Goal: Task Accomplishment & Management: Use online tool/utility

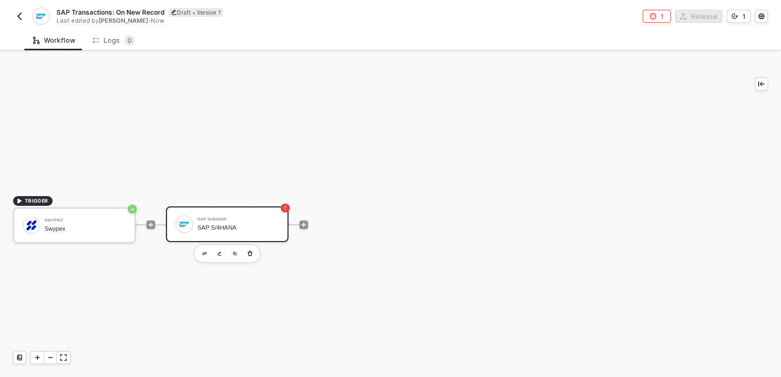
scroll to position [20, 0]
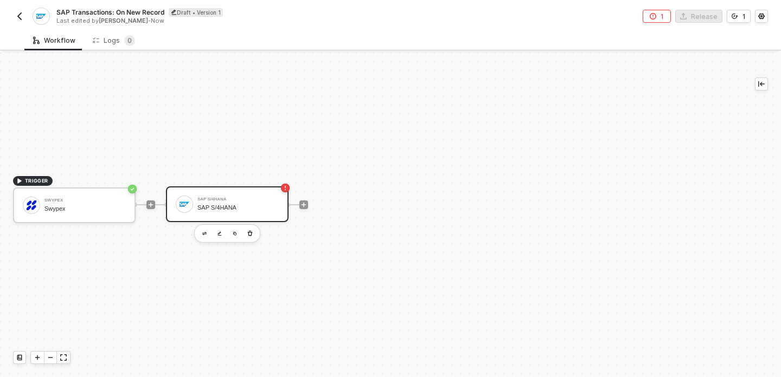
click at [15, 15] on button "button" at bounding box center [19, 16] width 13 height 13
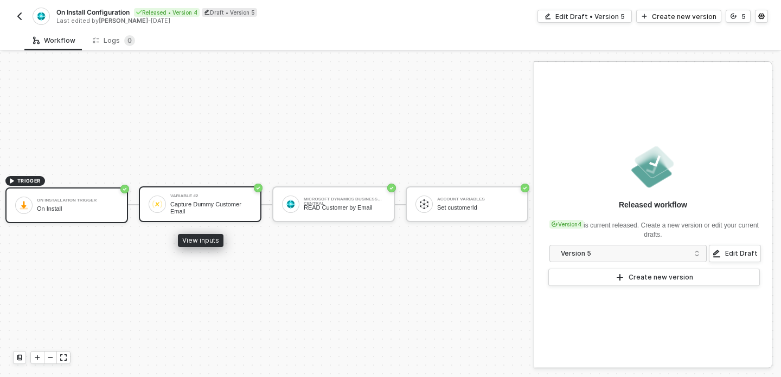
scroll to position [20, 8]
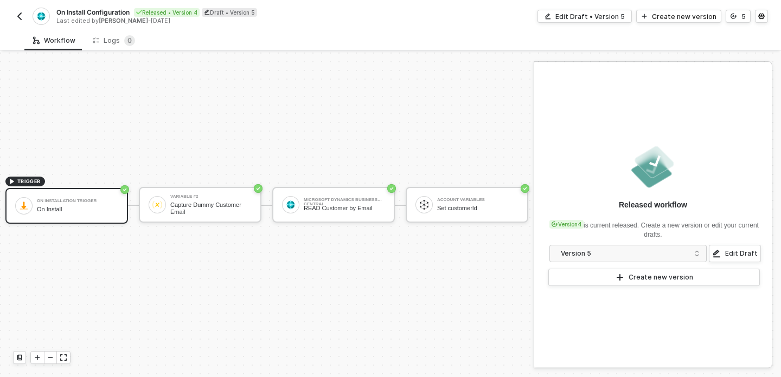
click at [18, 23] on div "On Install Configuration Released • Version 4 Draft • Version 5 Last edited by …" at bounding box center [201, 16] width 377 height 17
click at [16, 14] on img "button" at bounding box center [19, 16] width 9 height 9
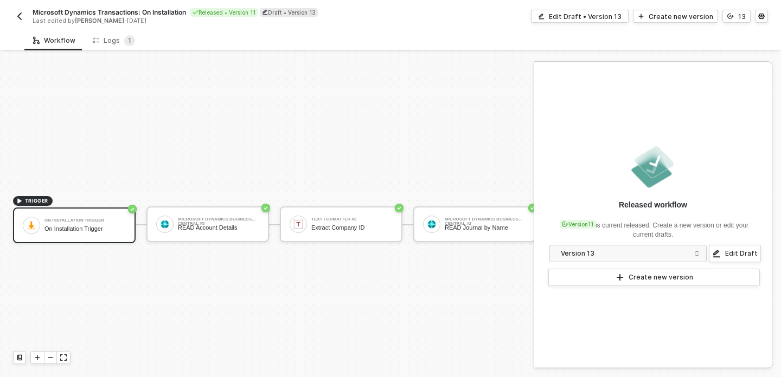
scroll to position [20, 0]
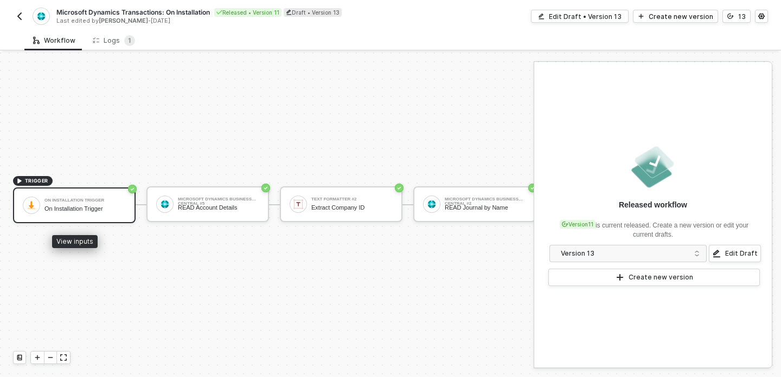
click at [104, 202] on div "On Installation Trigger" at bounding box center [84, 200] width 81 height 4
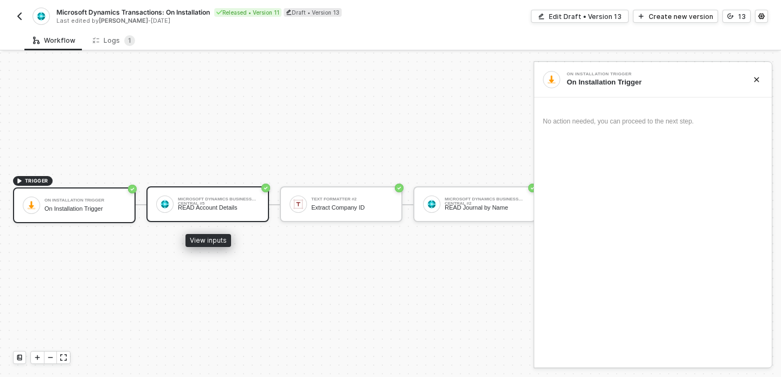
click at [220, 207] on div "READ Account Details" at bounding box center [218, 207] width 81 height 7
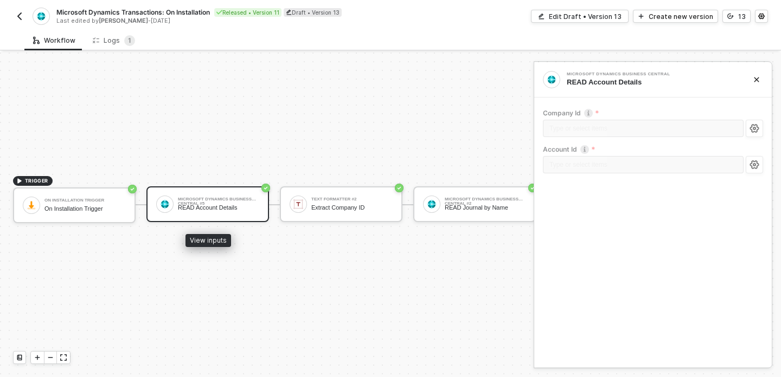
click at [223, 205] on div "READ Account Details" at bounding box center [218, 207] width 81 height 7
click at [633, 106] on div "Company Id Type or select items ﻿ Account Id Type or select items ﻿" at bounding box center [653, 146] width 220 height 93
click at [621, 75] on div "Microsoft Dynamics Business Central" at bounding box center [648, 74] width 163 height 4
click at [610, 82] on div "READ Account Details" at bounding box center [651, 83] width 169 height 10
click at [566, 20] on div "Edit Draft • Version 13" at bounding box center [585, 16] width 73 height 9
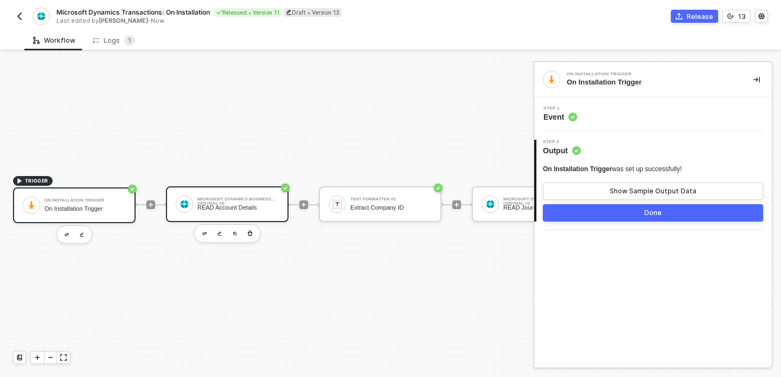
click at [268, 211] on div "Microsoft Dynamics Business Central #5 READ Account Details" at bounding box center [237, 204] width 81 height 21
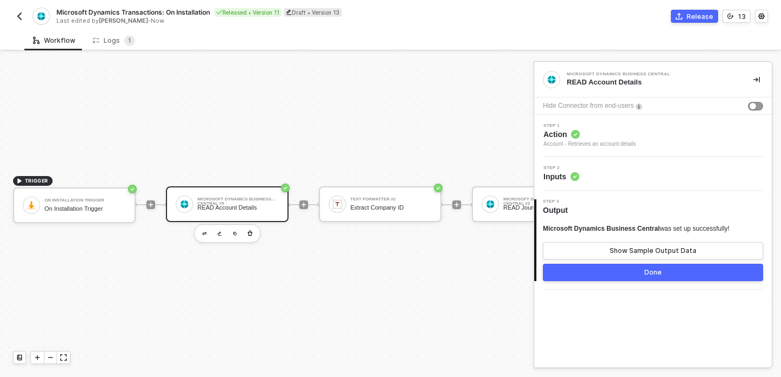
click at [617, 127] on span "Step 1" at bounding box center [589, 126] width 93 height 4
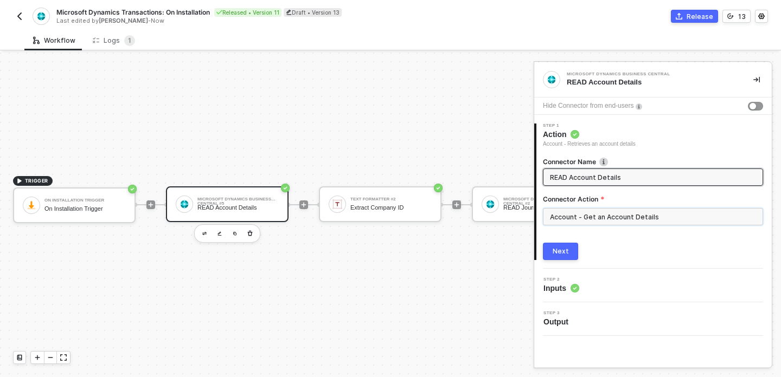
click at [586, 214] on input "Account - Get an Account Details" at bounding box center [653, 216] width 220 height 17
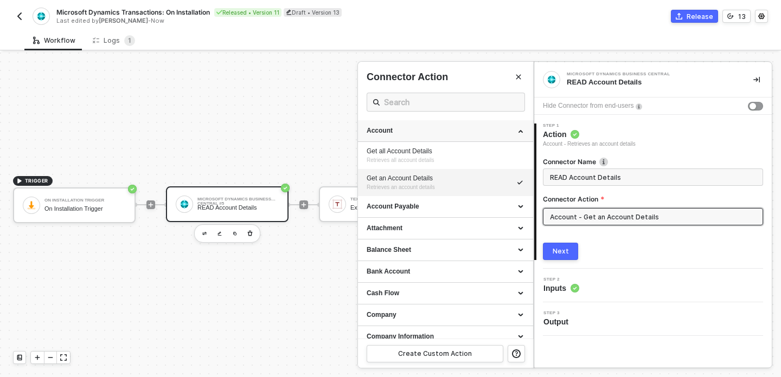
click at [519, 133] on div "Account" at bounding box center [446, 130] width 158 height 9
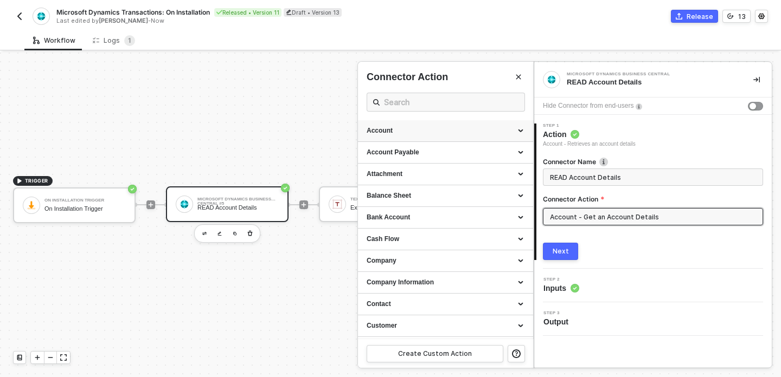
click at [421, 140] on div "Account" at bounding box center [445, 131] width 175 height 22
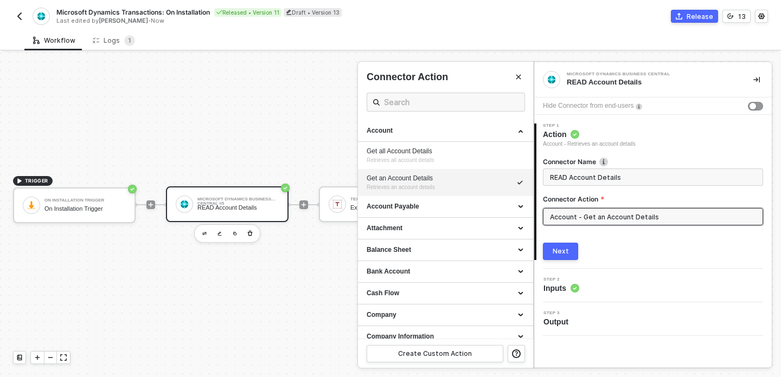
click at [594, 278] on div "Step 2 Inputs" at bounding box center [654, 286] width 235 height 16
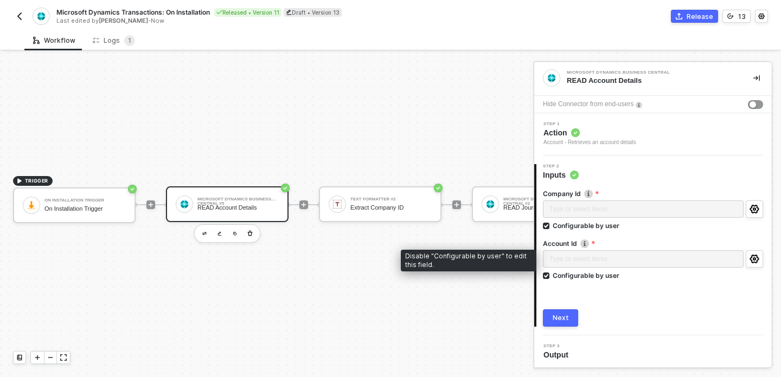
scroll to position [3, 0]
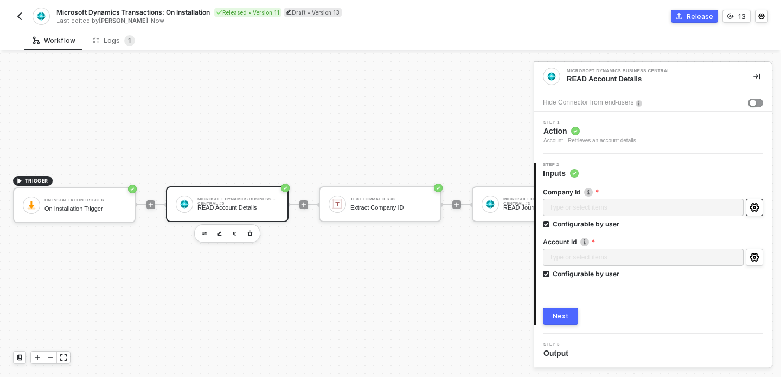
click at [756, 206] on icon "icon-settings" at bounding box center [753, 207] width 9 height 9
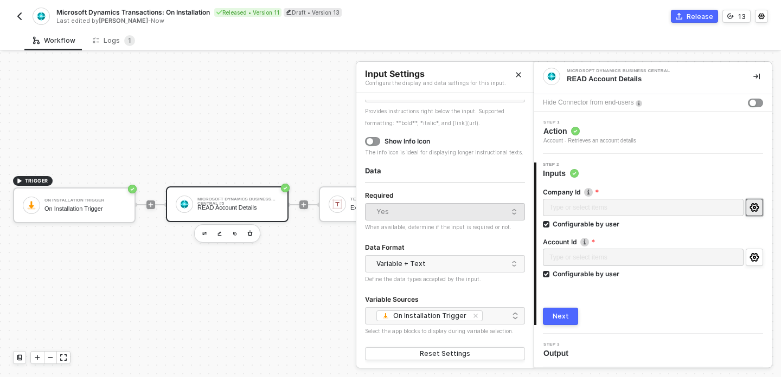
scroll to position [156, 0]
click at [563, 308] on button "Next" at bounding box center [560, 316] width 35 height 17
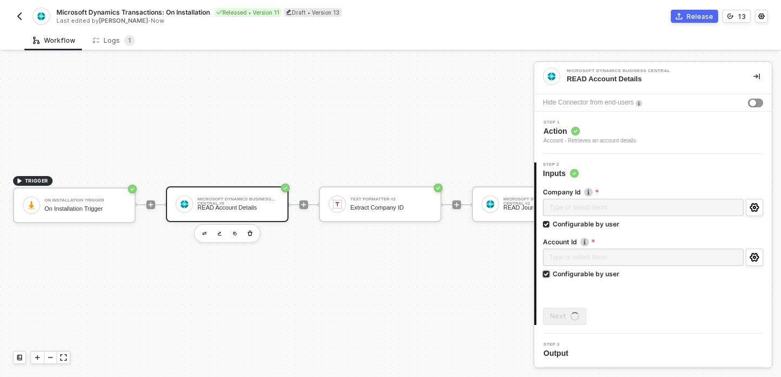
scroll to position [0, 0]
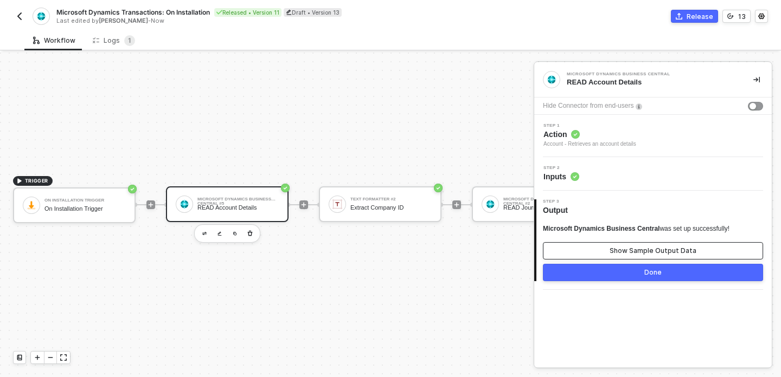
click at [597, 254] on button "Show Sample Output Data" at bounding box center [653, 250] width 220 height 17
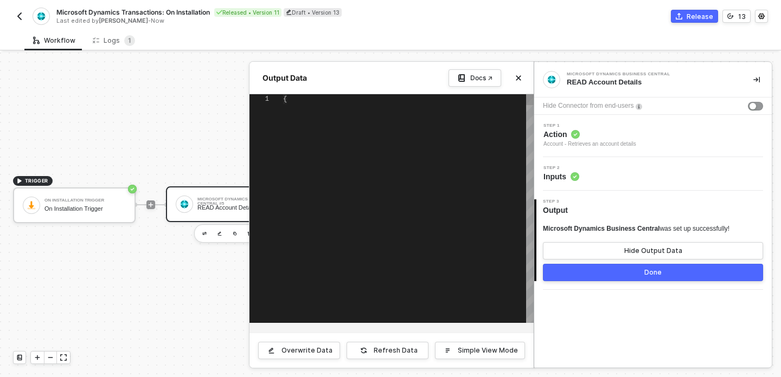
type textarea "{ "account": { "id": "2102a939-5ce6-ee11-a201-6045bdc89dad", "number": "11100",…"
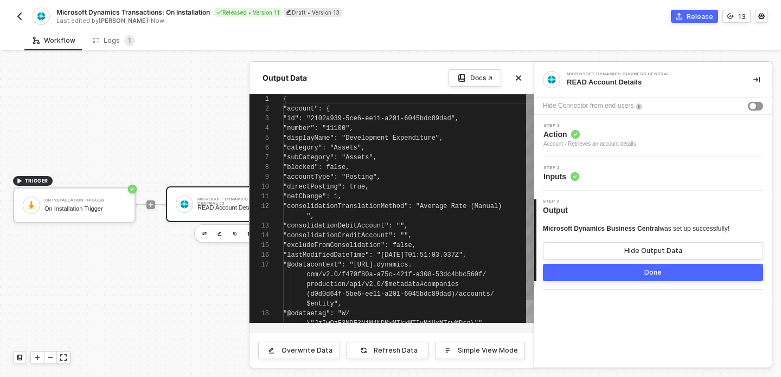
scroll to position [98, 0]
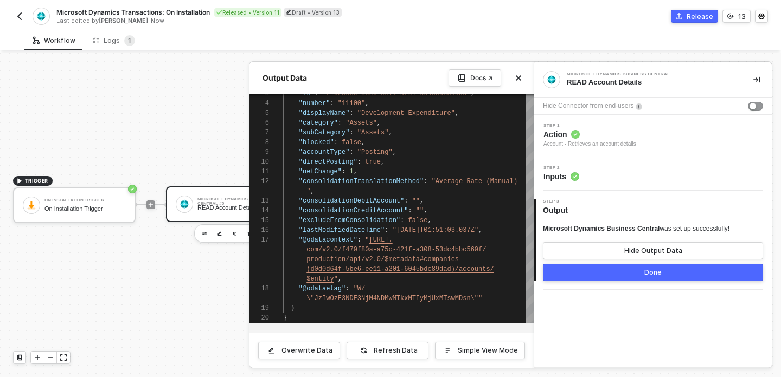
click at [753, 81] on button "button" at bounding box center [756, 79] width 13 height 13
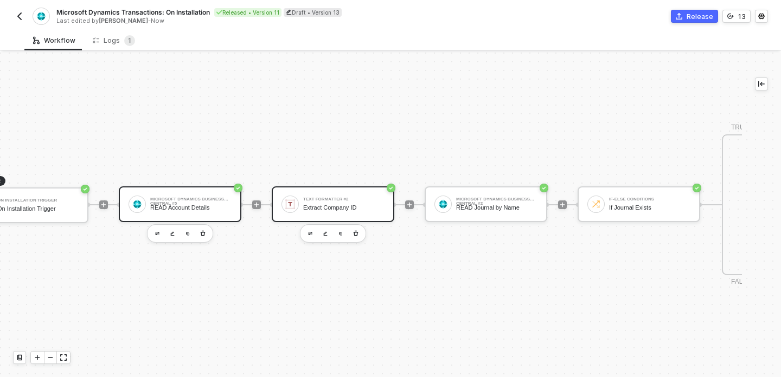
scroll to position [20, 63]
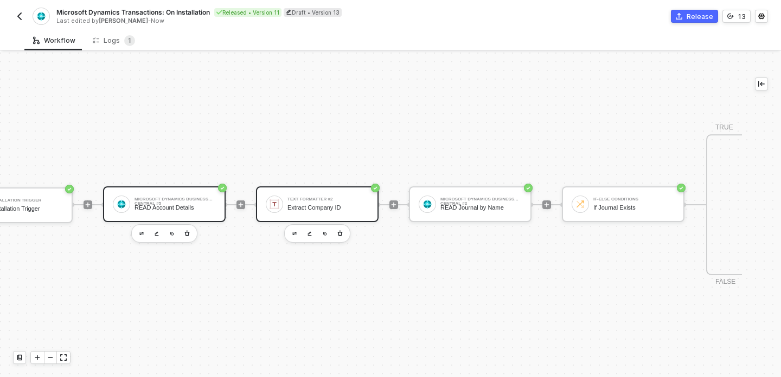
click at [318, 204] on div "Text Formatter #2 Extract Company ID" at bounding box center [327, 204] width 81 height 21
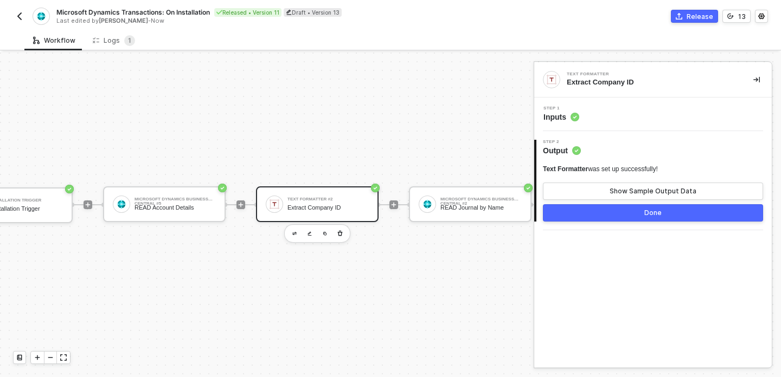
click at [616, 114] on div "Step 1 Inputs" at bounding box center [654, 114] width 235 height 16
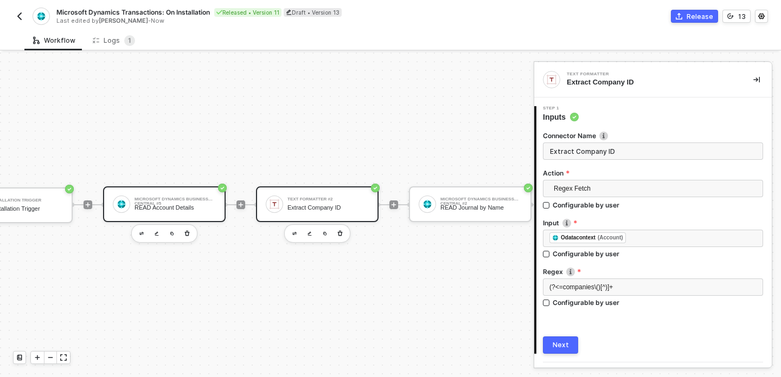
click at [183, 212] on div "Microsoft Dynamics Business Central #5 READ Account Details" at bounding box center [174, 204] width 81 height 21
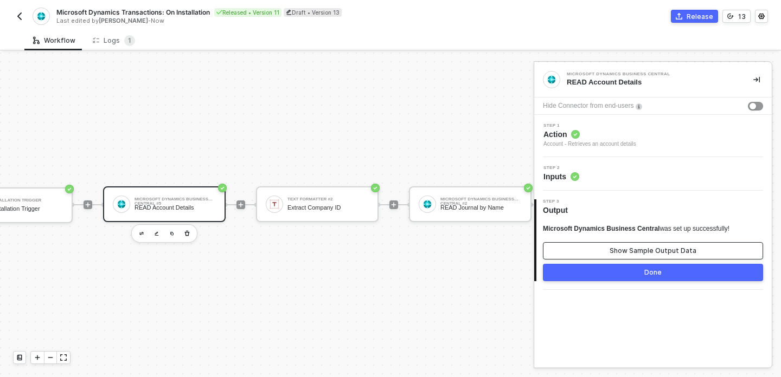
click at [626, 251] on div "Show Sample Output Data" at bounding box center [652, 251] width 87 height 9
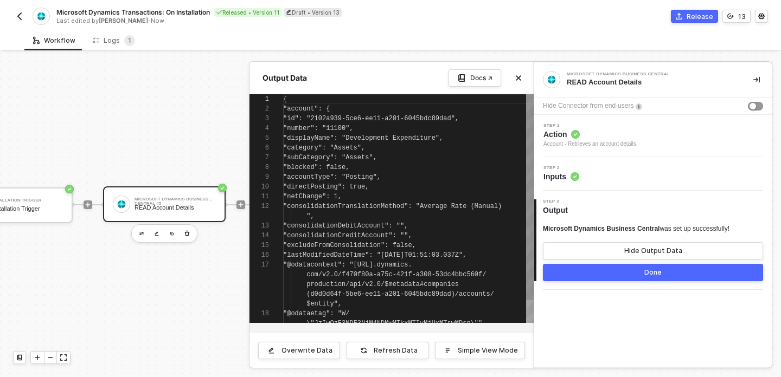
scroll to position [98, 0]
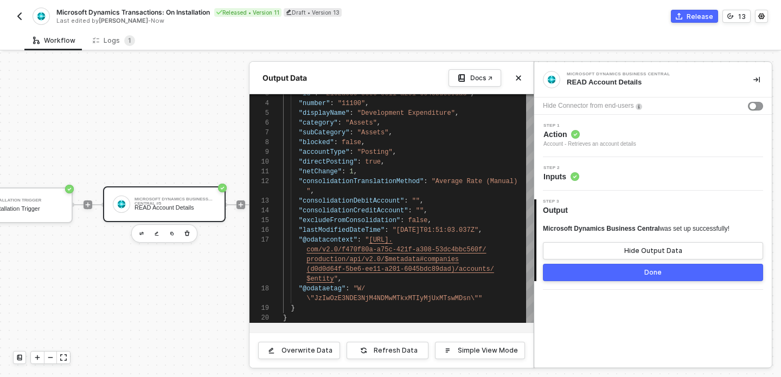
click at [241, 267] on div at bounding box center [390, 215] width 781 height 325
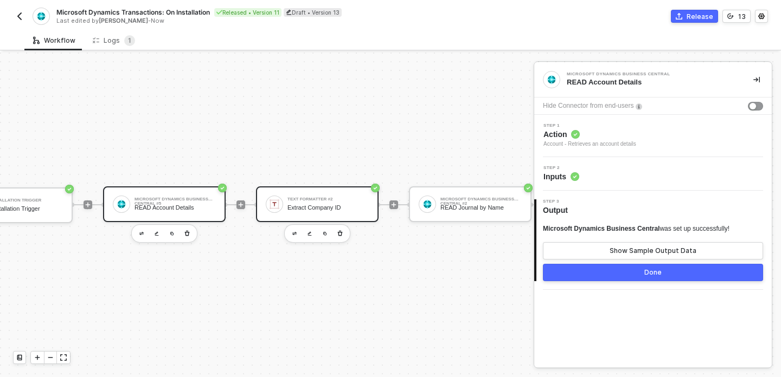
click at [334, 203] on div "Text Formatter #2 Extract Company ID" at bounding box center [327, 204] width 81 height 21
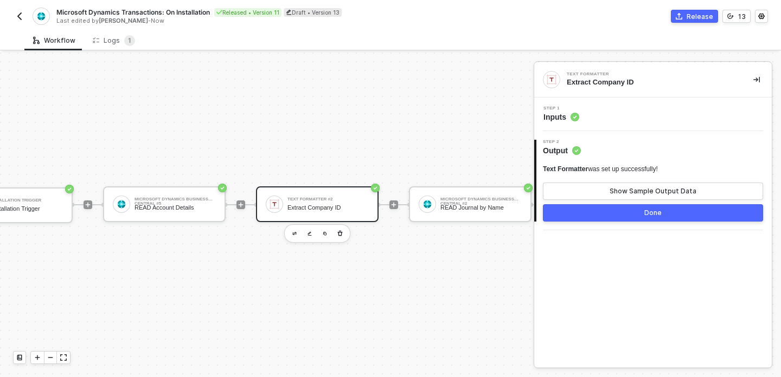
click at [572, 117] on circle at bounding box center [574, 117] width 9 height 9
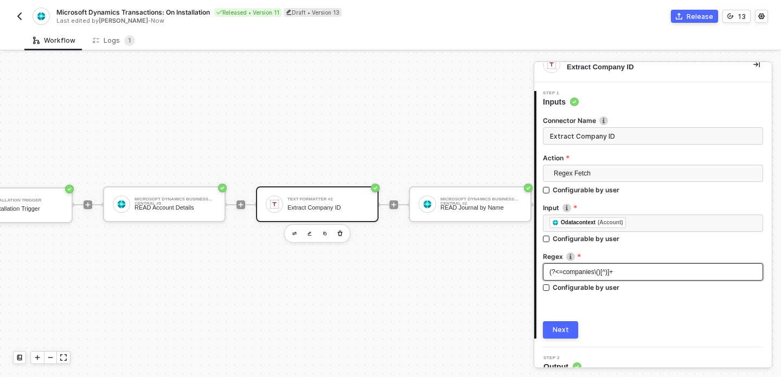
scroll to position [29, 0]
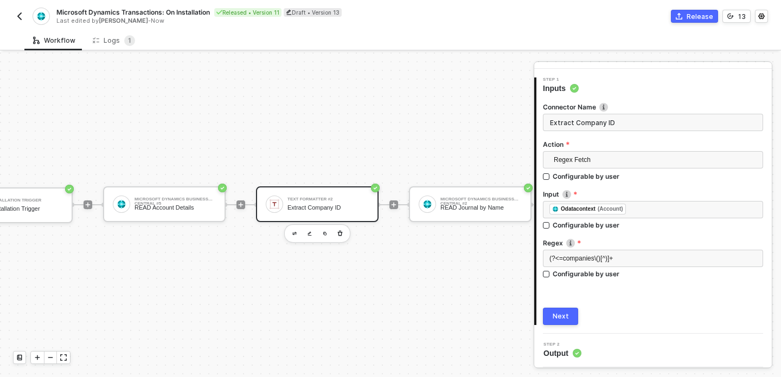
click at [565, 318] on div "Next" at bounding box center [561, 316] width 16 height 9
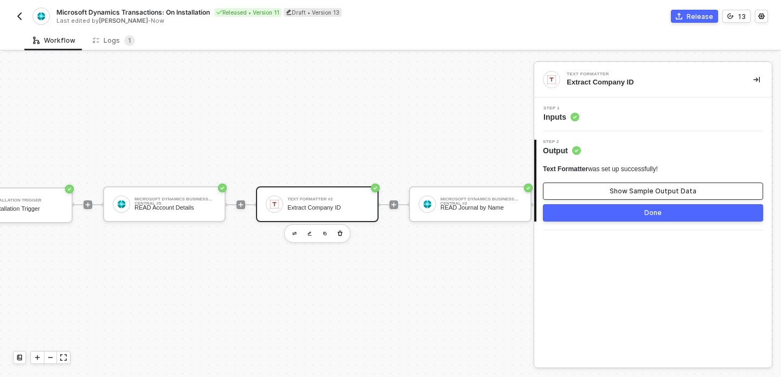
click at [610, 190] on button "Show Sample Output Data" at bounding box center [653, 191] width 220 height 17
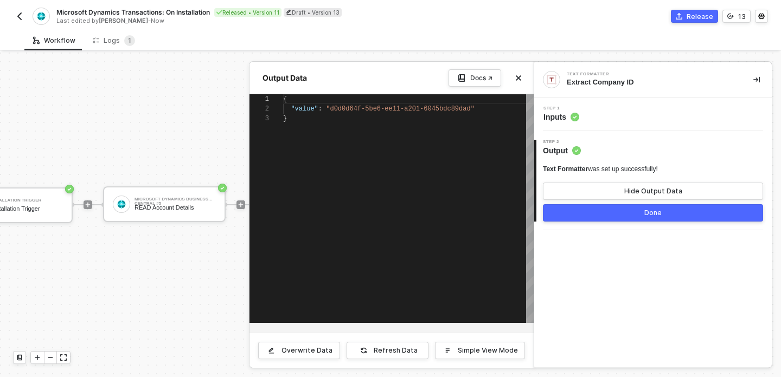
scroll to position [20, 0]
click at [198, 287] on div at bounding box center [390, 215] width 781 height 325
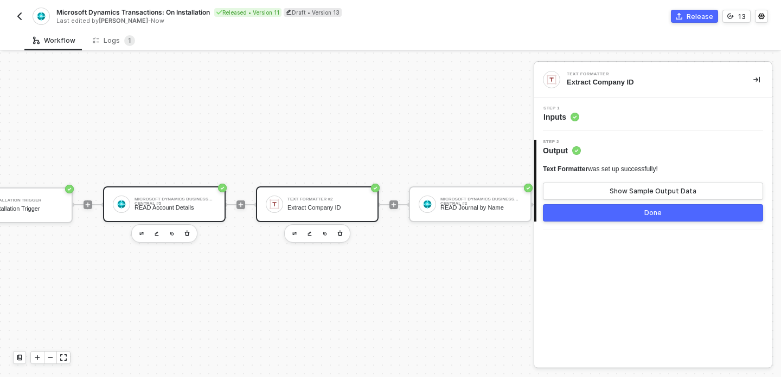
click at [185, 213] on div "Microsoft Dynamics Business Central #5 READ Account Details" at bounding box center [174, 204] width 81 height 21
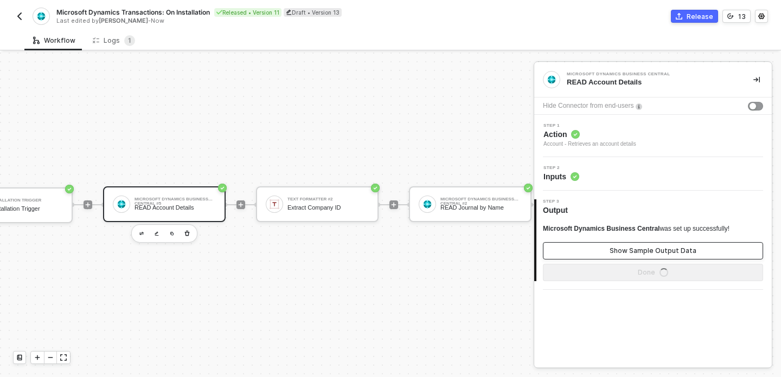
click at [605, 246] on button "Show Sample Output Data" at bounding box center [653, 250] width 220 height 17
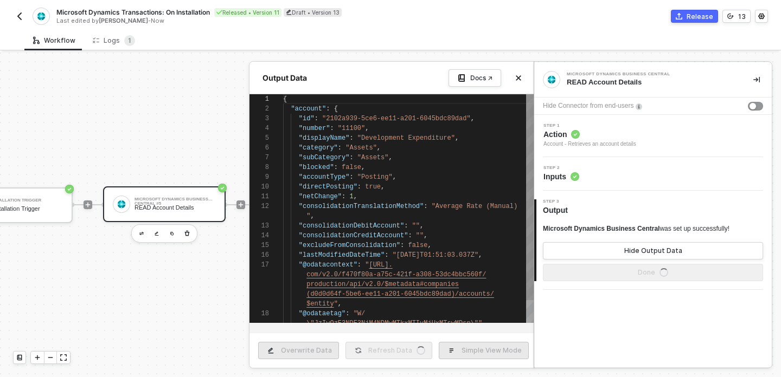
scroll to position [98, 0]
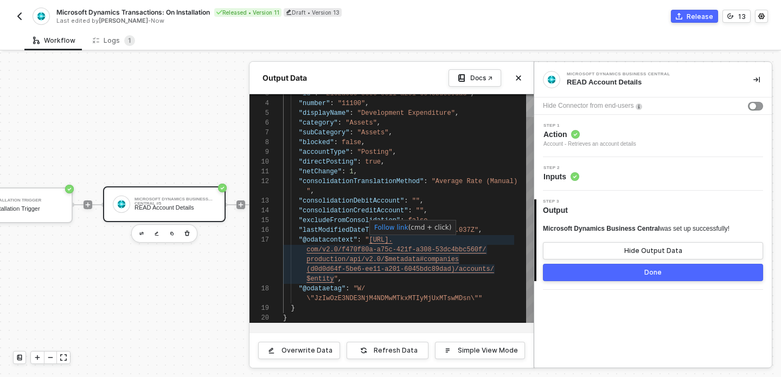
type textarea "(d0d0d64f-5be6-ee11-a201-6045bdc89dad)/accounts/$entity", "@odataetag": "W/\"Jz…"
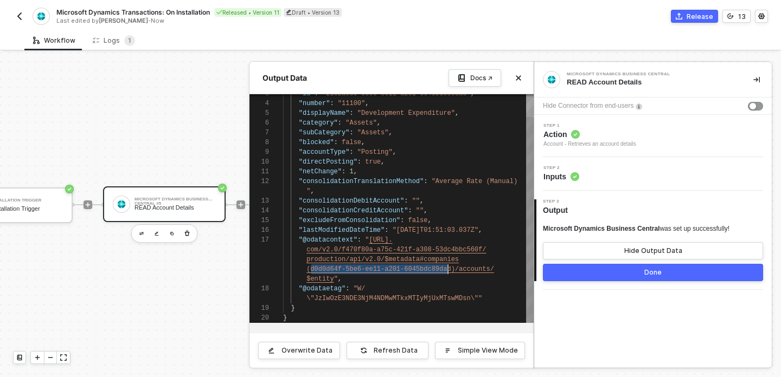
scroll to position [0, 169]
drag, startPoint x: 311, startPoint y: 271, endPoint x: 451, endPoint y: 273, distance: 140.5
click at [753, 82] on icon "icon-collapse-right" at bounding box center [756, 79] width 7 height 7
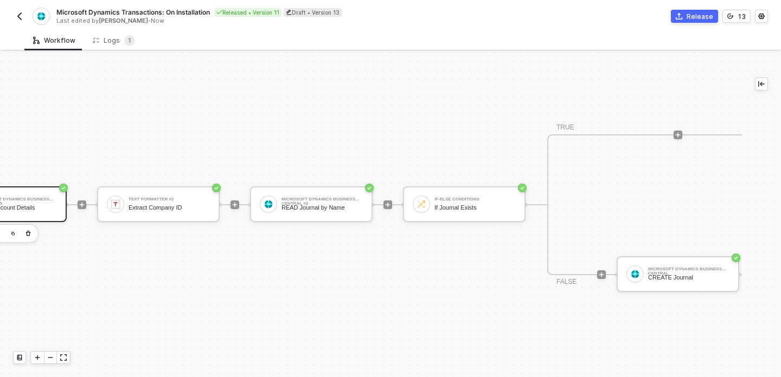
scroll to position [20, 224]
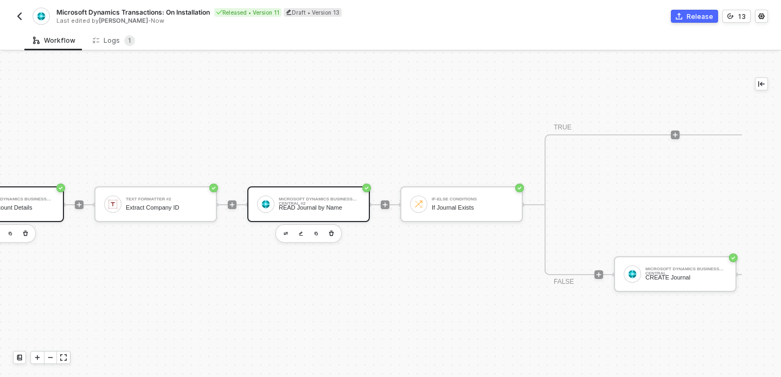
click at [314, 202] on div "Microsoft Dynamics Business Central #2 READ Journal by Name" at bounding box center [319, 204] width 81 height 21
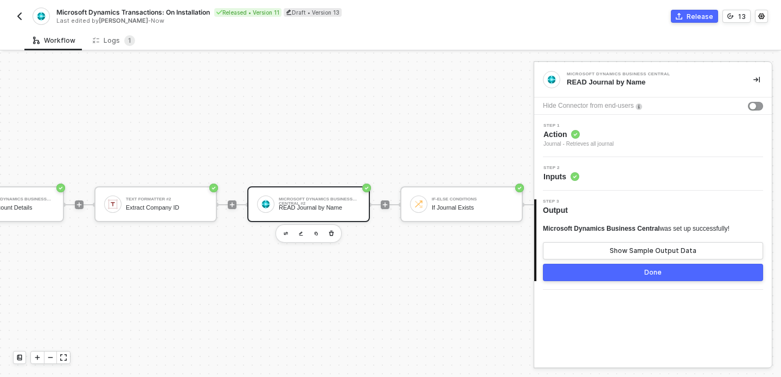
click at [638, 153] on div "Step 1 Action Journal - Retrieves all journal" at bounding box center [652, 136] width 237 height 42
click at [614, 142] on div "Journal - Retrieves all journal" at bounding box center [578, 144] width 70 height 9
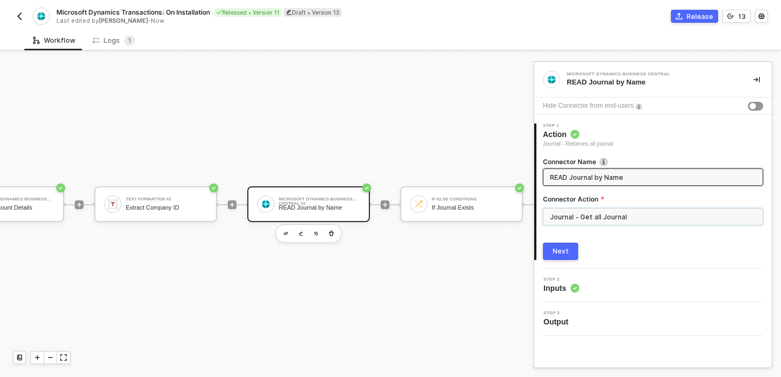
click at [611, 213] on input "Journal - Get all Journal" at bounding box center [653, 216] width 220 height 17
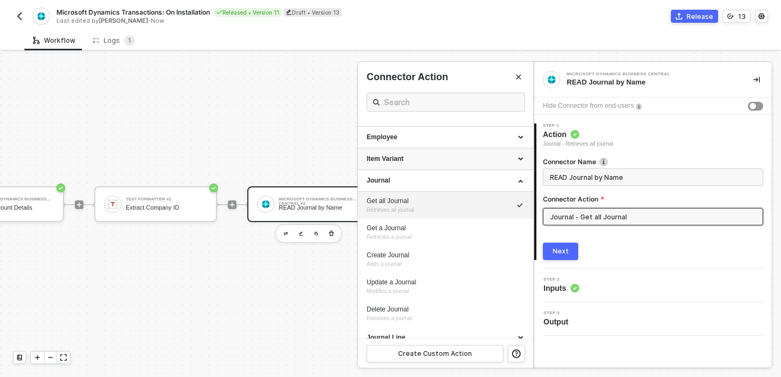
scroll to position [275, 0]
click at [556, 253] on div "Next" at bounding box center [561, 251] width 16 height 9
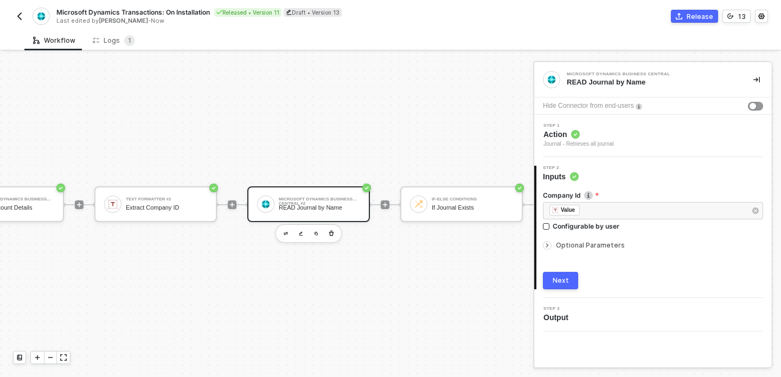
click at [558, 281] on div "Next" at bounding box center [561, 281] width 16 height 9
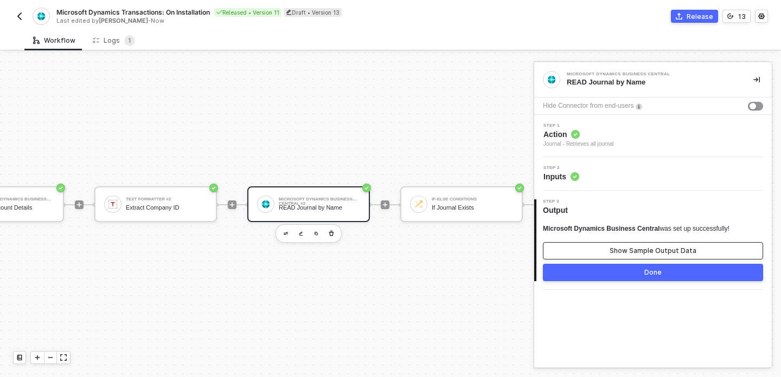
click at [641, 255] on button "Show Sample Output Data" at bounding box center [653, 250] width 220 height 17
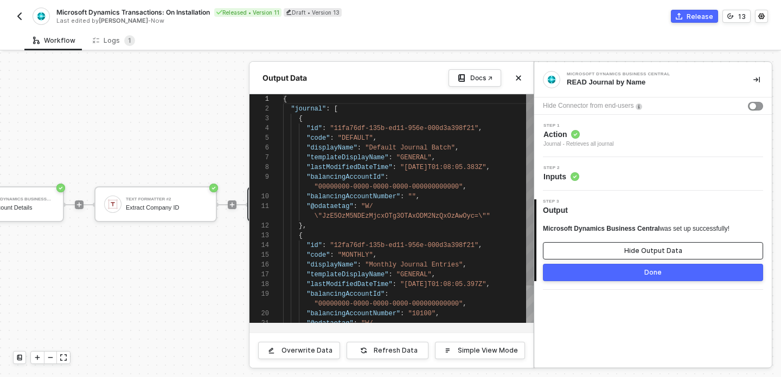
scroll to position [88, 0]
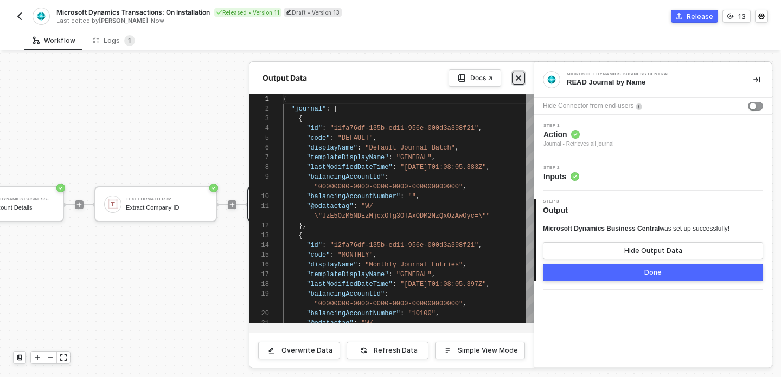
click at [522, 77] on button "Close" at bounding box center [518, 78] width 13 height 13
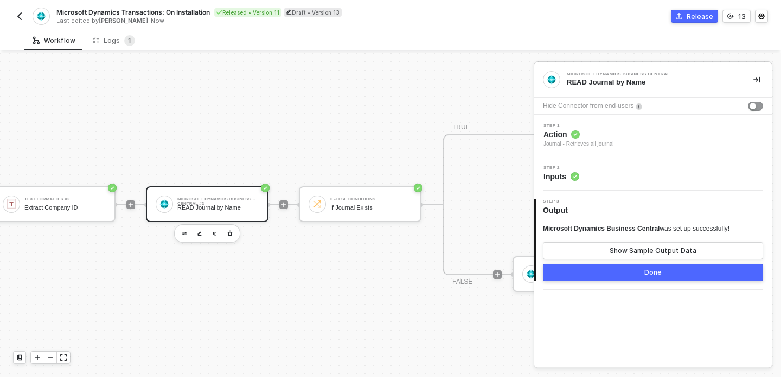
scroll to position [20, 367]
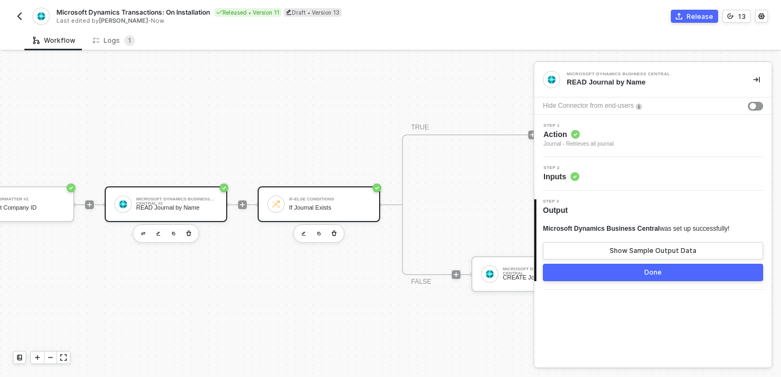
click at [309, 188] on div "If-Else Conditions If Journal Exists" at bounding box center [319, 205] width 123 height 36
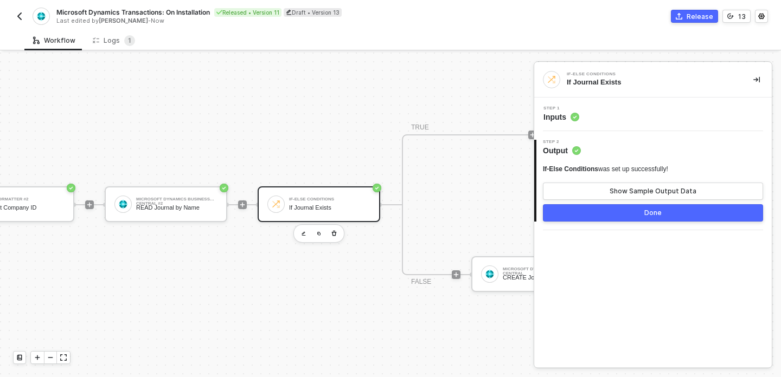
click at [623, 121] on div "Step 1 Inputs" at bounding box center [654, 114] width 235 height 16
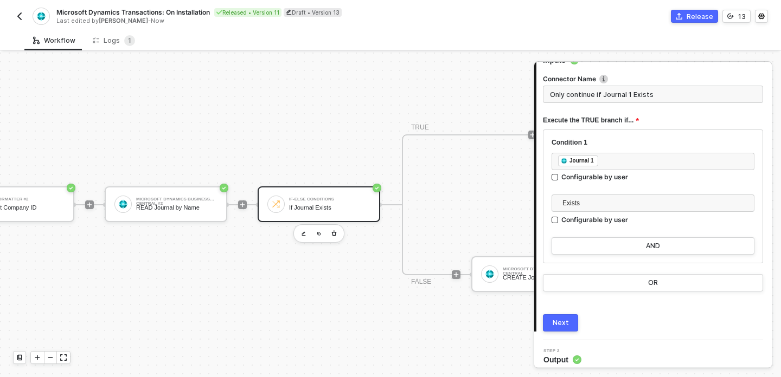
scroll to position [58, 0]
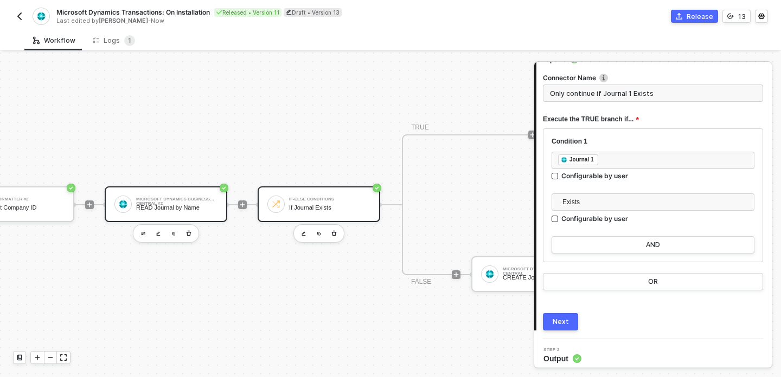
click at [171, 200] on div "Microsoft Dynamics Business Central #2" at bounding box center [176, 199] width 81 height 4
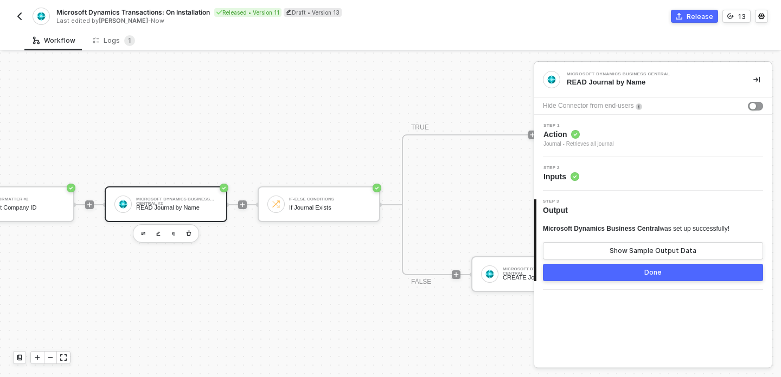
click at [566, 208] on span "Output" at bounding box center [557, 210] width 29 height 11
click at [295, 210] on div "If Journal Exists" at bounding box center [329, 207] width 81 height 7
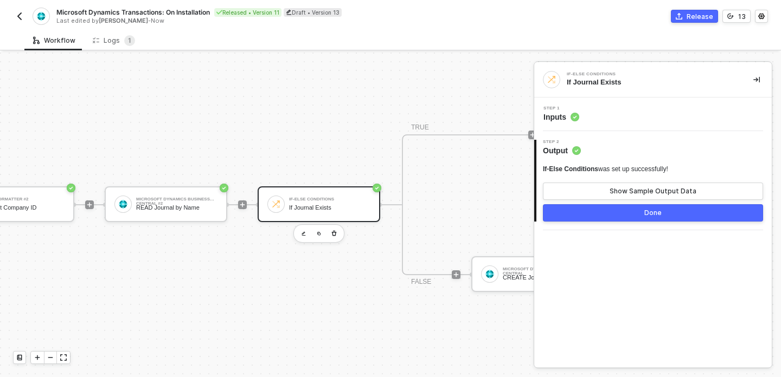
click at [611, 114] on div "Step 1 Inputs" at bounding box center [654, 114] width 235 height 16
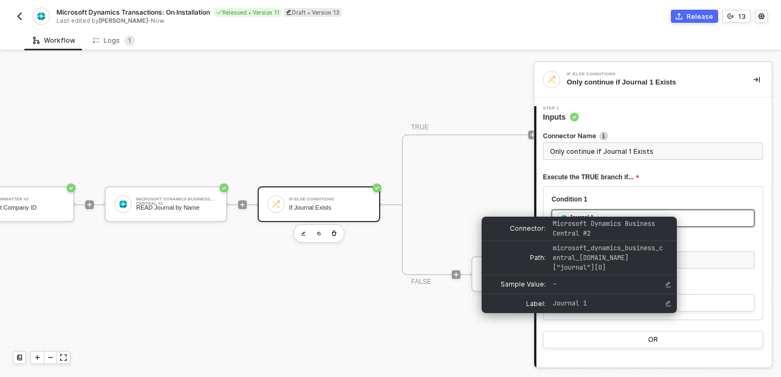
scroll to position [10, 0]
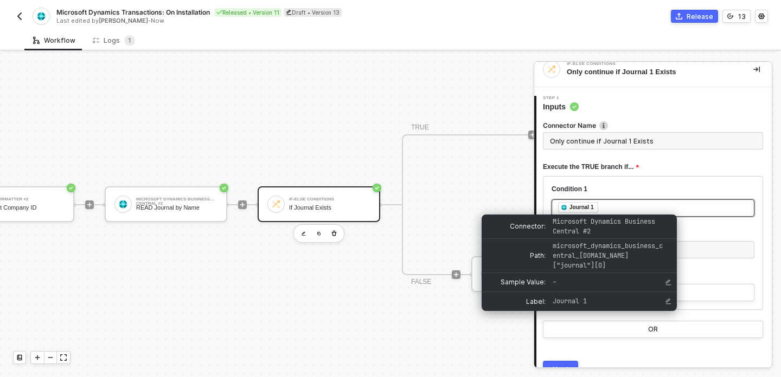
click at [592, 210] on div "Journal 1" at bounding box center [581, 208] width 24 height 10
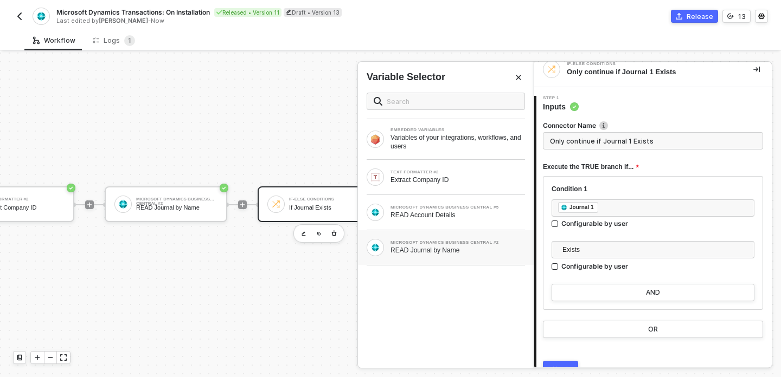
click at [422, 245] on div "MICROSOFT DYNAMICS BUSINESS CENTRAL #2 READ Journal by Name" at bounding box center [457, 248] width 134 height 14
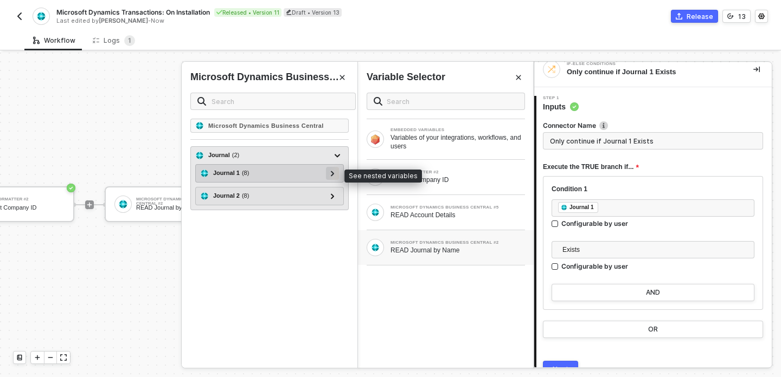
click at [332, 174] on icon at bounding box center [332, 173] width 3 height 5
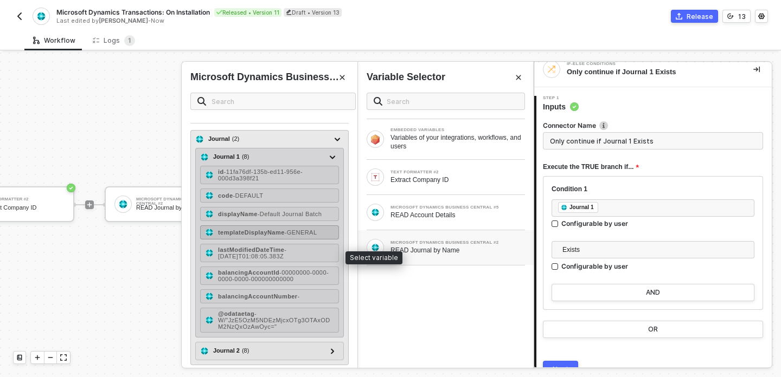
scroll to position [0, 0]
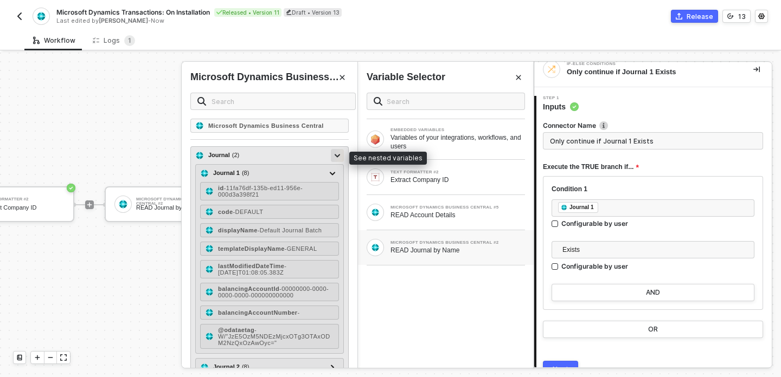
click at [338, 160] on div at bounding box center [337, 155] width 5 height 12
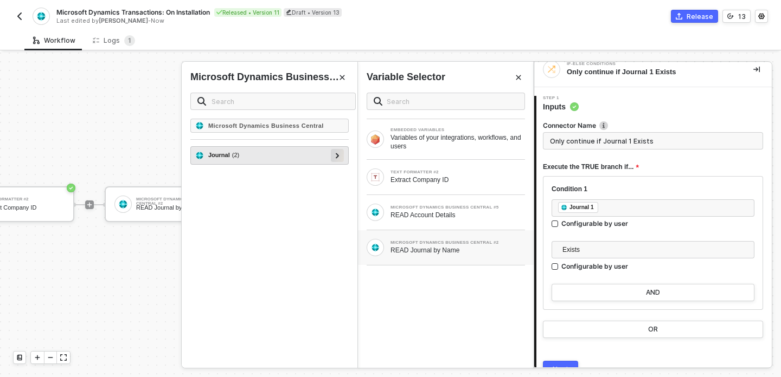
click at [336, 158] on div at bounding box center [337, 155] width 5 height 12
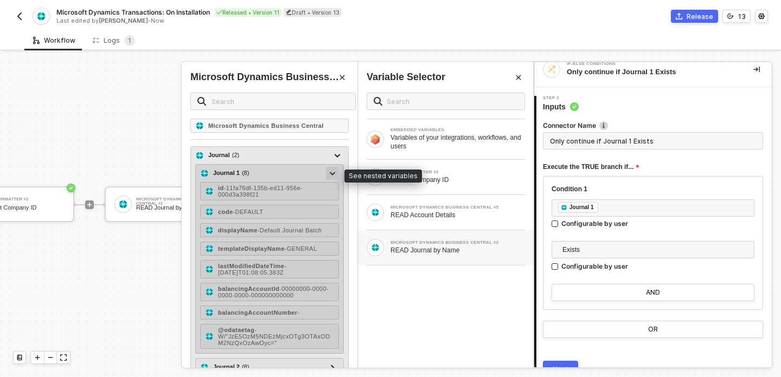
click at [331, 177] on div at bounding box center [332, 173] width 5 height 12
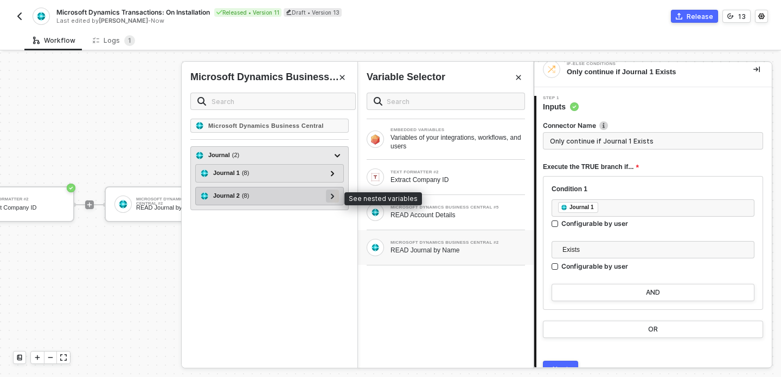
click at [332, 198] on icon at bounding box center [332, 196] width 3 height 5
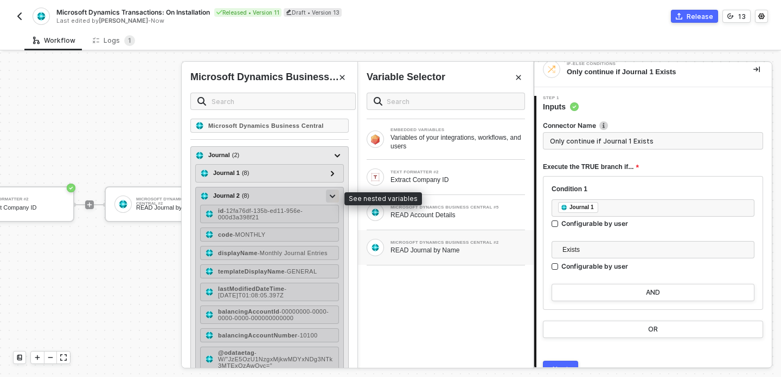
click at [332, 198] on icon at bounding box center [332, 197] width 5 height 4
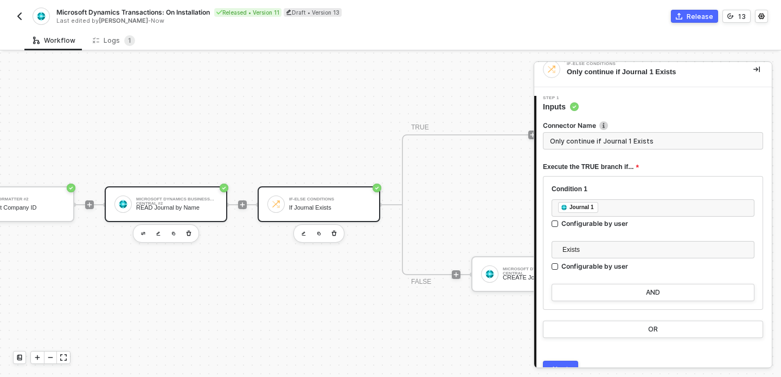
click at [170, 217] on div "Microsoft Dynamics Business Central #2 READ Journal by Name" at bounding box center [166, 205] width 123 height 36
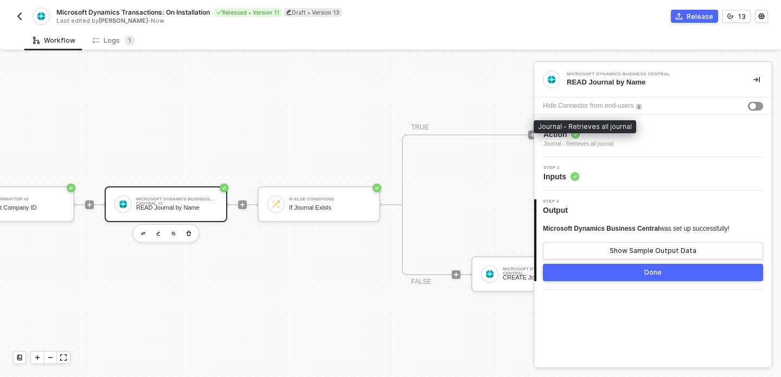
click at [613, 139] on span "Action" at bounding box center [578, 134] width 70 height 11
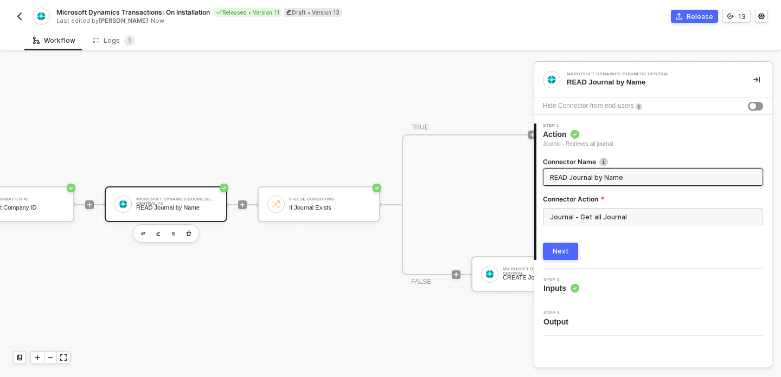
click at [630, 134] on div "Step 1 Action Journal - Retrieves all journal" at bounding box center [653, 136] width 235 height 25
click at [568, 249] on button "Next" at bounding box center [560, 251] width 35 height 17
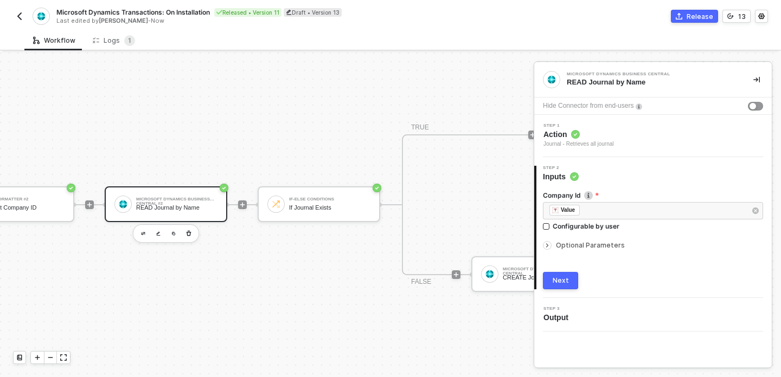
click at [548, 244] on icon "icon-arrow-right-small" at bounding box center [547, 245] width 7 height 7
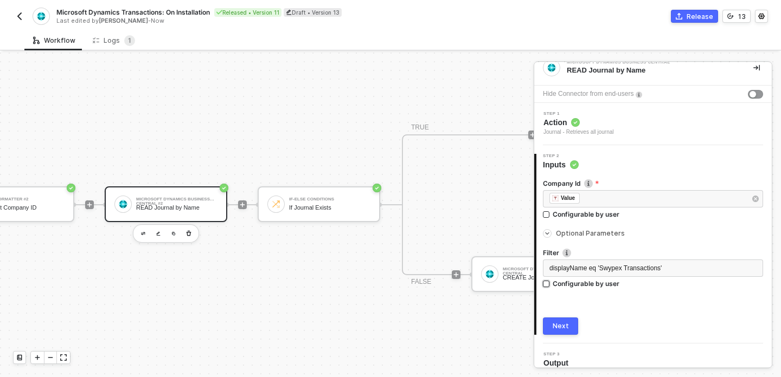
scroll to position [16, 0]
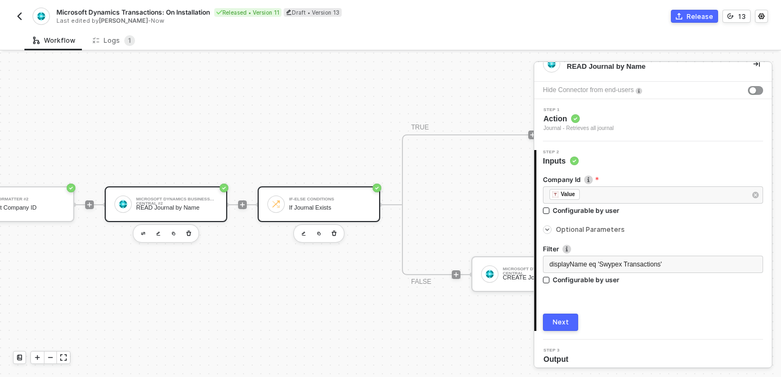
click at [302, 210] on div "If Journal Exists" at bounding box center [329, 207] width 81 height 7
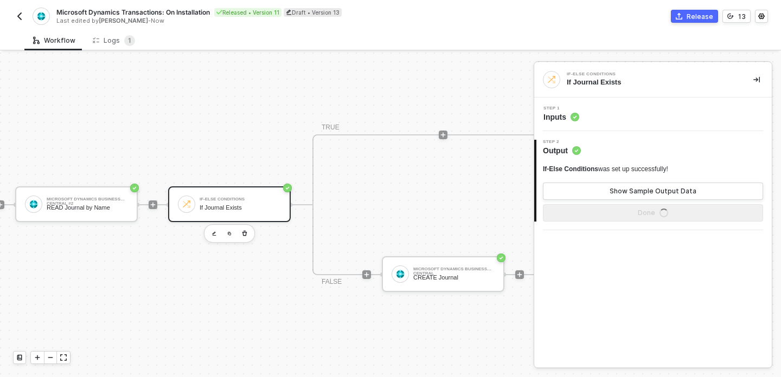
scroll to position [20, 484]
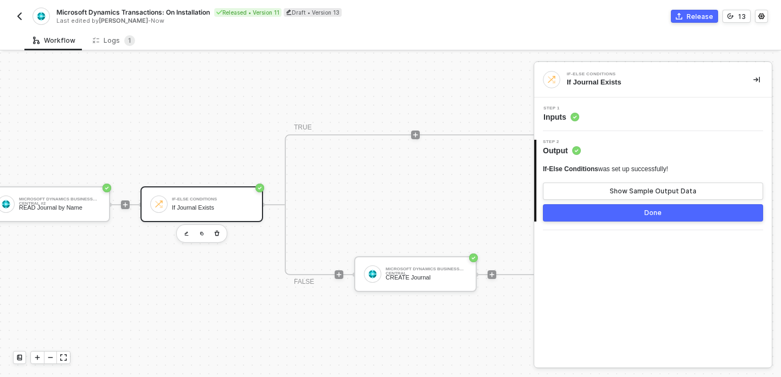
click at [589, 112] on div "Step 1 Inputs" at bounding box center [654, 114] width 235 height 16
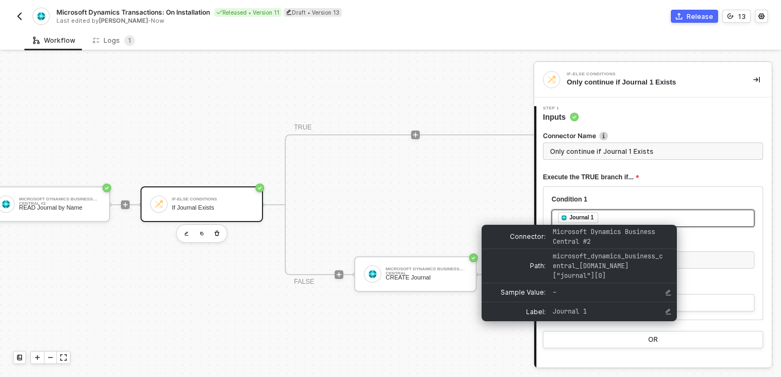
click at [583, 221] on div "Journal 1" at bounding box center [581, 218] width 24 height 10
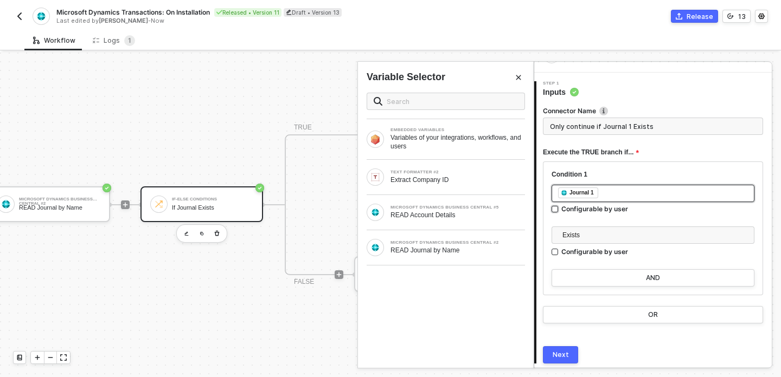
scroll to position [35, 0]
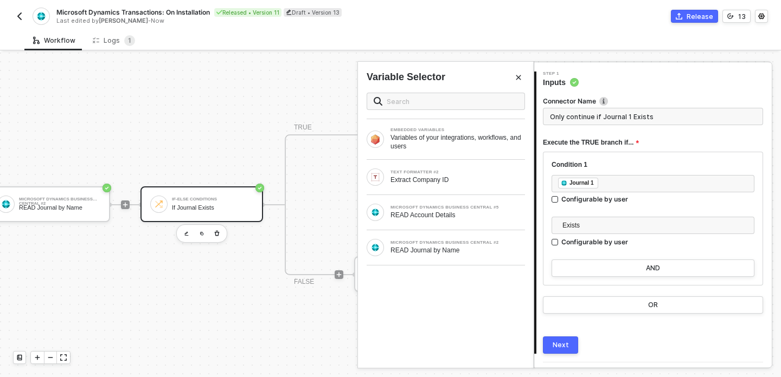
click at [567, 351] on button "Next" at bounding box center [560, 345] width 35 height 17
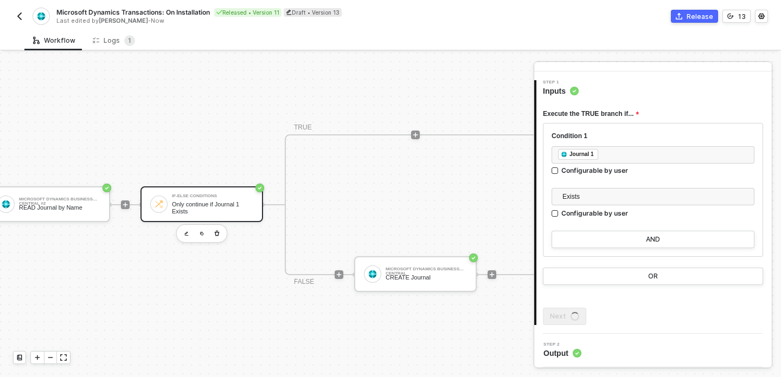
scroll to position [0, 0]
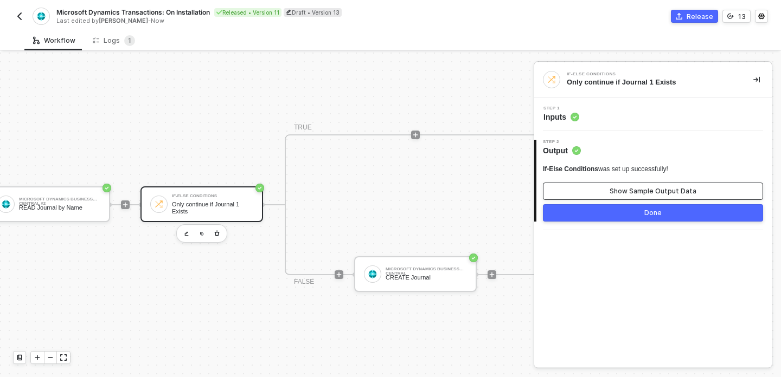
click at [626, 188] on div "Show Sample Output Data" at bounding box center [652, 191] width 87 height 9
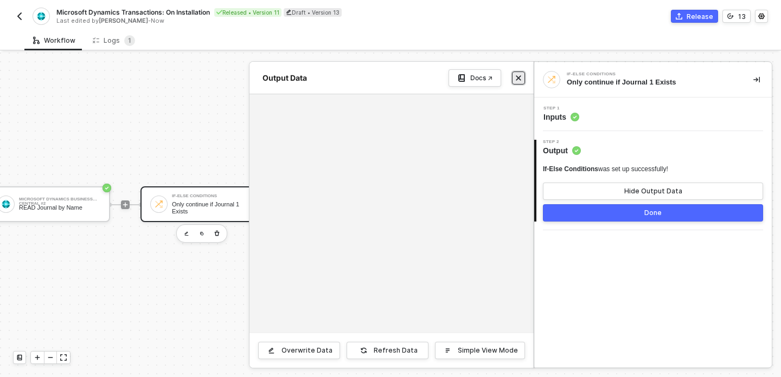
click at [519, 81] on button "Close" at bounding box center [518, 78] width 13 height 13
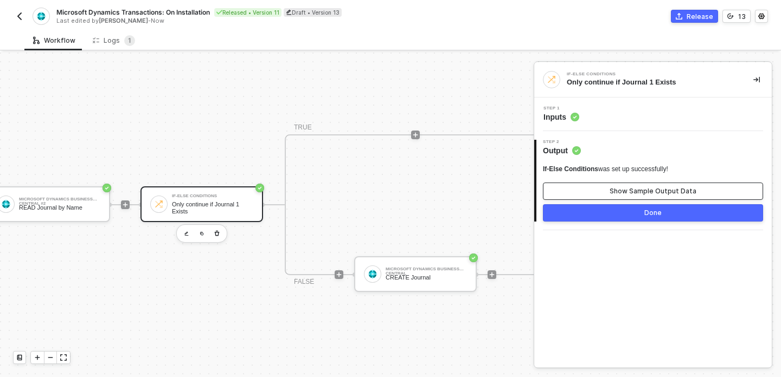
click at [625, 193] on div "Show Sample Output Data" at bounding box center [652, 191] width 87 height 9
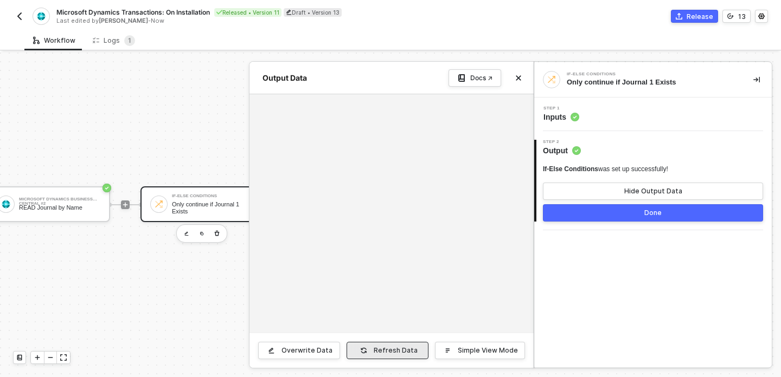
click at [383, 349] on div "Refresh Data" at bounding box center [396, 350] width 44 height 9
click at [523, 78] on button "Close" at bounding box center [518, 78] width 13 height 13
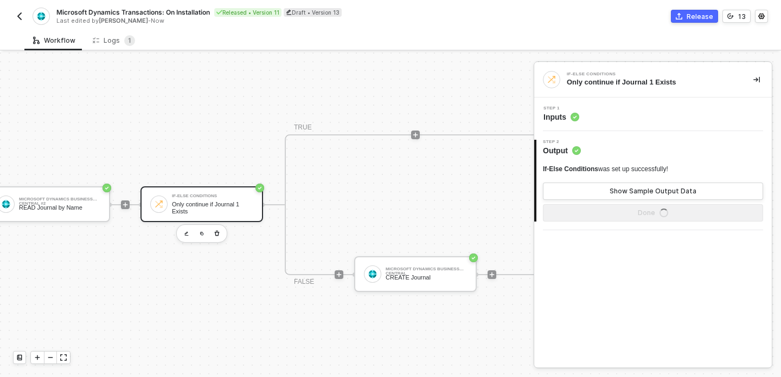
click at [326, 323] on div "TRIGGER On Installation Trigger On Installation Trigger Microsoft Dynamics Busi…" at bounding box center [194, 205] width 1356 height 345
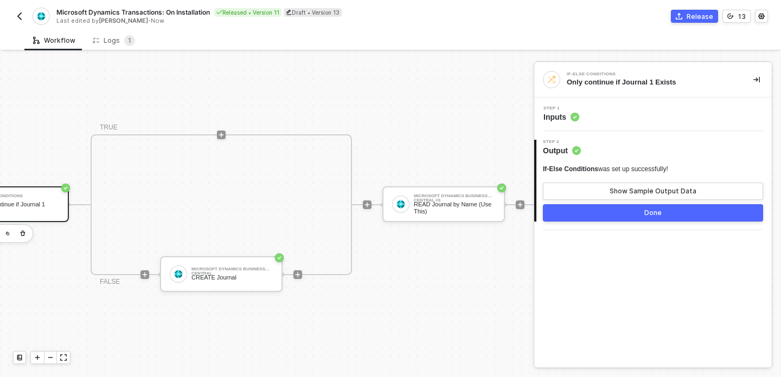
scroll to position [20, 675]
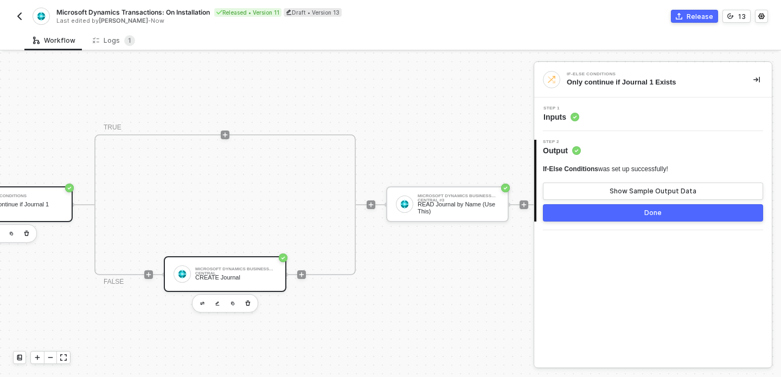
click at [236, 275] on div "CREATE Journal" at bounding box center [235, 277] width 81 height 7
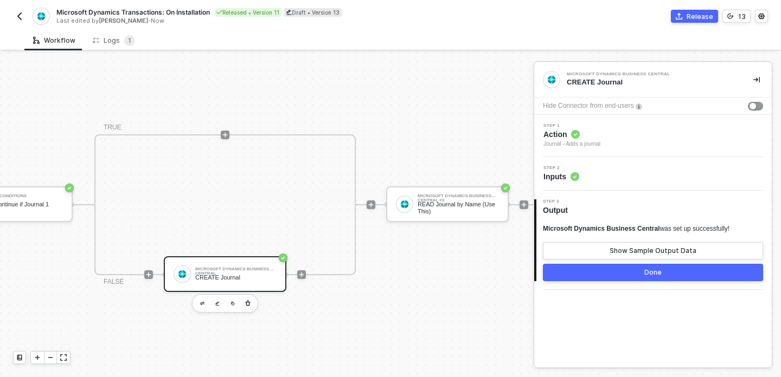
click at [627, 151] on div "Step 1 Action Journal - Adds a journal" at bounding box center [652, 136] width 237 height 42
click at [633, 131] on div "Step 1 Action Journal - Adds a journal" at bounding box center [654, 136] width 235 height 25
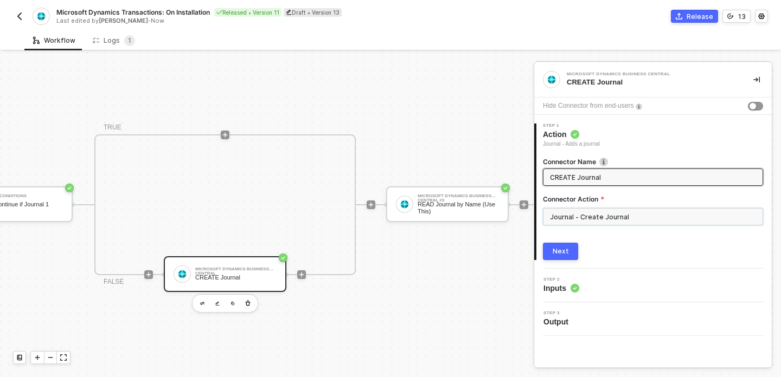
click at [601, 220] on input "Journal - Create Journal" at bounding box center [653, 216] width 220 height 17
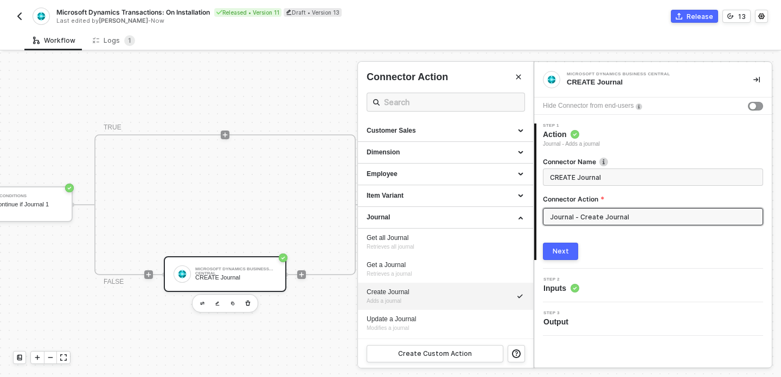
scroll to position [254, 0]
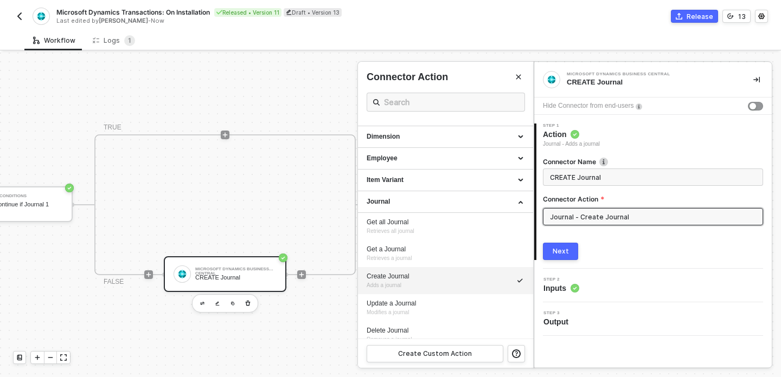
click at [572, 253] on button "Next" at bounding box center [560, 251] width 35 height 17
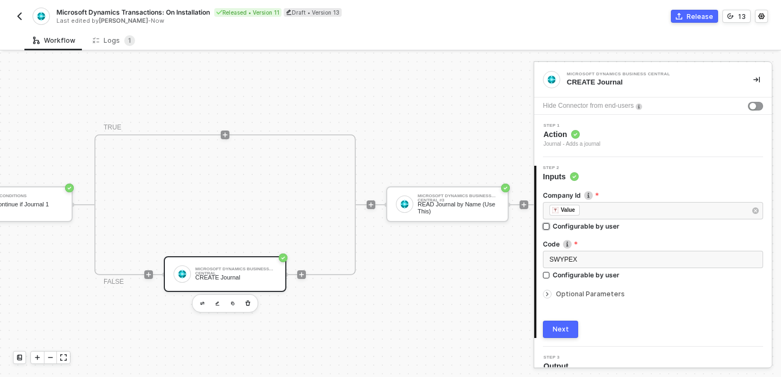
scroll to position [13, 0]
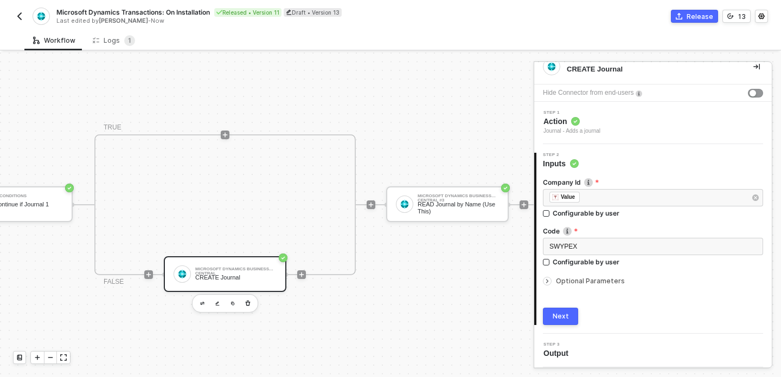
click at [586, 283] on span "Optional Parameters" at bounding box center [590, 281] width 69 height 8
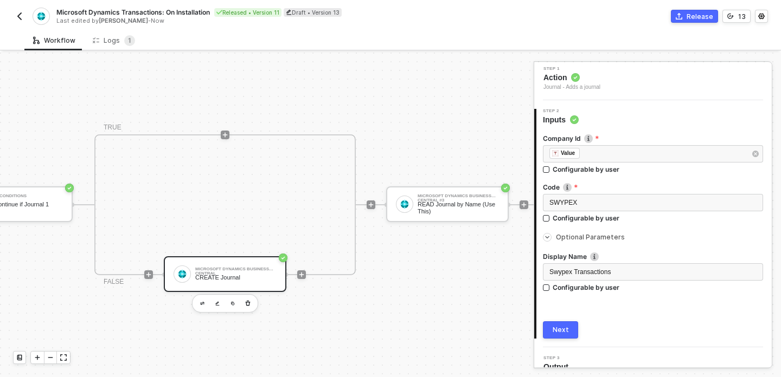
scroll to position [58, 0]
click at [574, 184] on label "Code Specifies the code of the journal" at bounding box center [653, 186] width 220 height 9
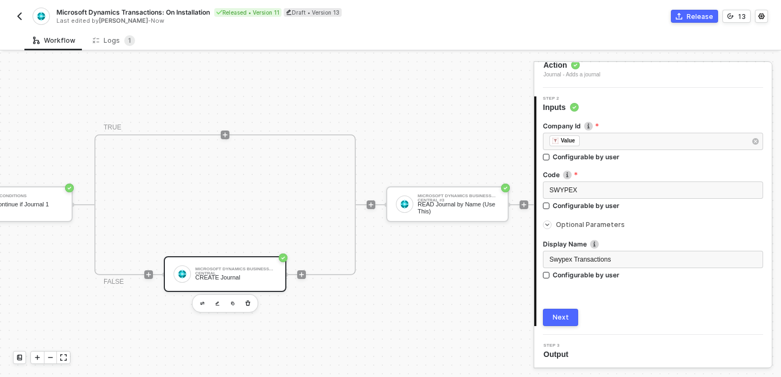
scroll to position [70, 0]
click at [196, 280] on div "CREATE Journal" at bounding box center [235, 277] width 81 height 7
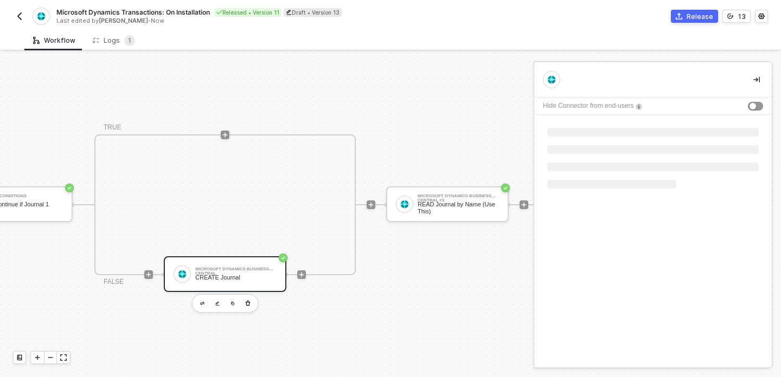
scroll to position [0, 0]
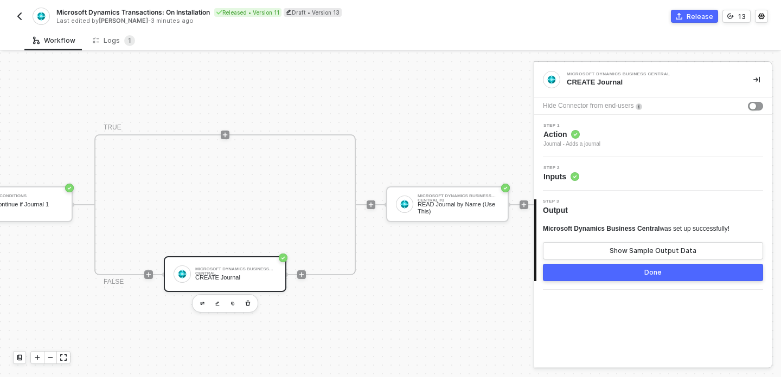
click at [602, 173] on div "Step 2 Inputs" at bounding box center [654, 174] width 235 height 16
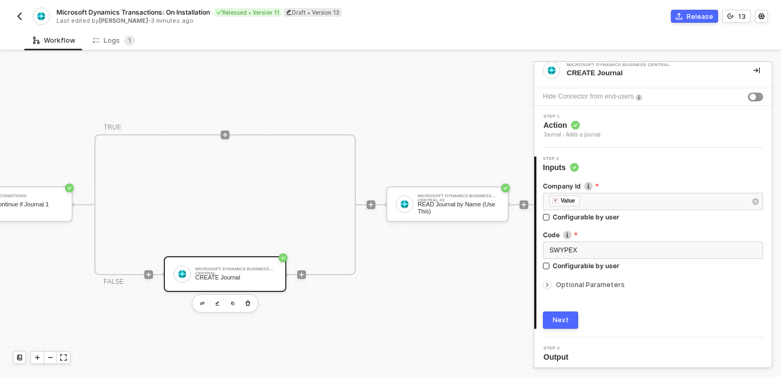
scroll to position [13, 0]
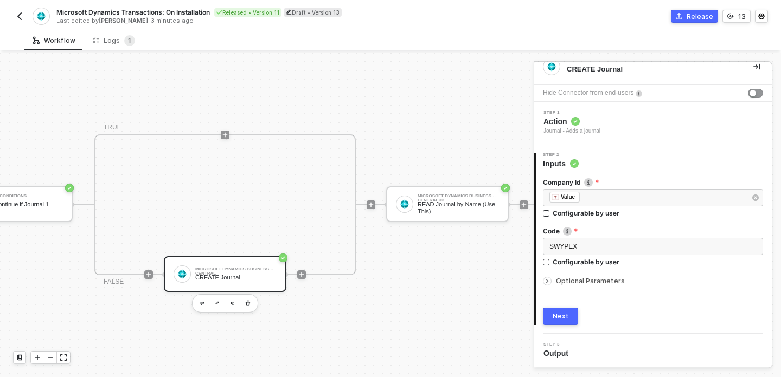
click at [570, 275] on div "Optional Parameters" at bounding box center [653, 281] width 220 height 12
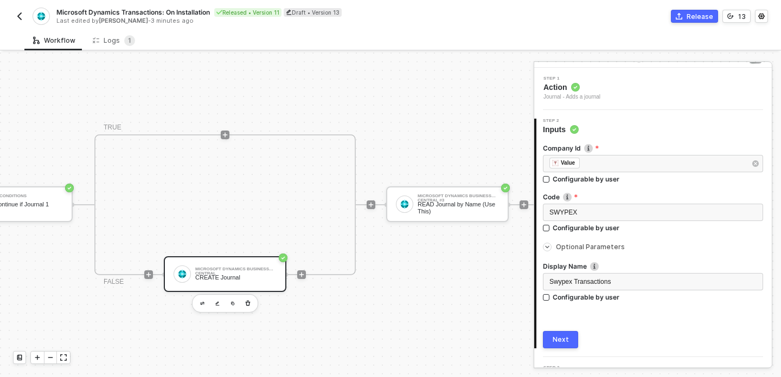
click at [566, 337] on div "Next" at bounding box center [561, 340] width 16 height 9
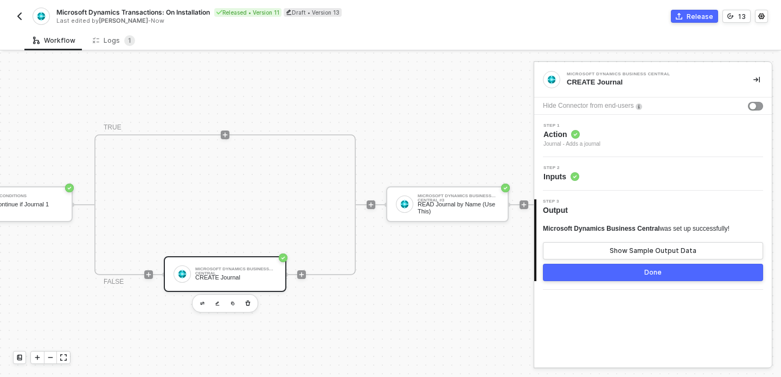
scroll to position [0, 0]
click at [595, 245] on button "Show Sample Output Data" at bounding box center [653, 250] width 220 height 17
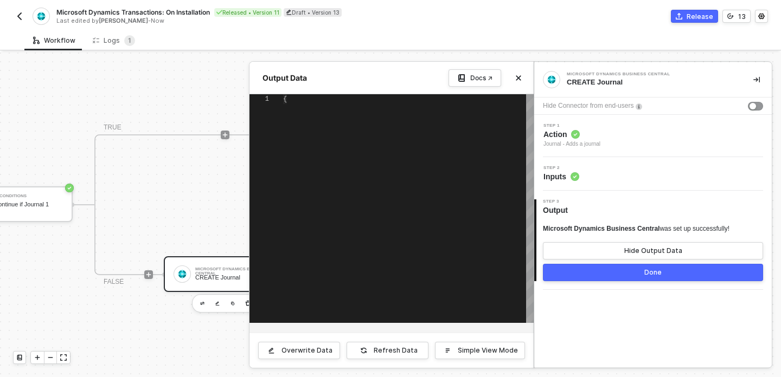
type textarea "{ "journal": { "id": "12fa76df-135b-ed11-956e-000d3a398f21", "code": "MONTHLY",…"
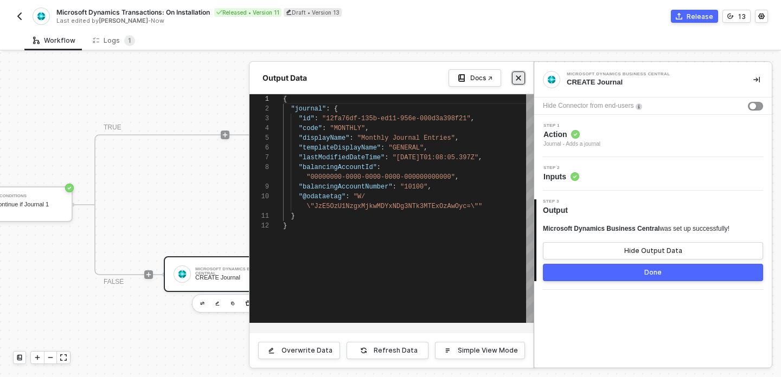
click at [519, 80] on icon "icon-close" at bounding box center [518, 78] width 7 height 7
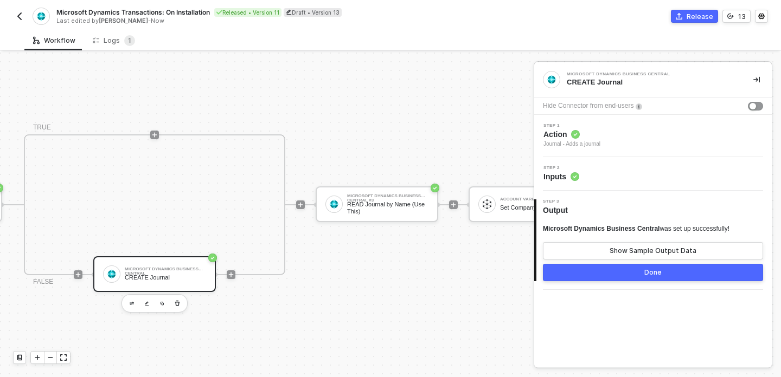
scroll to position [20, 752]
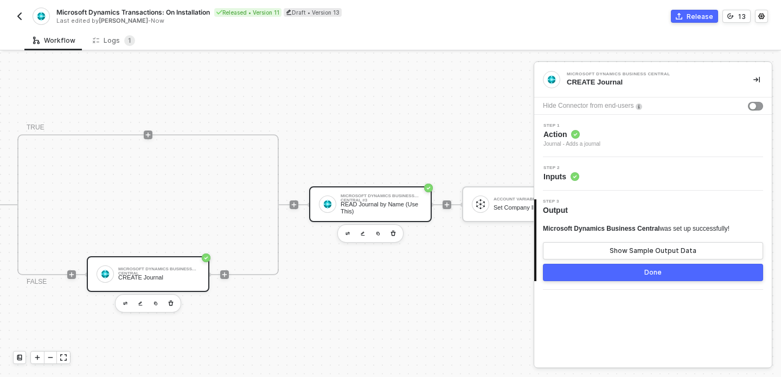
click at [341, 196] on div "Microsoft Dynamics Business Central #3" at bounding box center [381, 196] width 81 height 4
click at [610, 132] on span "Action" at bounding box center [578, 134] width 70 height 11
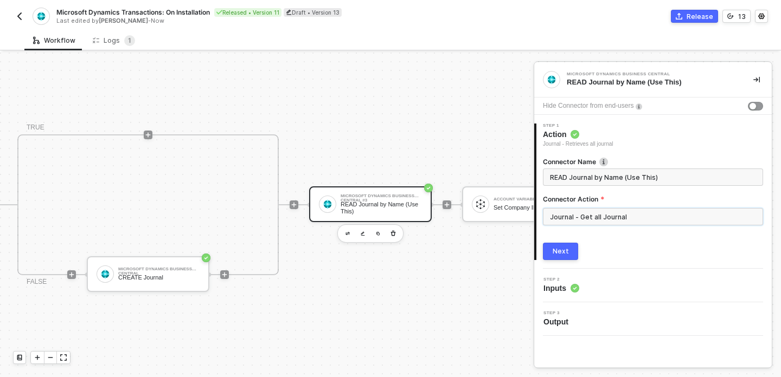
click at [628, 217] on input "Journal - Get all Journal" at bounding box center [653, 216] width 220 height 17
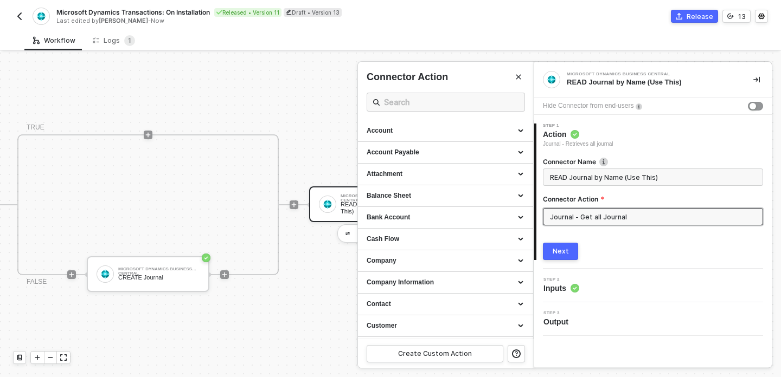
click at [630, 242] on div "Connector Name READ Journal by Name (Use This) Connector Action Journal - Get a…" at bounding box center [653, 205] width 220 height 112
click at [575, 253] on button "Next" at bounding box center [560, 251] width 35 height 17
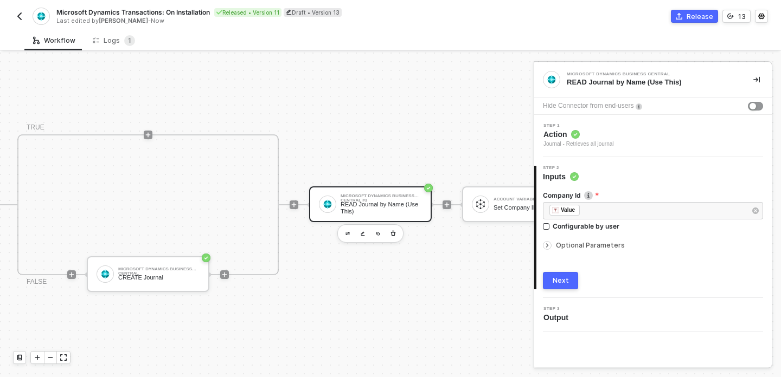
click at [592, 243] on span "Optional Parameters" at bounding box center [590, 245] width 69 height 8
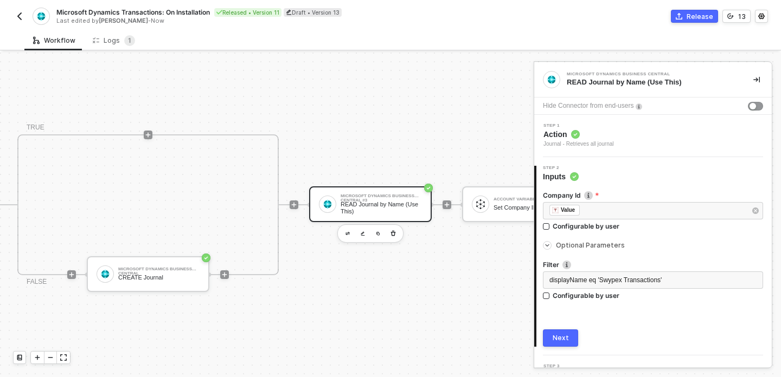
scroll to position [22, 0]
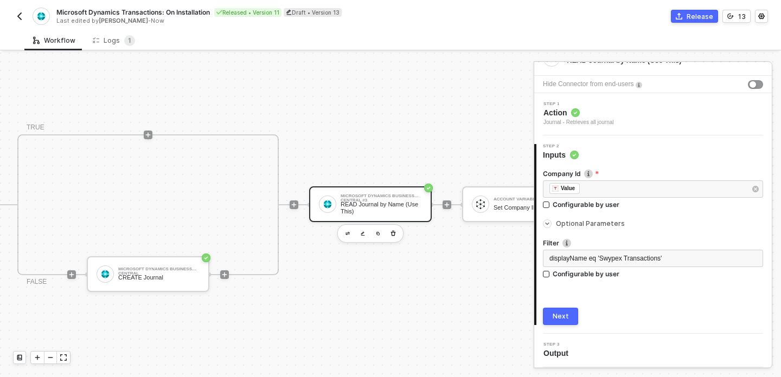
click at [571, 300] on div "Company Id ﻿ ﻿ Value ﻿ Configurable by user Optional Parameters Filter displayN…" at bounding box center [653, 242] width 220 height 165
click at [570, 311] on button "Next" at bounding box center [560, 316] width 35 height 17
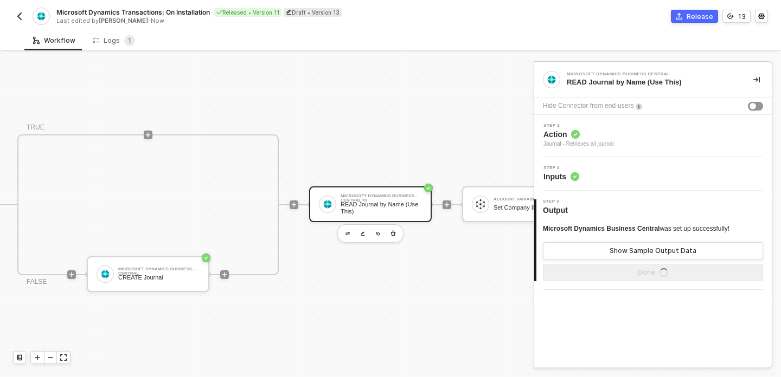
scroll to position [0, 0]
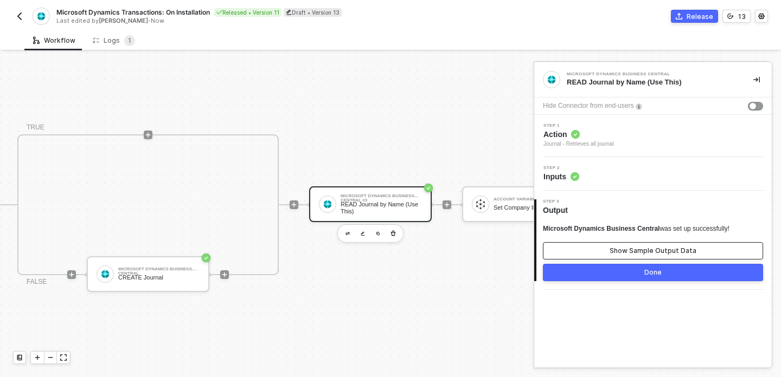
click at [585, 253] on button "Show Sample Output Data" at bounding box center [653, 250] width 220 height 17
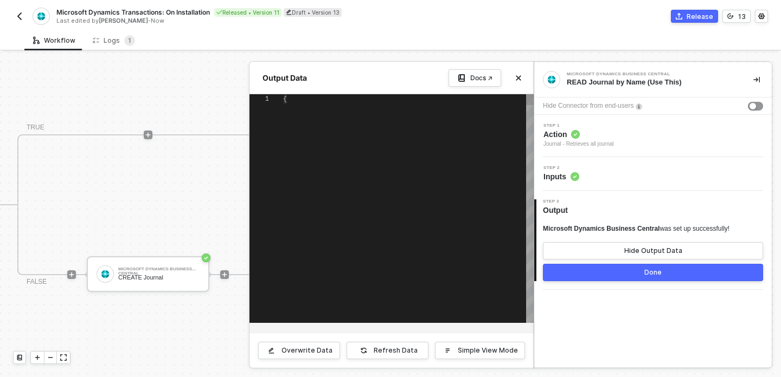
type textarea "{ "journal": [ { "id": "11fa76df-135b-ed11-956e-000d3a398f21", "code": "DEFAULT…"
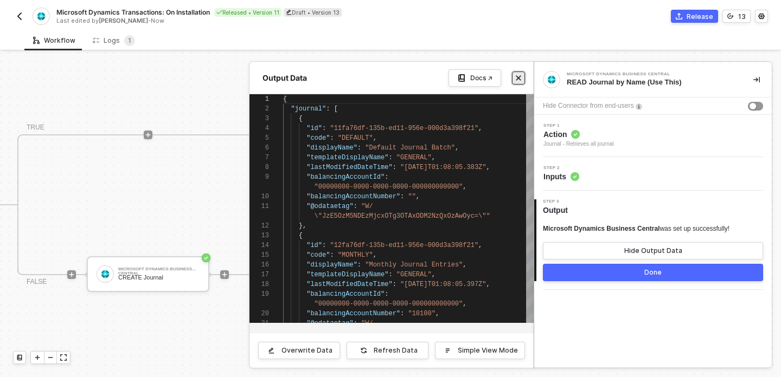
click at [512, 76] on button "Close" at bounding box center [518, 78] width 13 height 13
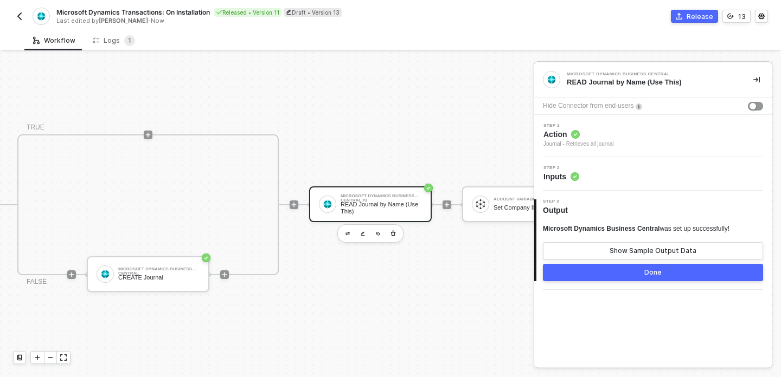
click at [607, 276] on button "Done" at bounding box center [653, 272] width 220 height 17
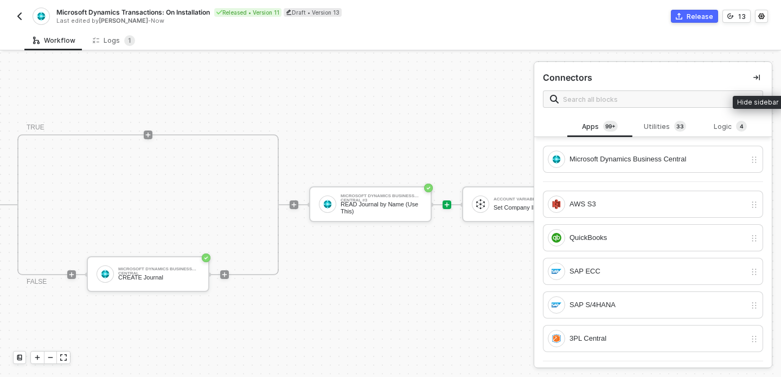
click at [757, 81] on button "button" at bounding box center [756, 77] width 13 height 13
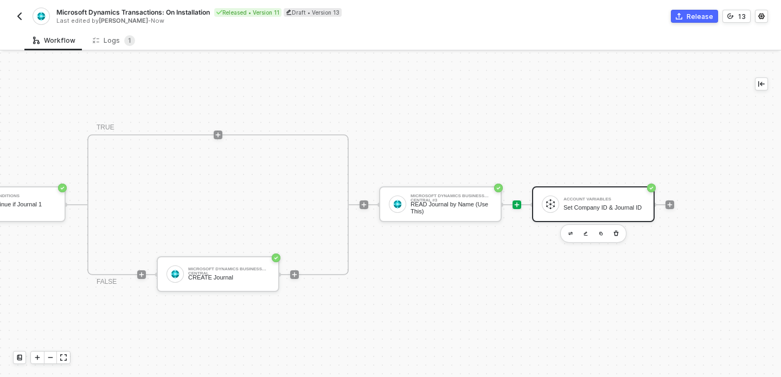
click at [577, 205] on div "Set Company ID & Journal ID" at bounding box center [603, 207] width 81 height 7
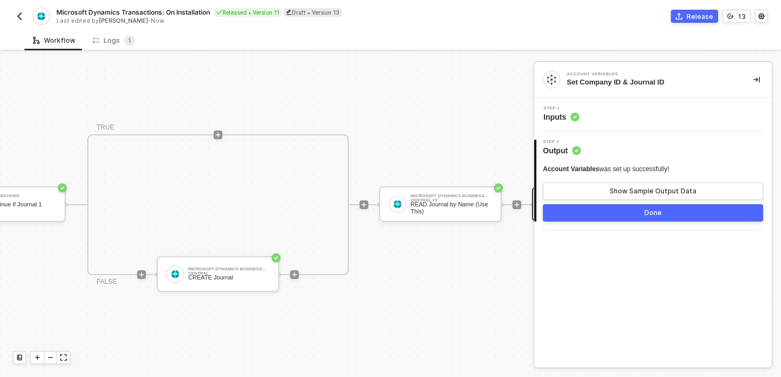
click at [609, 114] on div "Step 1 Inputs" at bounding box center [654, 114] width 235 height 16
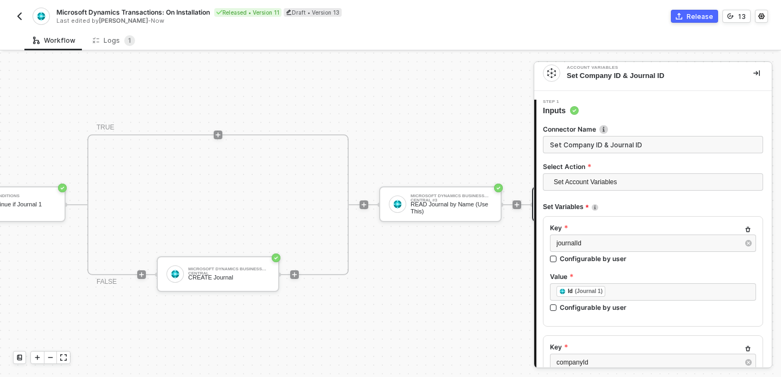
scroll to position [10, 0]
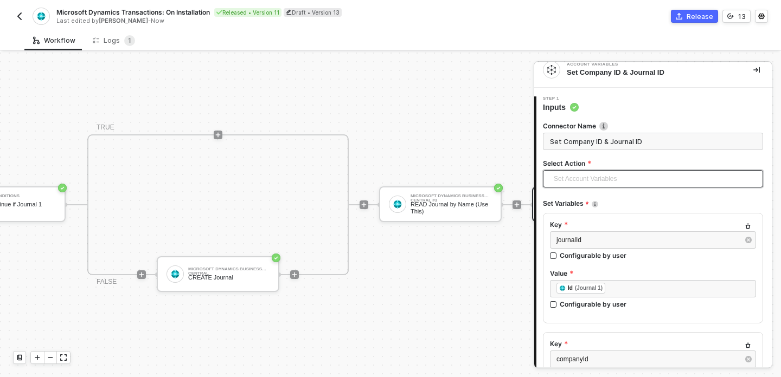
click at [579, 182] on span "Set Account Variables" at bounding box center [655, 179] width 203 height 16
click at [622, 164] on label "Select Action" at bounding box center [653, 163] width 220 height 9
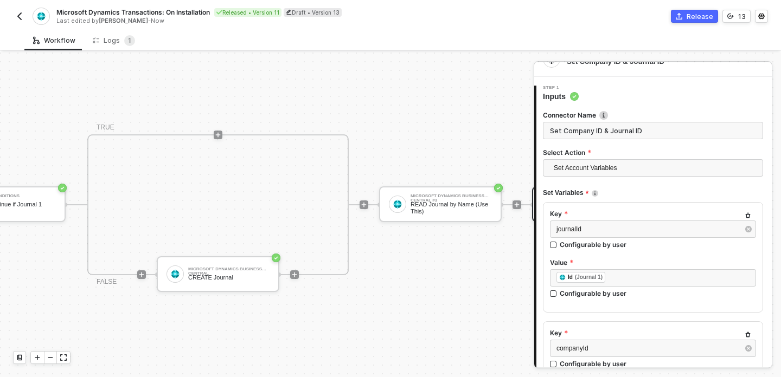
scroll to position [21, 0]
click at [21, 14] on img "button" at bounding box center [19, 16] width 9 height 9
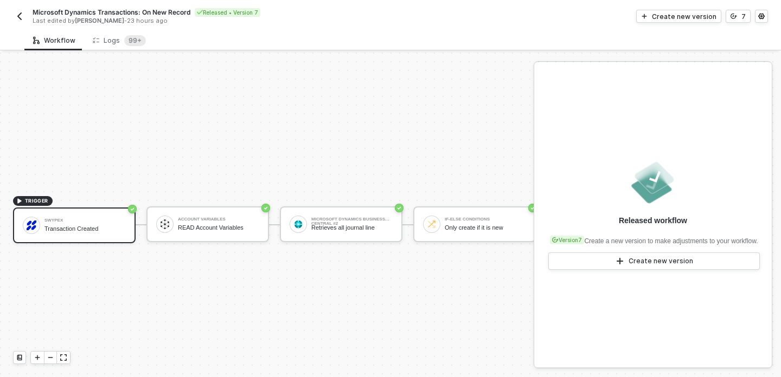
scroll to position [20, 0]
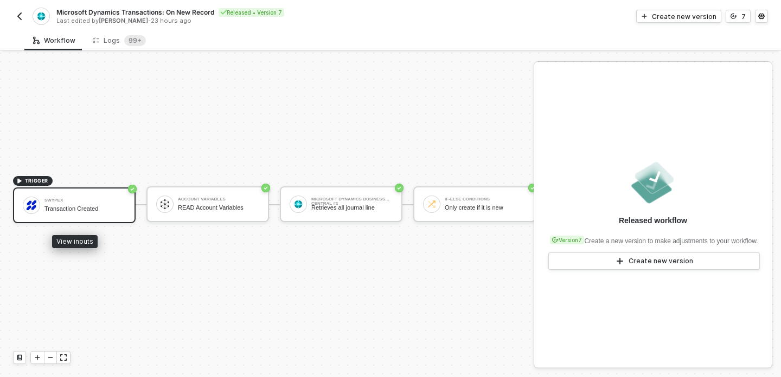
click at [61, 204] on div "Swypex Transaction Created" at bounding box center [84, 205] width 81 height 21
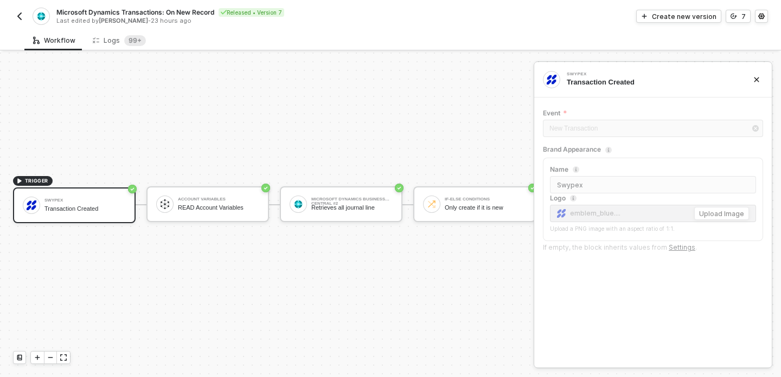
click at [454, 124] on div "TRIGGER Swypex Transaction Created Account Variables READ Account Variables Mic…" at bounding box center [400, 205] width 801 height 345
click at [752, 81] on button "button" at bounding box center [756, 79] width 13 height 13
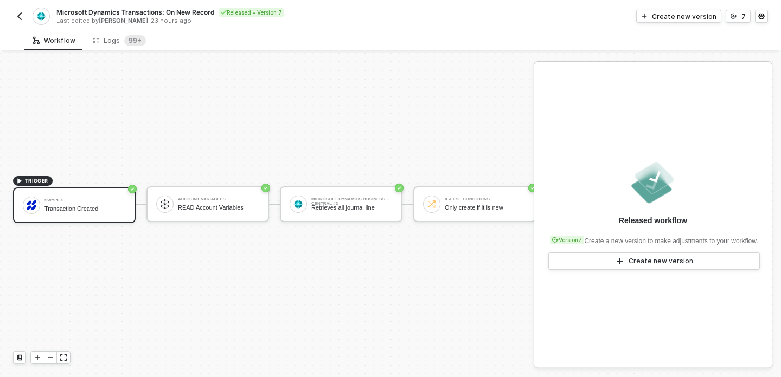
click at [454, 130] on div "TRIGGER Swypex Transaction Created Account Variables READ Account Variables Mic…" at bounding box center [400, 205] width 801 height 345
click at [224, 296] on div "TRIGGER Swypex Transaction Created Account Variables READ Account Variables Mic…" at bounding box center [400, 205] width 801 height 345
click at [760, 15] on icon "icon-settings" at bounding box center [761, 17] width 6 height 6
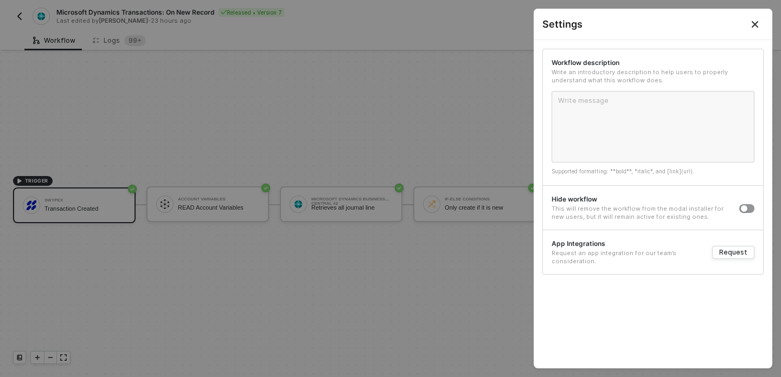
click at [757, 22] on icon "Close" at bounding box center [755, 24] width 7 height 7
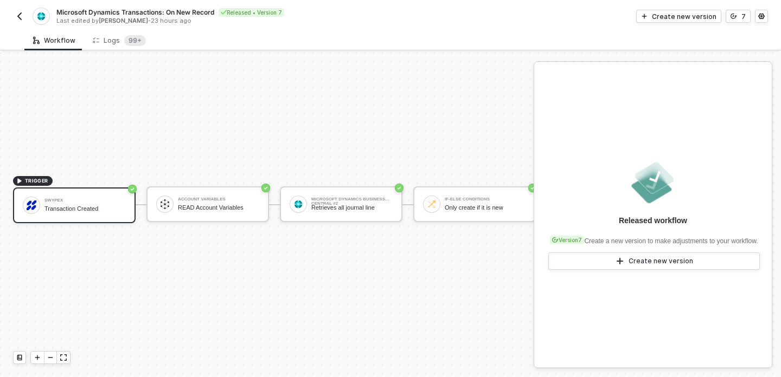
click at [468, 131] on div "TRIGGER Swypex Transaction Created Account Variables READ Account Variables Mic…" at bounding box center [400, 205] width 801 height 345
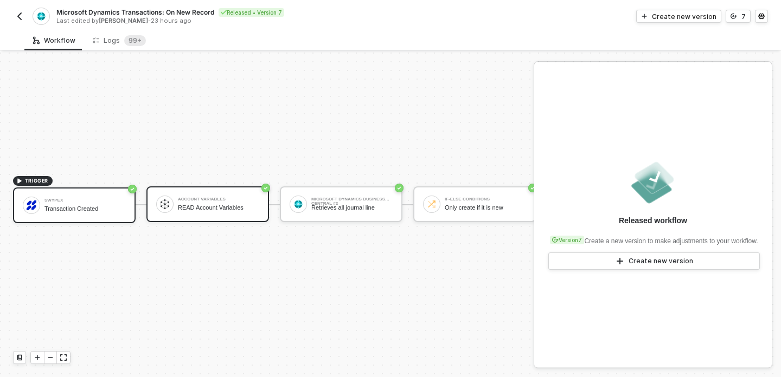
click at [194, 213] on div "Account Variables READ Account Variables" at bounding box center [218, 204] width 81 height 21
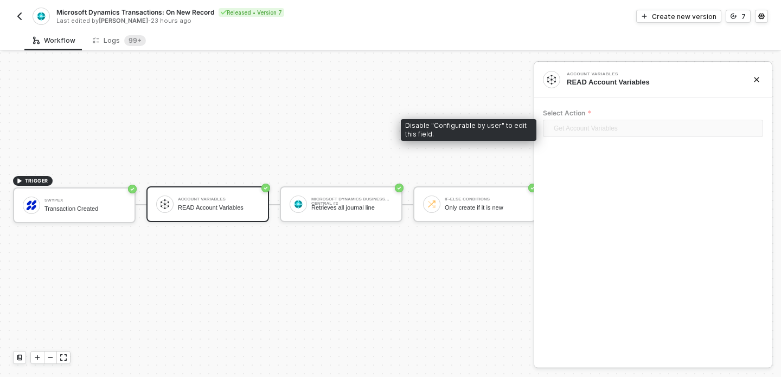
click at [605, 136] on span "Get Account Variables" at bounding box center [655, 128] width 203 height 16
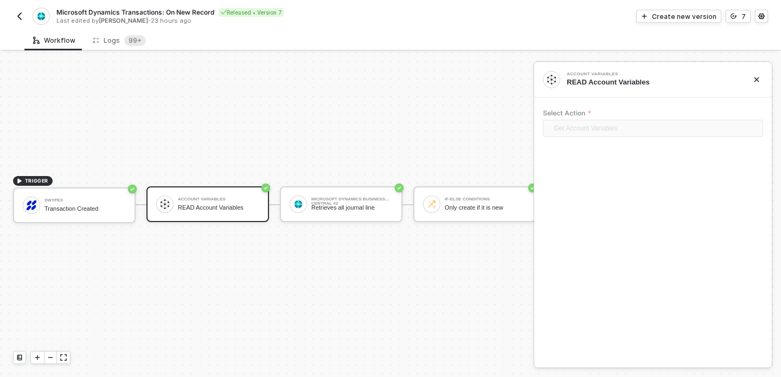
click at [299, 143] on div "TRIGGER Swypex Transaction Created Account Variables READ Account Variables Mic…" at bounding box center [400, 205] width 801 height 345
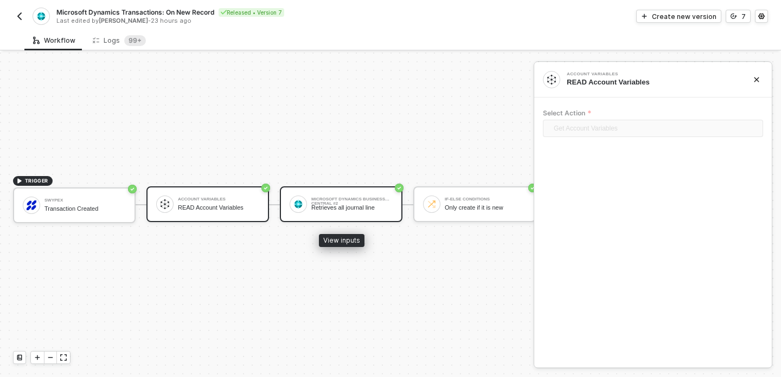
click at [325, 213] on div "Microsoft Dynamics Business Central #2 Retrieves all journal line" at bounding box center [351, 204] width 81 height 21
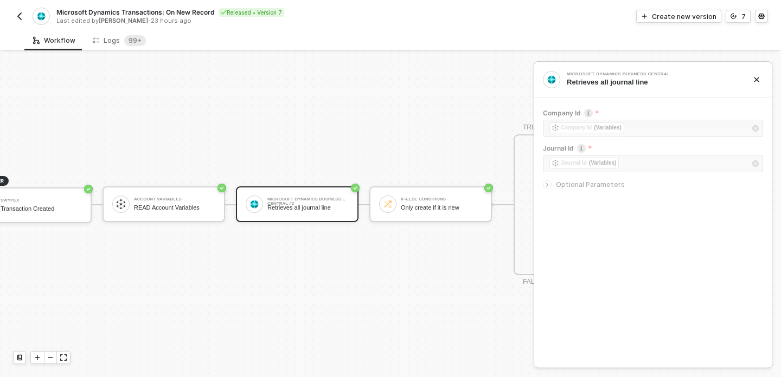
scroll to position [20, 44]
click at [599, 184] on span "Optional Parameters" at bounding box center [590, 185] width 69 height 8
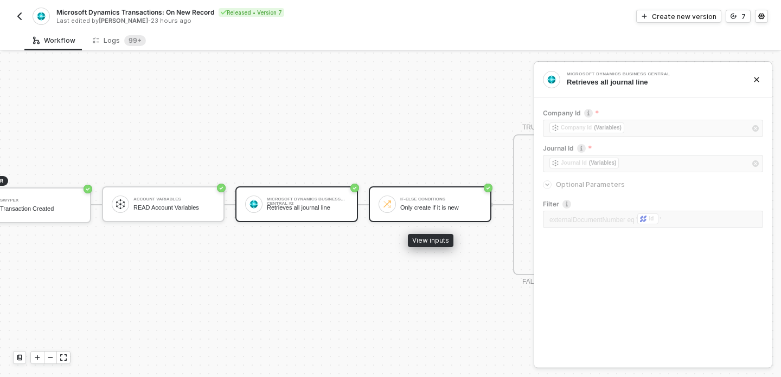
click at [416, 218] on div "If-Else Conditions Only create if it is new" at bounding box center [430, 205] width 123 height 36
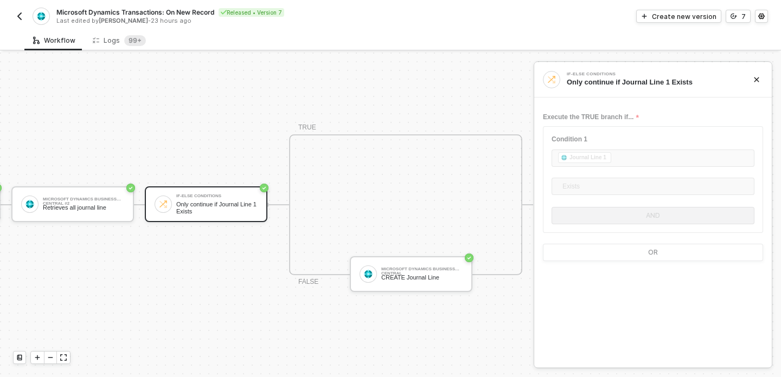
scroll to position [20, 273]
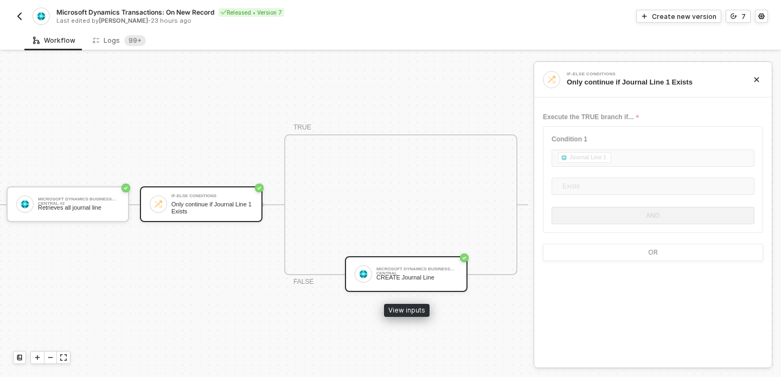
click at [412, 261] on div "Microsoft Dynamics Business Central CREATE Journal Line" at bounding box center [406, 274] width 123 height 36
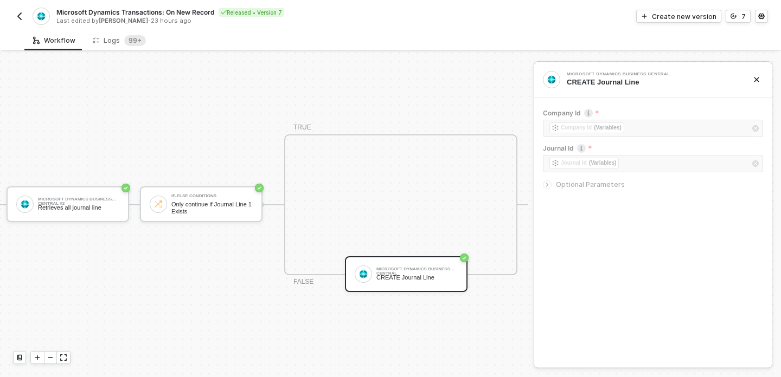
click at [589, 181] on span "Optional Parameters" at bounding box center [590, 185] width 69 height 8
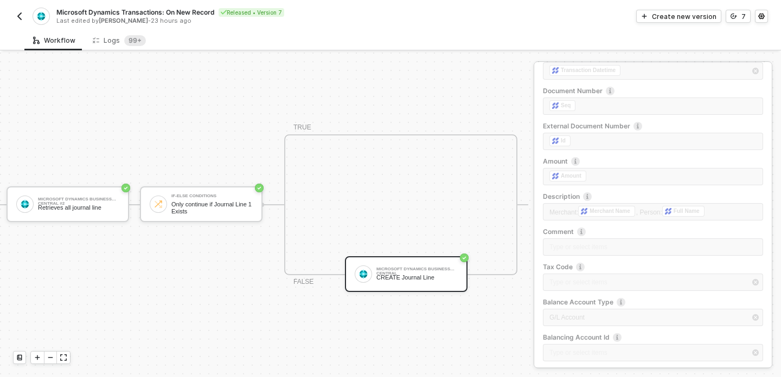
scroll to position [269, 0]
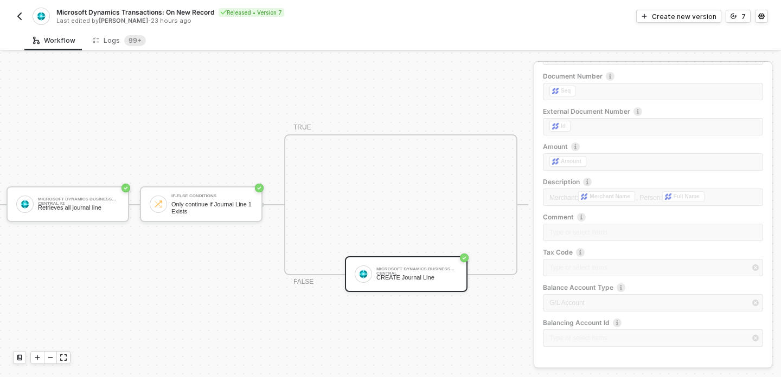
click at [297, 332] on div "TRIGGER Swypex Transaction Created Account Variables READ Account Variables Mic…" at bounding box center [127, 205] width 801 height 345
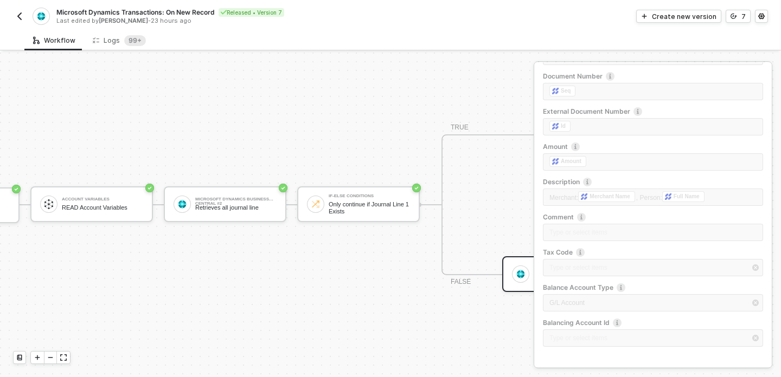
scroll to position [20, 0]
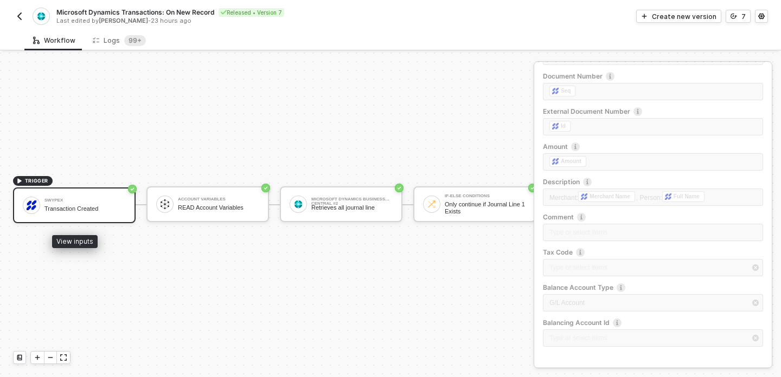
click at [114, 211] on div "Transaction Created" at bounding box center [84, 209] width 81 height 7
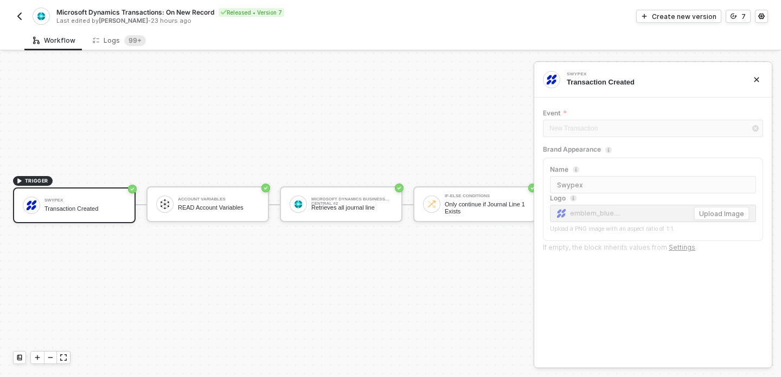
click at [581, 149] on div "Brand Appearance" at bounding box center [572, 149] width 58 height 9
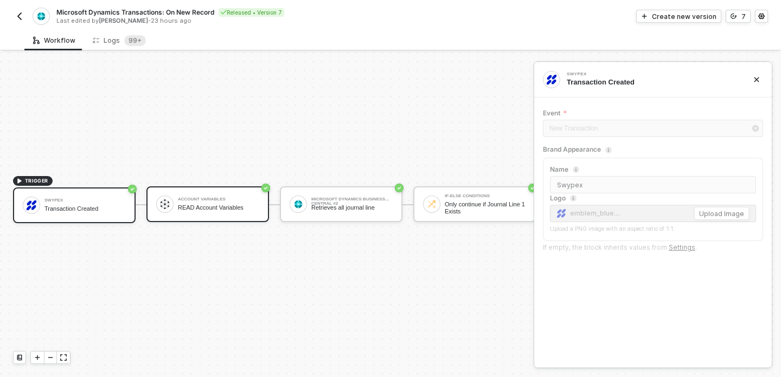
click at [191, 209] on div "READ Account Variables" at bounding box center [218, 207] width 81 height 7
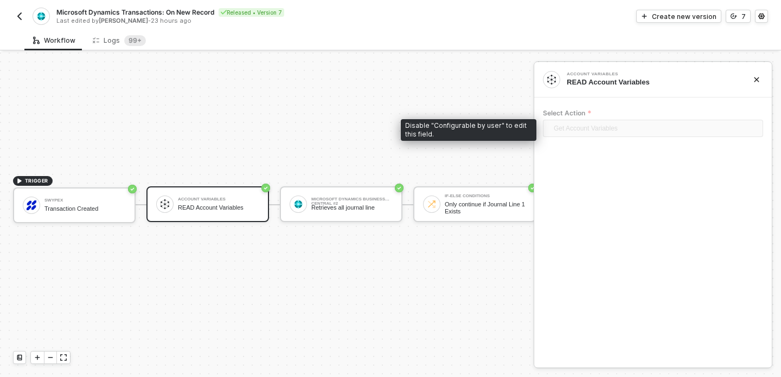
click at [665, 129] on span "Get Account Variables" at bounding box center [655, 128] width 203 height 16
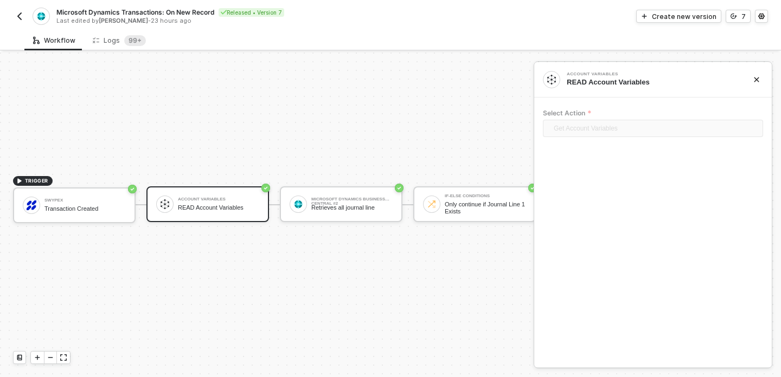
click at [763, 78] on div "Account Variables READ Account Variables" at bounding box center [652, 79] width 237 height 35
click at [759, 79] on icon "icon-close" at bounding box center [756, 79] width 7 height 7
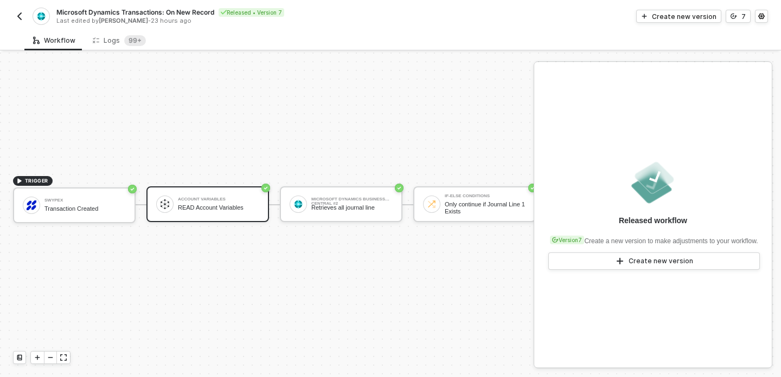
click at [671, 43] on div "Workflow Logs 99+" at bounding box center [402, 40] width 756 height 20
click at [669, 16] on div "Create new version" at bounding box center [684, 16] width 65 height 9
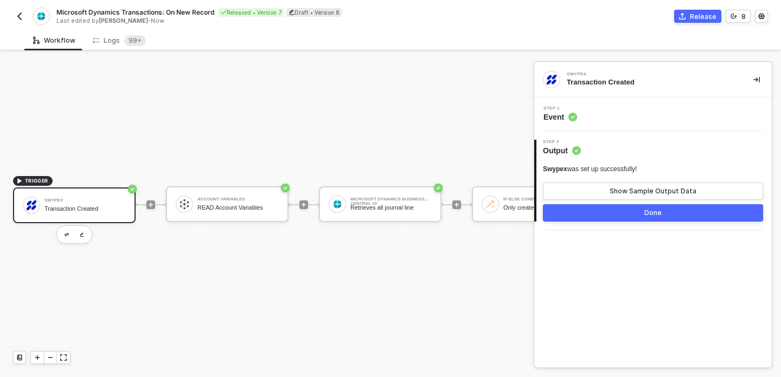
click at [595, 104] on div "Step 1 Event" at bounding box center [652, 115] width 237 height 34
click at [593, 114] on div "Step 1 Event" at bounding box center [654, 114] width 235 height 16
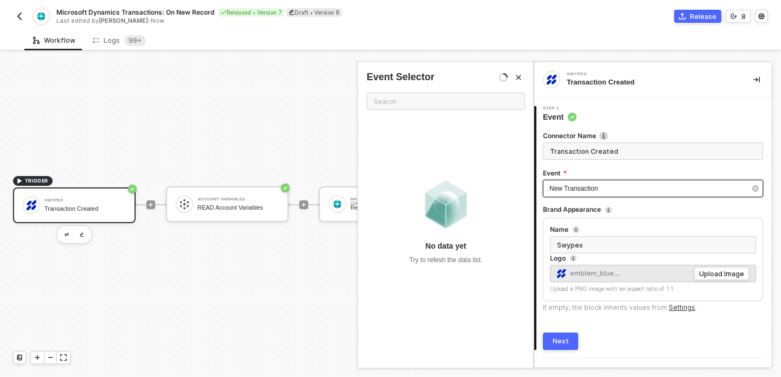
click at [634, 193] on div "New Transaction" at bounding box center [647, 189] width 196 height 10
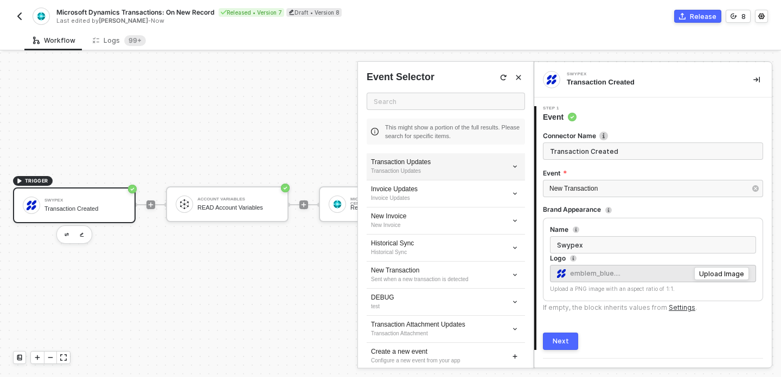
click at [493, 165] on div "Transaction Updates" at bounding box center [446, 162] width 150 height 9
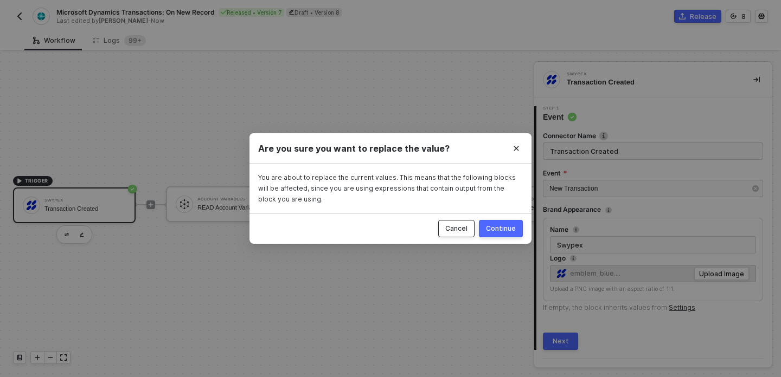
click at [452, 232] on div "Cancel" at bounding box center [456, 228] width 22 height 9
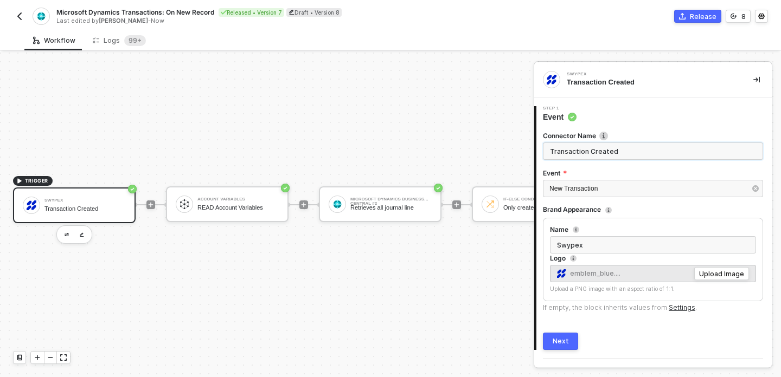
click at [584, 157] on input "Transaction Created" at bounding box center [653, 151] width 220 height 17
click at [640, 152] on input "Transaction Created" at bounding box center [653, 151] width 220 height 17
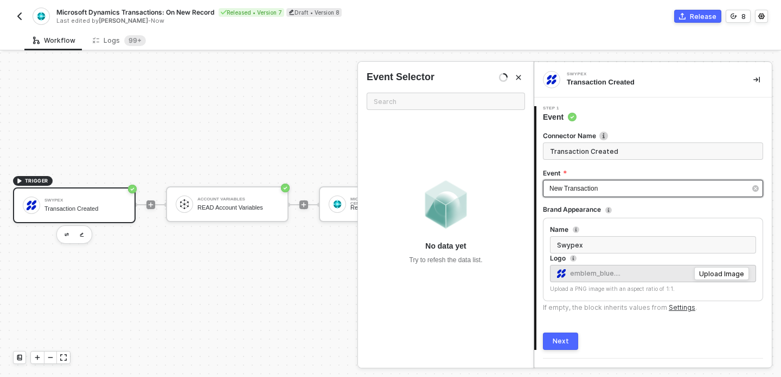
click at [617, 192] on div "New Transaction" at bounding box center [647, 189] width 196 height 10
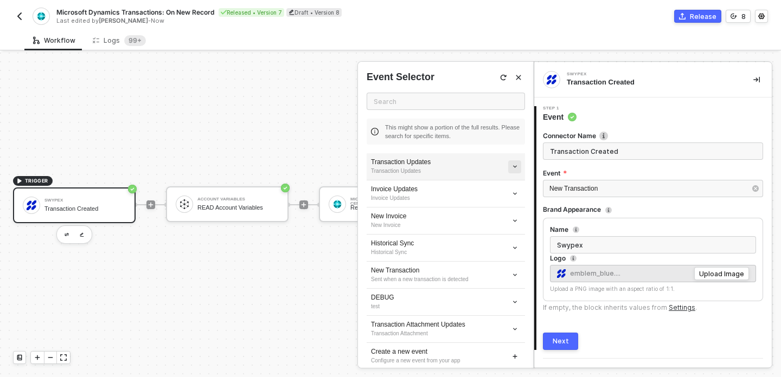
click at [517, 166] on icon "icon-arrow-down-small" at bounding box center [515, 167] width 6 height 6
click at [439, 101] on input "text" at bounding box center [446, 101] width 158 height 17
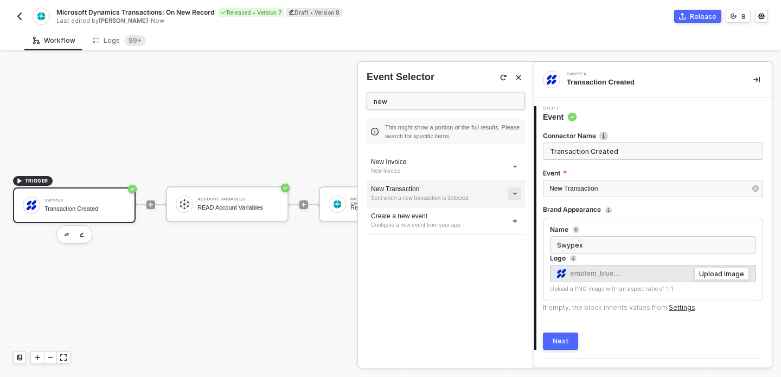
type input "new"
click at [514, 194] on icon "icon-arrow-down-small" at bounding box center [514, 194] width 3 height 2
click at [515, 194] on icon "icon-arrow-down-small" at bounding box center [514, 194] width 3 height 2
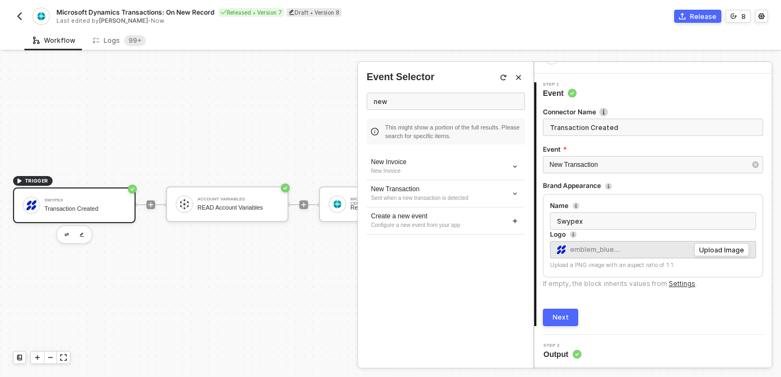
scroll to position [24, 0]
click at [565, 310] on button "Next" at bounding box center [560, 317] width 35 height 17
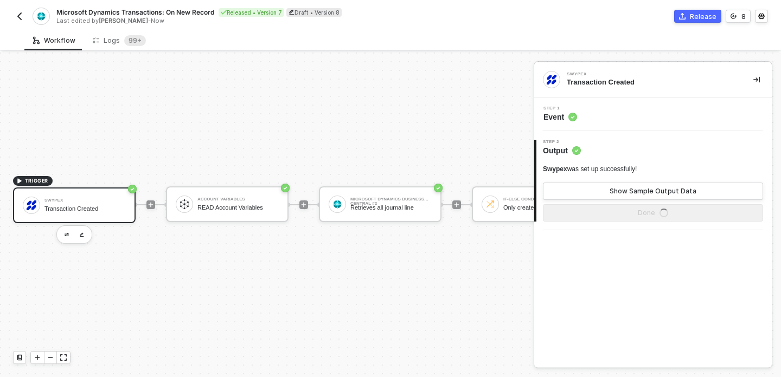
scroll to position [0, 0]
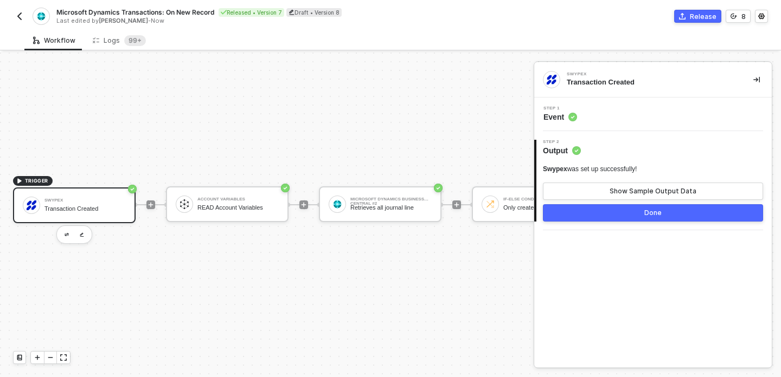
click at [696, 209] on button "Done" at bounding box center [653, 212] width 220 height 17
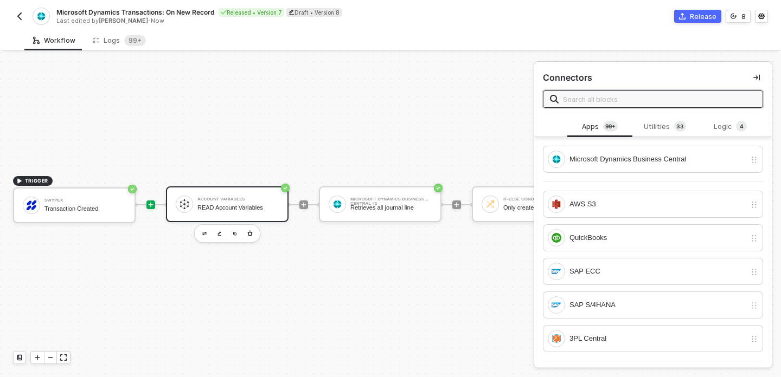
click at [228, 204] on div "Account Variables READ Account Variables" at bounding box center [237, 204] width 81 height 21
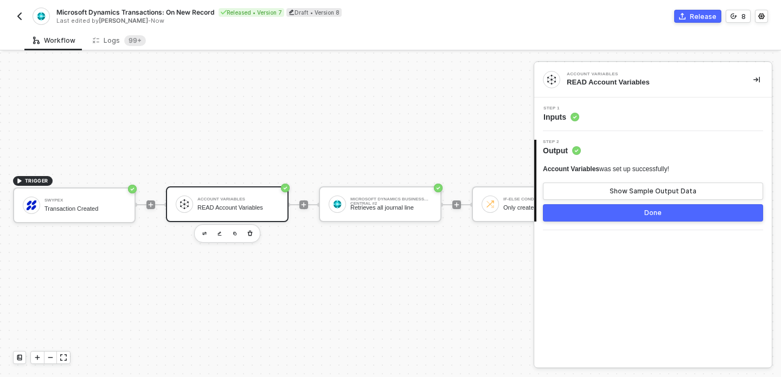
click at [632, 123] on div "Step 1 Inputs" at bounding box center [652, 115] width 237 height 34
click at [570, 108] on span "Step 1" at bounding box center [561, 108] width 36 height 4
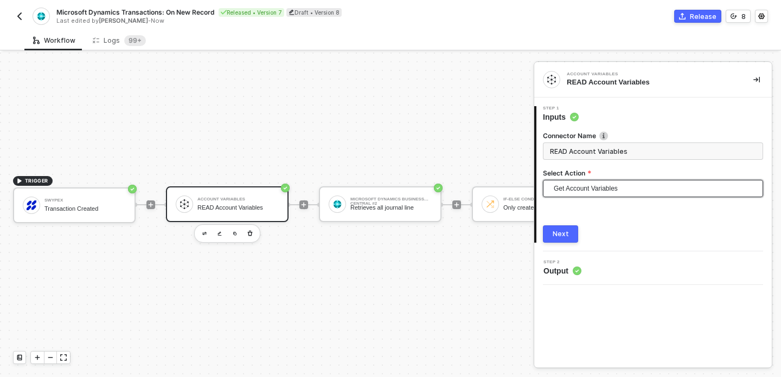
click at [567, 190] on span "Get Account Variables" at bounding box center [655, 189] width 203 height 16
click at [627, 240] on div "Next" at bounding box center [653, 234] width 220 height 17
click at [650, 151] on input "READ Account Variables" at bounding box center [653, 151] width 220 height 17
click at [630, 187] on span "Get Account Variables" at bounding box center [655, 189] width 203 height 16
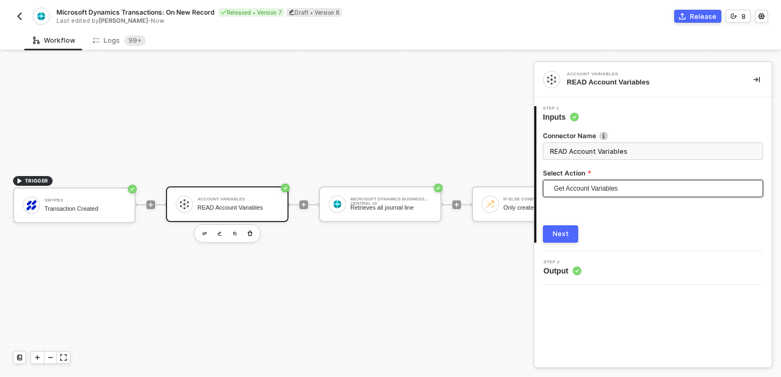
click at [630, 187] on span "Get Account Variables" at bounding box center [655, 189] width 203 height 16
click at [569, 238] on button "Next" at bounding box center [560, 234] width 35 height 17
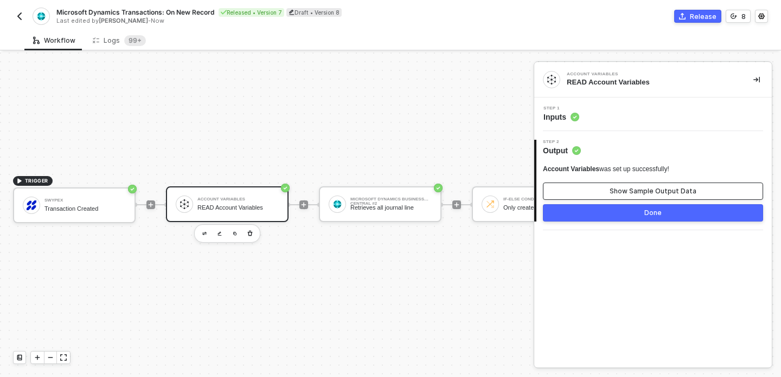
click at [603, 189] on button "Show Sample Output Data" at bounding box center [653, 191] width 220 height 17
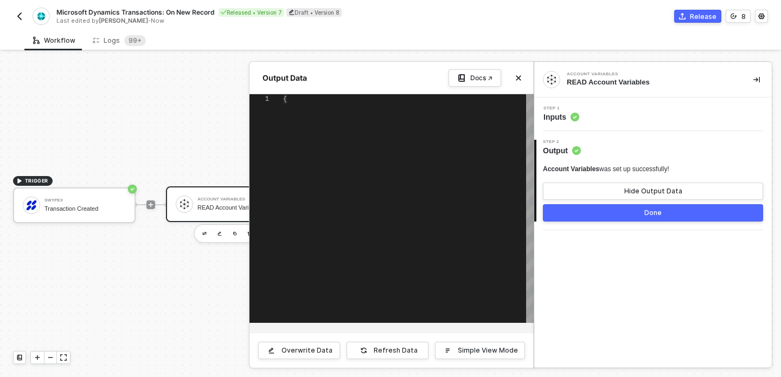
type textarea "{ "variables": { "userId": "6862a815eaf9f0162556be96", "companyId": "d0d0d64f-5…"
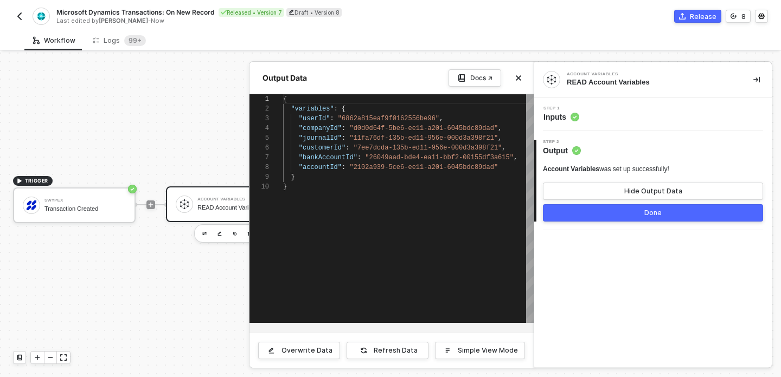
click at [603, 115] on div "Step 1 Inputs" at bounding box center [654, 114] width 235 height 16
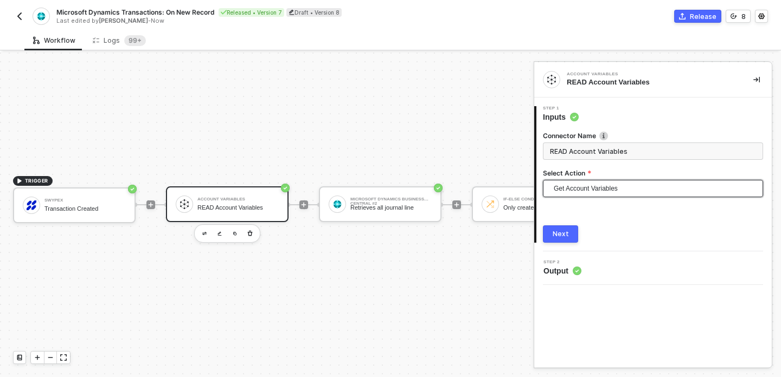
click at [589, 193] on span "Get Account Variables" at bounding box center [655, 189] width 203 height 16
click at [604, 256] on div "2 Step 2 Output" at bounding box center [652, 269] width 237 height 34
click at [597, 190] on span "Get Account Variables" at bounding box center [655, 189] width 203 height 16
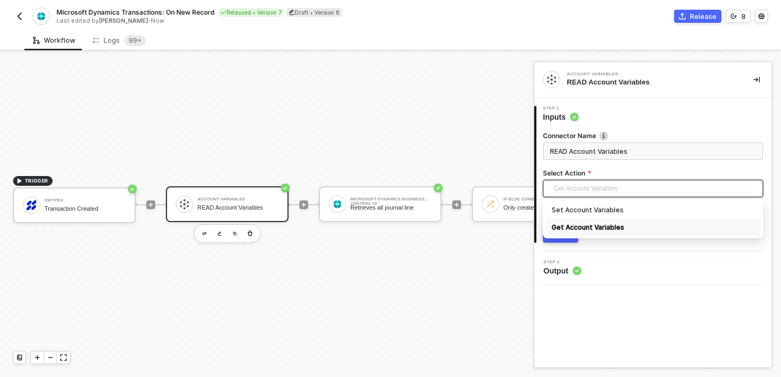
click at [612, 290] on div "Account Variables READ Account Variables 1 Step 1 Inputs Connector Name READ Ac…" at bounding box center [652, 214] width 237 height 305
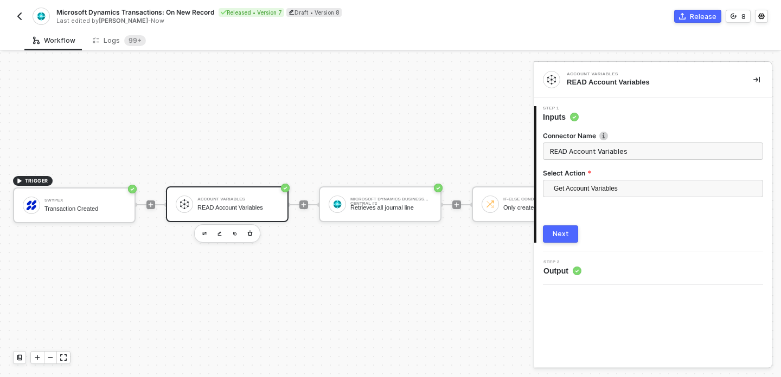
click at [574, 237] on button "Next" at bounding box center [560, 234] width 35 height 17
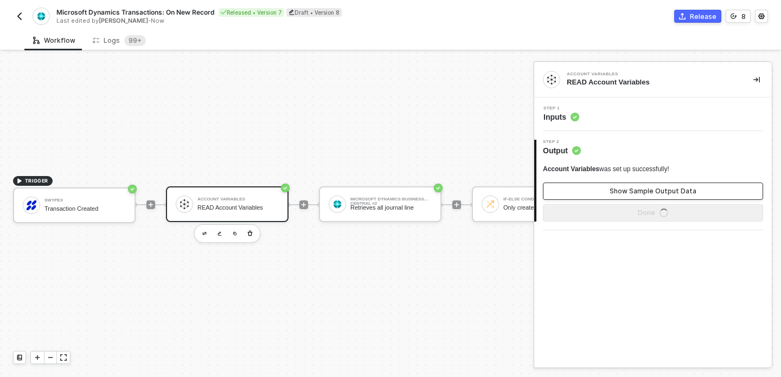
click at [606, 189] on button "Show Sample Output Data" at bounding box center [653, 191] width 220 height 17
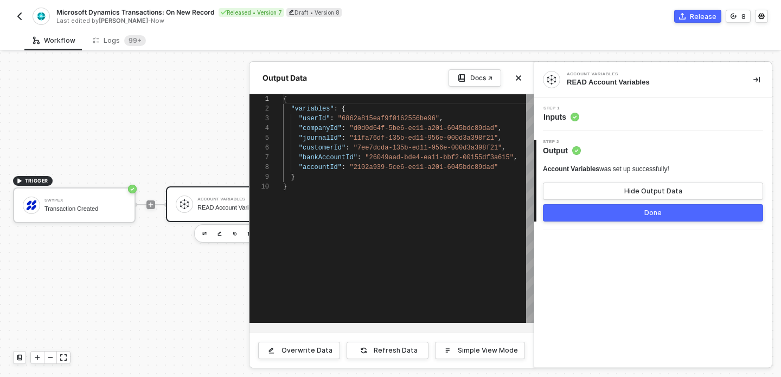
scroll to position [20, 43]
click at [324, 124] on div ""companyId" : "d0d0d64f-5be6-ee11-a201-6045bdc89dad" ," at bounding box center [408, 129] width 251 height 10
click at [324, 160] on span ""bankAccountId"" at bounding box center [328, 158] width 59 height 8
click at [324, 170] on span ""accountId"" at bounding box center [320, 168] width 43 height 8
click at [323, 150] on span ""customerId"" at bounding box center [322, 148] width 47 height 8
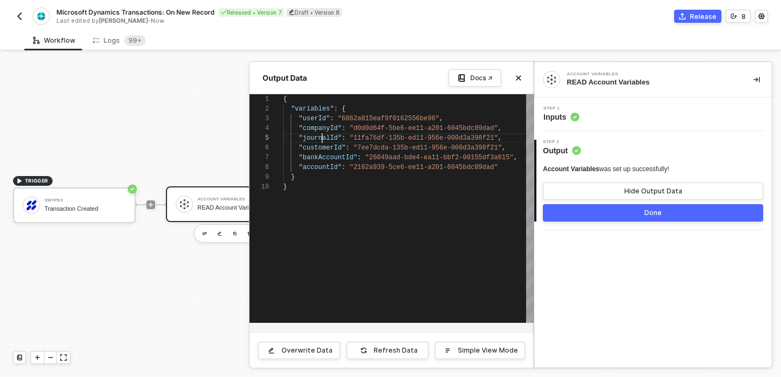
click at [322, 140] on div "1 2 3 4 5 6 7 8 9 10 { "variables" : { "userId" : "6862a815eaf9f0162556be96" , …" at bounding box center [391, 208] width 284 height 229
click at [322, 128] on div "1 2 3 4 5 6 7 8 9 10 { "variables" : { "userId" : "6862a815eaf9f0162556be96" , …" at bounding box center [391, 208] width 284 height 229
click at [311, 118] on div "1 2 3 4 5 6 7 8 9 10 { "variables" : { "userId" : "6862a815eaf9f0162556be96" , …" at bounding box center [391, 208] width 284 height 229
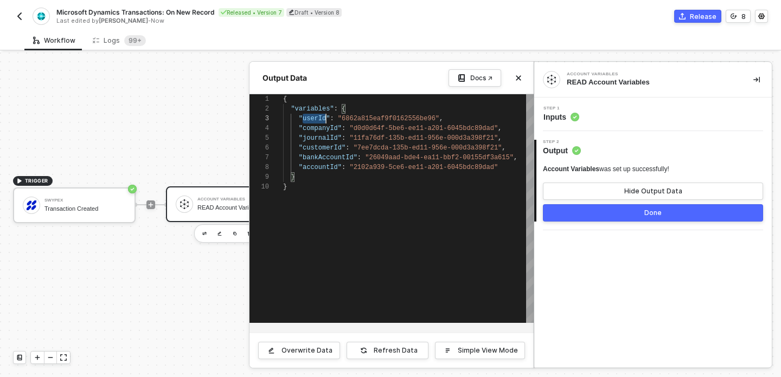
click at [311, 118] on div "1 2 3 4 5 6 7 8 9 10 { "variables" : { "userId" : "6862a815eaf9f0162556be96" , …" at bounding box center [391, 208] width 284 height 229
click at [324, 163] on div ""accountId" : "2102a939-5ce6-ee11-a201-6045bdc89dad"" at bounding box center [408, 168] width 251 height 10
click at [333, 200] on div "{ "variables" : { "userId" : "6862a815eaf9f0162556be96" , "companyId" : "d0d0d6…" at bounding box center [408, 208] width 251 height 229
click at [519, 76] on icon "icon-close" at bounding box center [518, 78] width 5 height 5
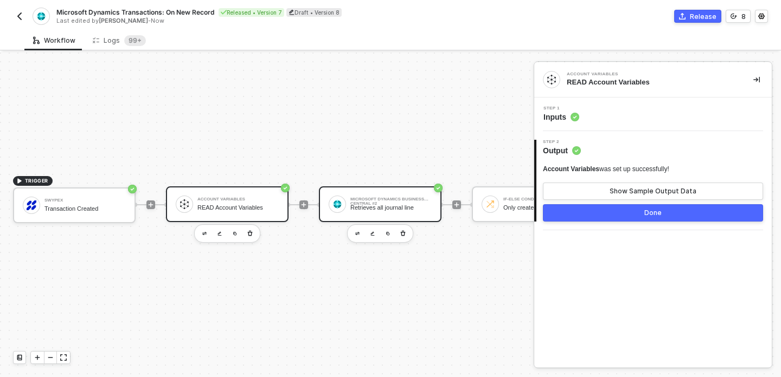
click at [369, 211] on div "Microsoft Dynamics Business Central #2 Retrieves all journal line" at bounding box center [390, 204] width 81 height 21
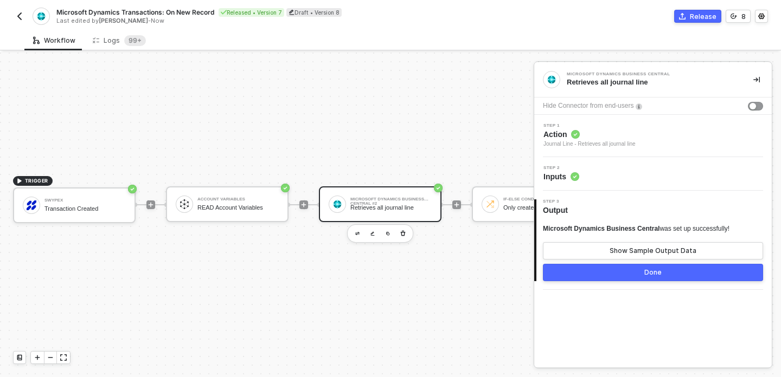
click at [618, 133] on span "Action" at bounding box center [589, 134] width 92 height 11
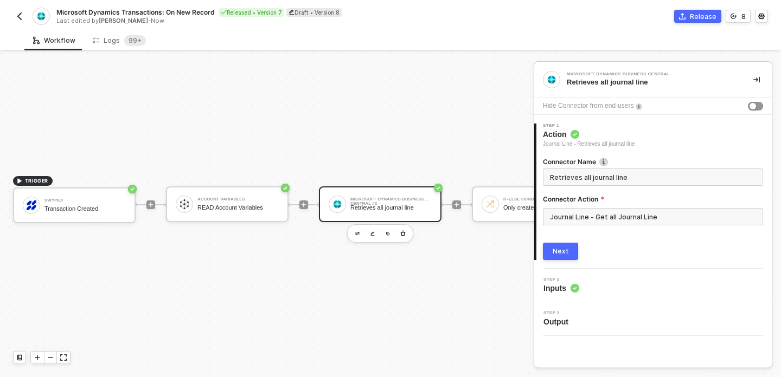
click at [605, 286] on div "Step 2 Inputs" at bounding box center [654, 286] width 235 height 16
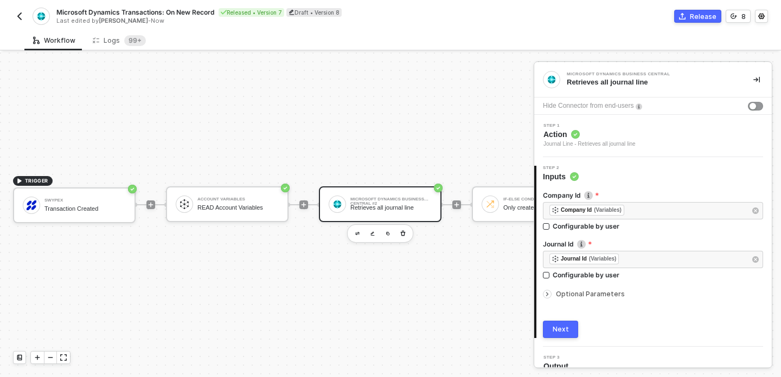
scroll to position [13, 0]
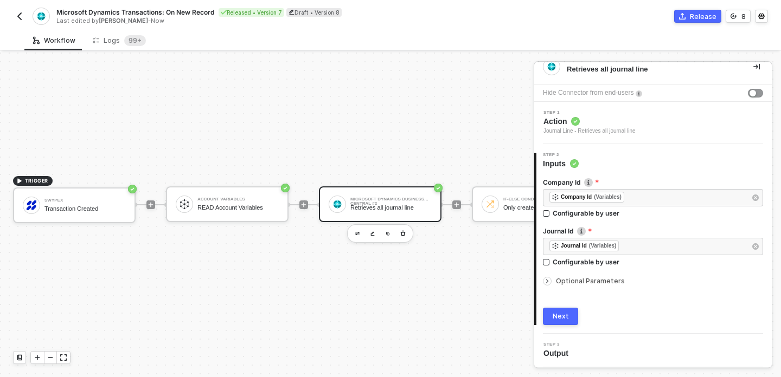
click at [547, 280] on icon "icon-arrow-right-small" at bounding box center [547, 281] width 7 height 7
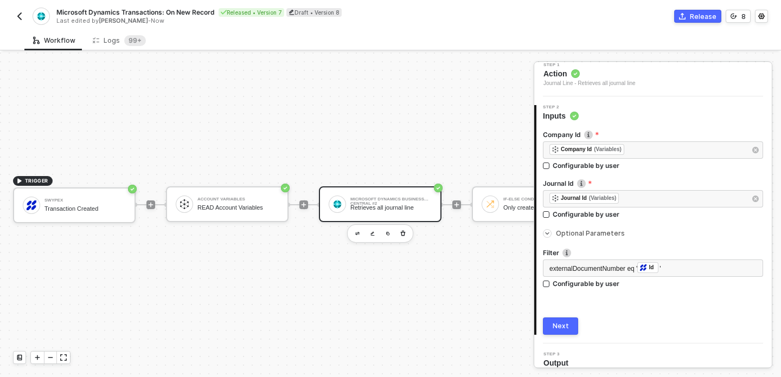
scroll to position [70, 0]
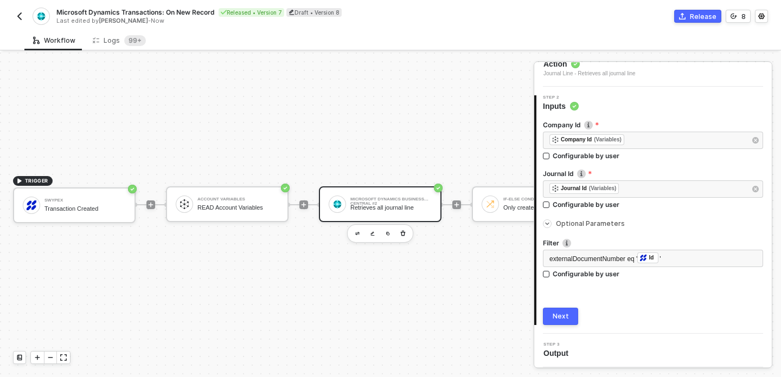
click at [563, 312] on div "Next" at bounding box center [561, 316] width 16 height 9
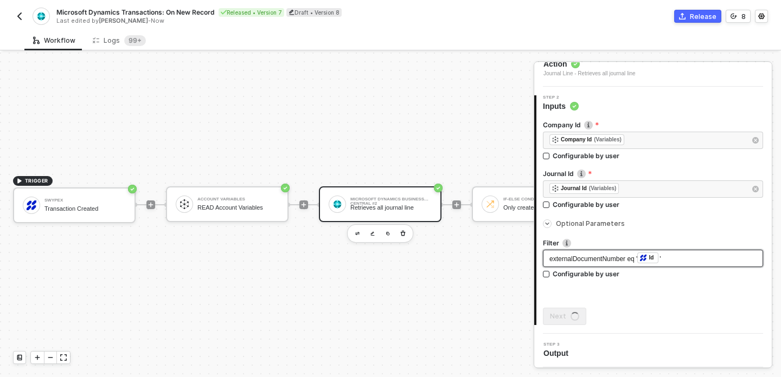
scroll to position [0, 0]
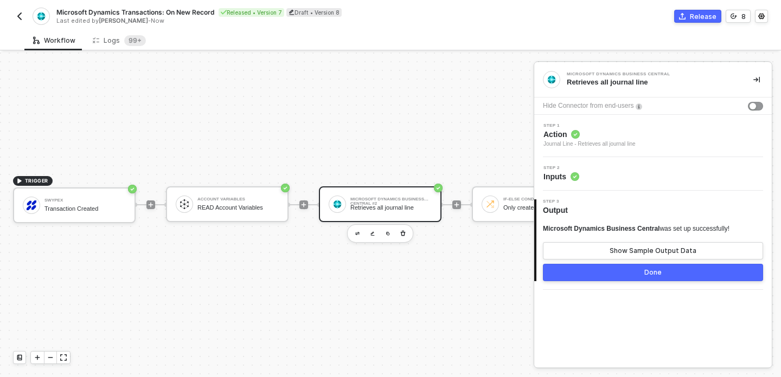
click at [652, 274] on div "Done" at bounding box center [652, 272] width 17 height 9
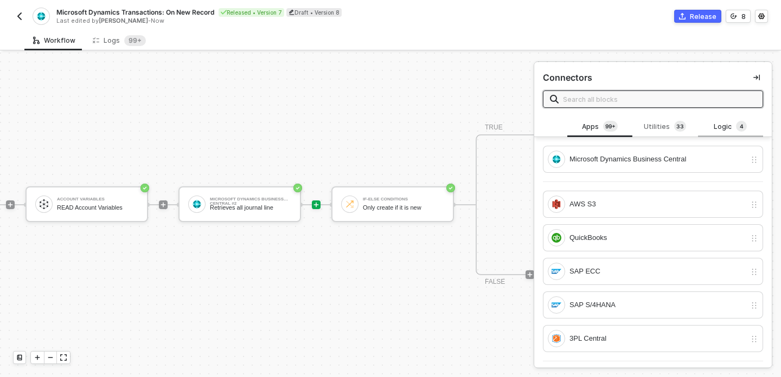
scroll to position [20, 145]
click at [750, 78] on button "button" at bounding box center [756, 77] width 13 height 13
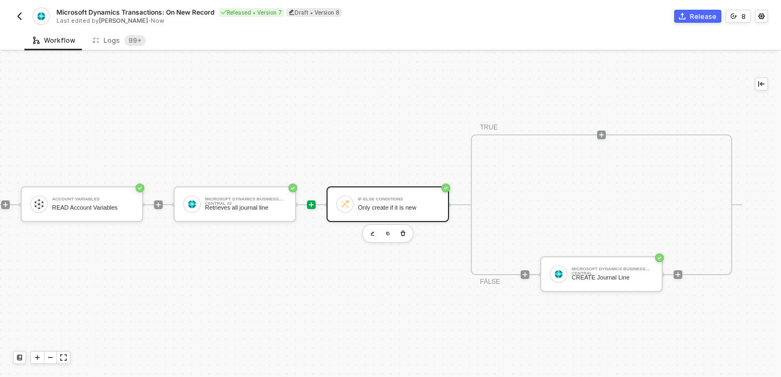
click at [376, 202] on div "If-Else Conditions" at bounding box center [398, 199] width 81 height 4
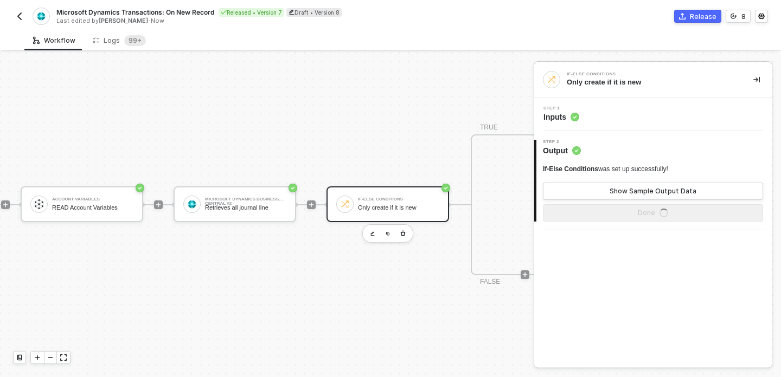
click at [645, 112] on div "Step 1 Inputs" at bounding box center [654, 114] width 235 height 16
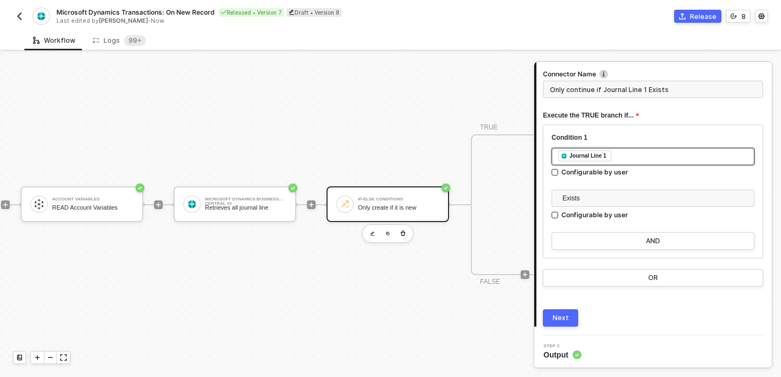
scroll to position [63, 0]
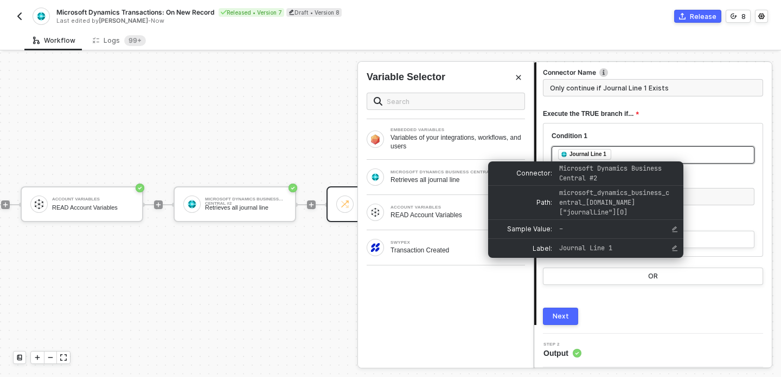
click at [593, 156] on div "Journal Line 1" at bounding box center [587, 155] width 37 height 10
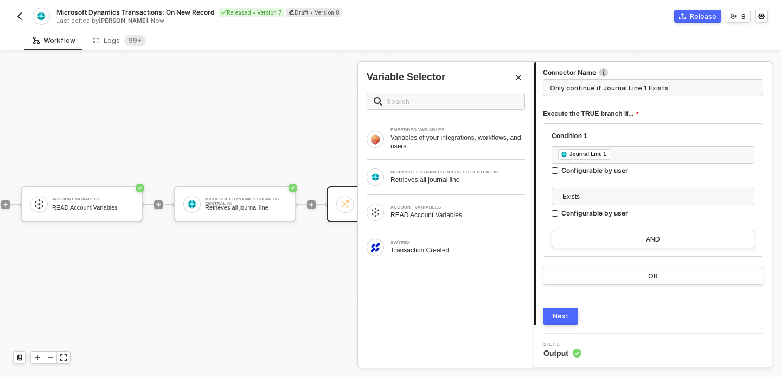
click at [631, 134] on div "Condition 1" at bounding box center [652, 136] width 203 height 9
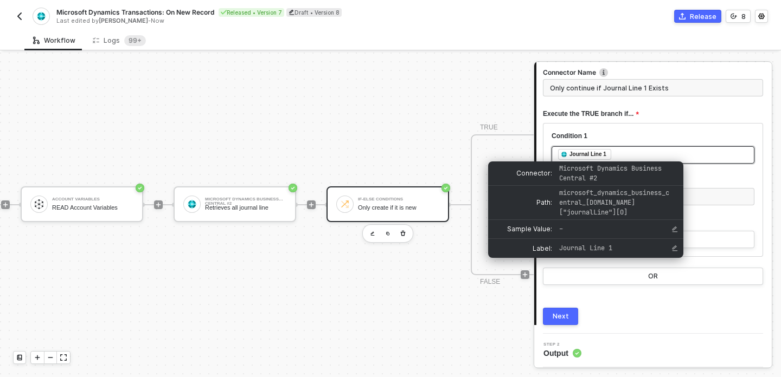
click at [588, 156] on div "Journal Line 1" at bounding box center [587, 155] width 37 height 10
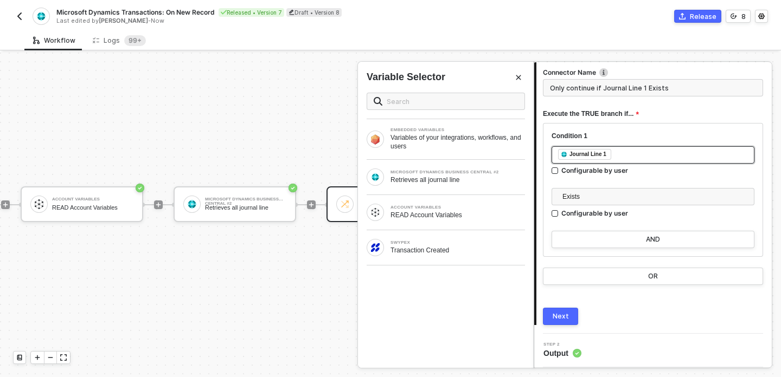
click at [587, 151] on div "Journal Line 1" at bounding box center [587, 155] width 37 height 10
click at [443, 214] on div "READ Account Variables" at bounding box center [457, 215] width 134 height 9
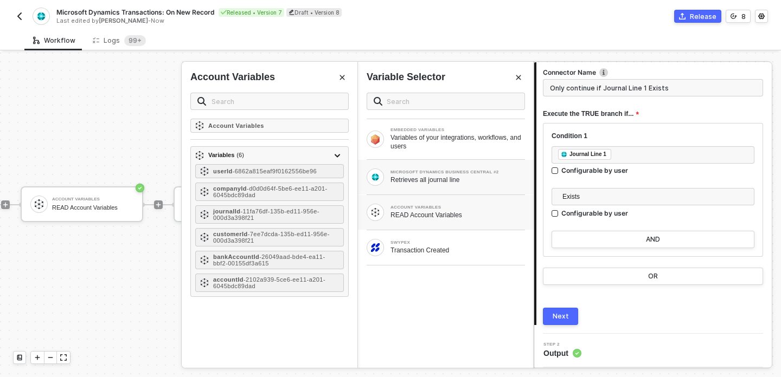
click at [442, 187] on div "MICROSOFT DYNAMICS BUSINESS CENTRAL #2 Retrieves all journal line" at bounding box center [446, 177] width 176 height 35
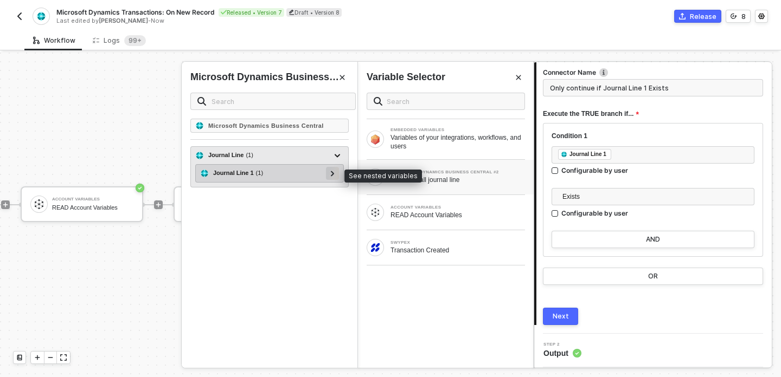
click at [331, 171] on icon at bounding box center [332, 173] width 3 height 5
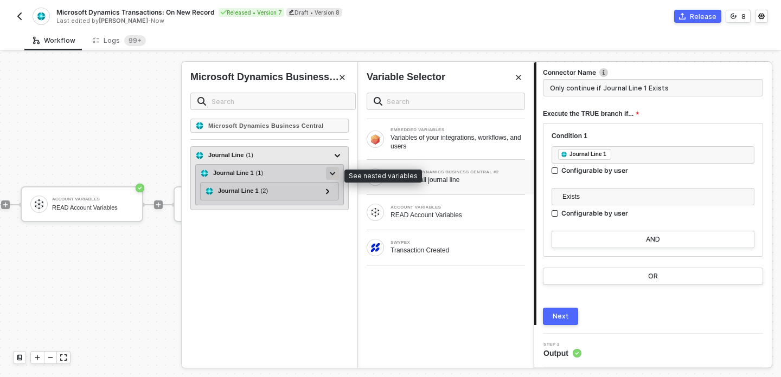
click at [331, 172] on icon at bounding box center [332, 174] width 5 height 4
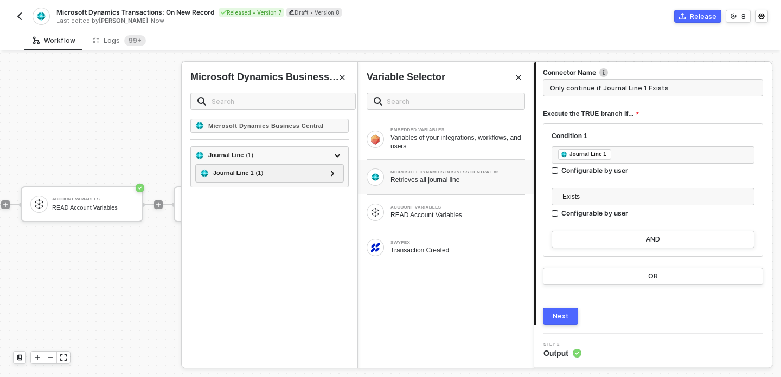
click at [566, 318] on div "Next" at bounding box center [561, 316] width 16 height 9
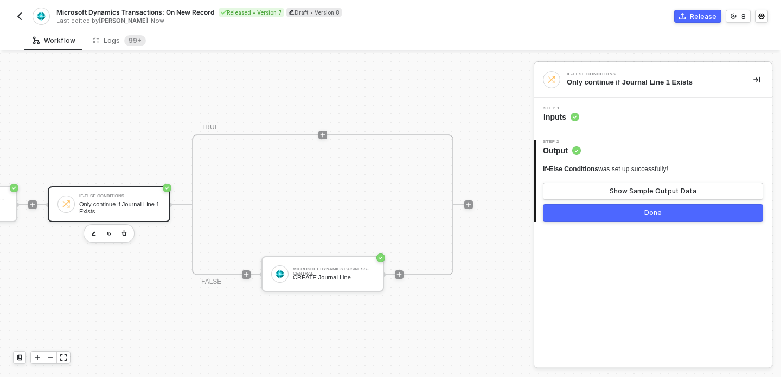
scroll to position [20, 428]
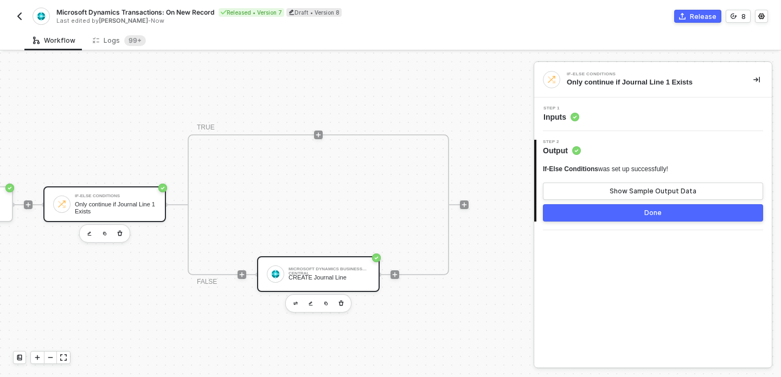
click at [325, 279] on div "CREATE Journal Line" at bounding box center [328, 277] width 81 height 7
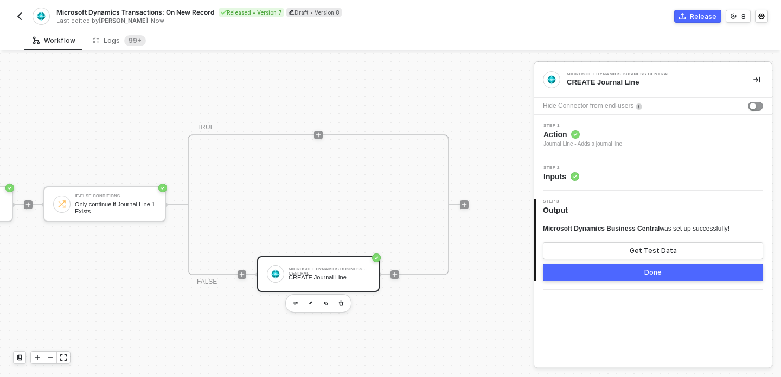
click at [619, 138] on span "Action" at bounding box center [582, 134] width 79 height 11
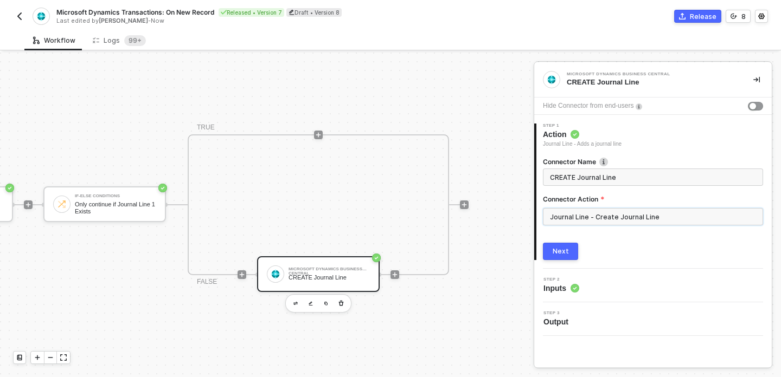
click at [616, 219] on input "Journal Line - Create Journal Line" at bounding box center [653, 216] width 220 height 17
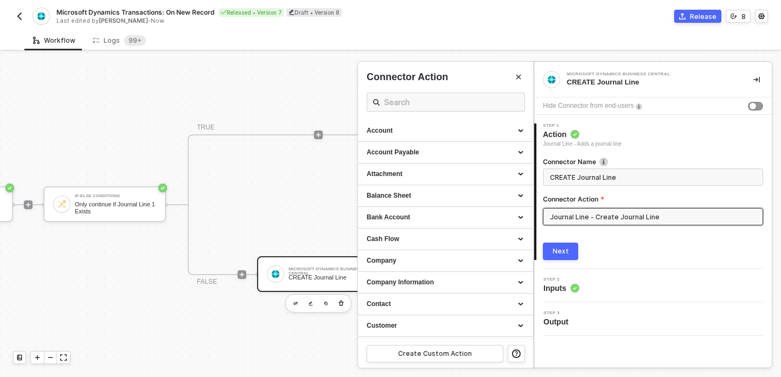
click at [555, 247] on button "Next" at bounding box center [560, 251] width 35 height 17
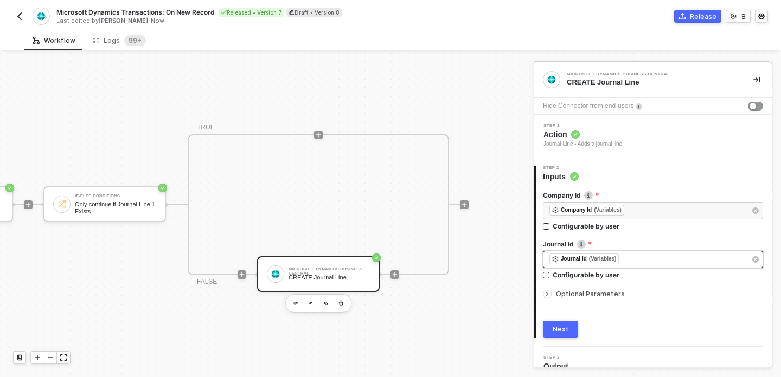
scroll to position [13, 0]
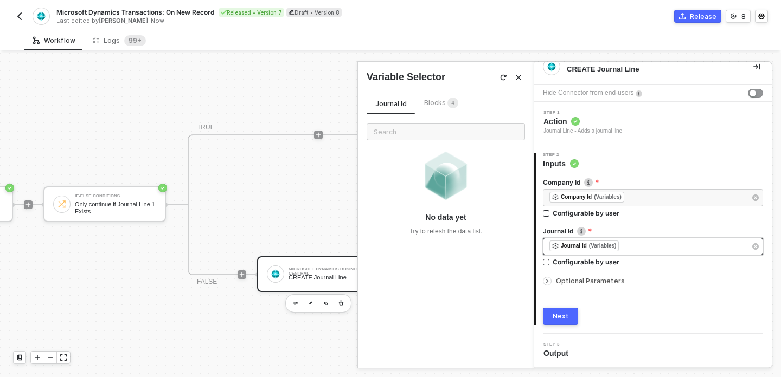
click at [649, 249] on div "﻿ ﻿ Journal Id (Variables) ﻿" at bounding box center [647, 247] width 196 height 12
click at [430, 111] on div "Journal Id Blocks 4" at bounding box center [417, 105] width 100 height 17
click at [431, 101] on span "Blocks 4" at bounding box center [441, 103] width 34 height 8
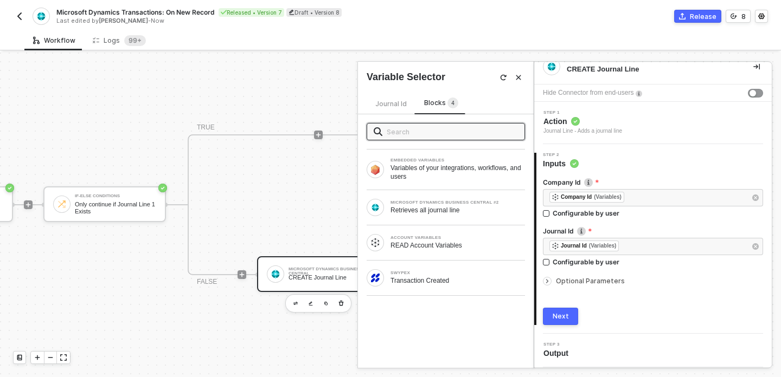
click at [680, 302] on div "Company Id ﻿ ﻿ Company Id (Variables) ﻿ Configurable by user Journal Id ﻿ ﻿ Jou…" at bounding box center [653, 247] width 220 height 156
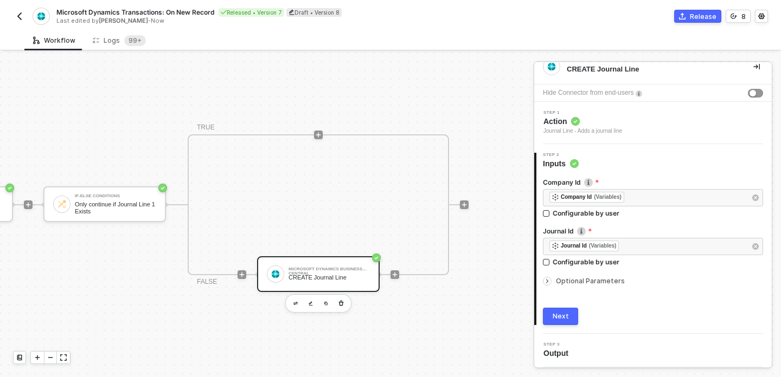
click at [599, 282] on span "Optional Parameters" at bounding box center [590, 281] width 69 height 8
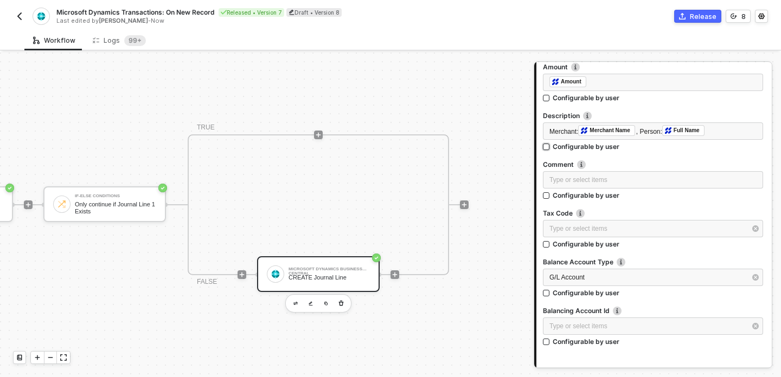
scroll to position [541, 0]
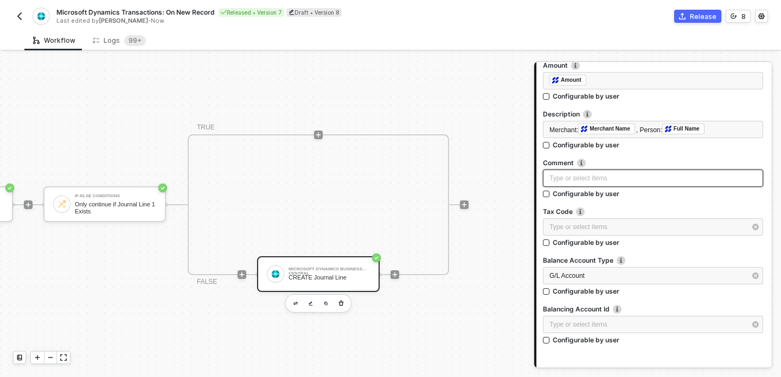
click at [635, 178] on div "Type or select items ﻿" at bounding box center [652, 179] width 207 height 10
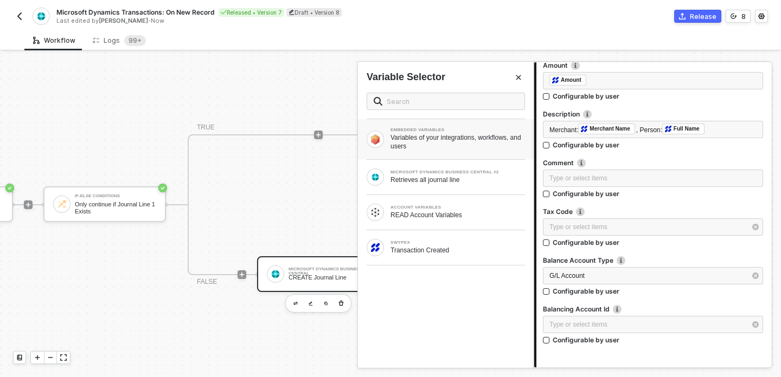
click at [440, 137] on div "Variables of your integrations, workflows, and users" at bounding box center [457, 141] width 134 height 17
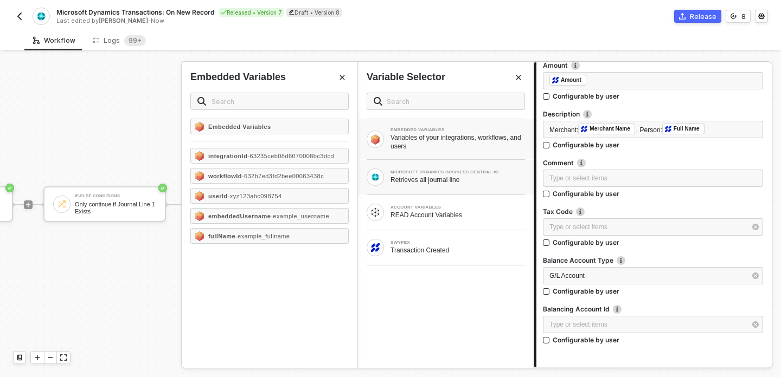
click at [434, 178] on div "Retrieves all journal line" at bounding box center [457, 180] width 134 height 9
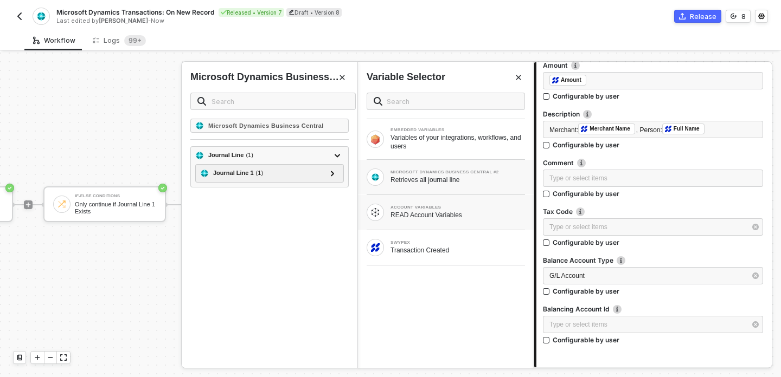
click at [434, 213] on div "READ Account Variables" at bounding box center [457, 215] width 134 height 9
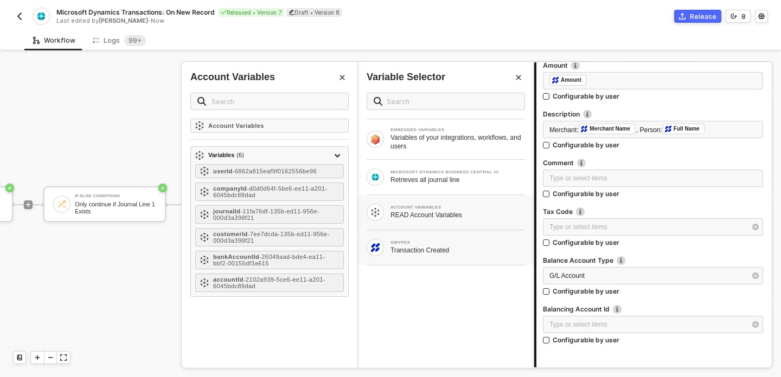
click at [435, 242] on div "SWYPEX" at bounding box center [457, 243] width 134 height 4
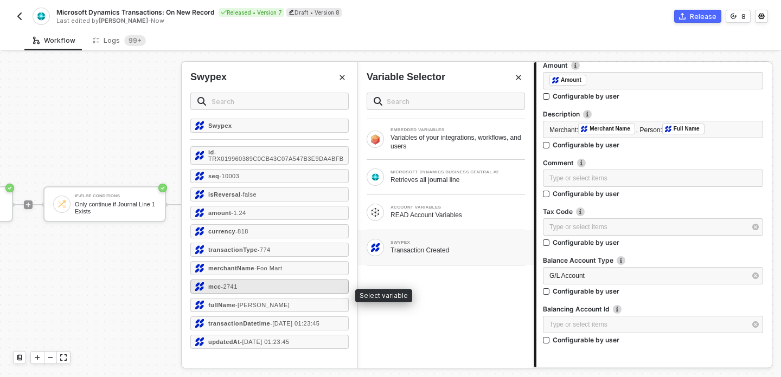
scroll to position [1, 0]
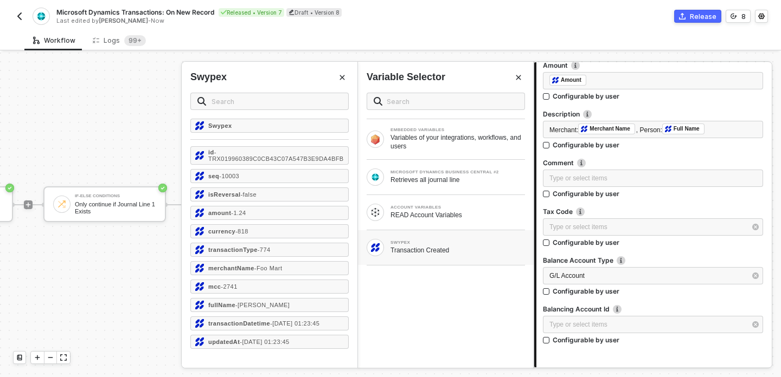
click at [491, 353] on div "EMBEDDED VARIABLES Variables of your integrations, workflows, and users MICROSO…" at bounding box center [446, 226] width 176 height 284
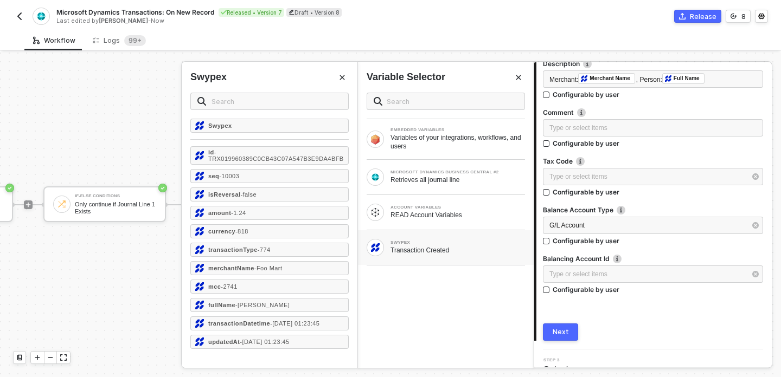
scroll to position [607, 0]
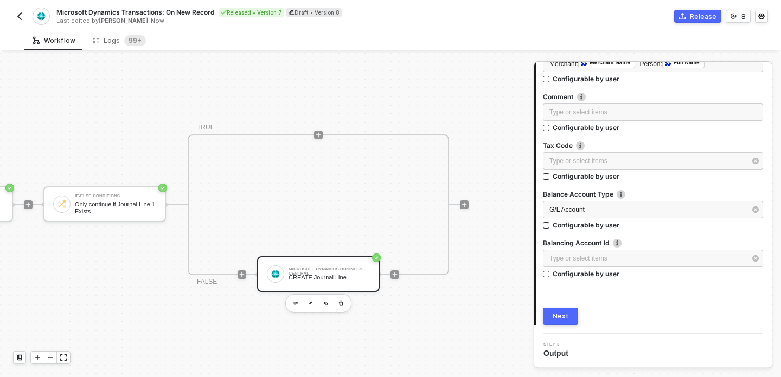
click at [570, 320] on button "Next" at bounding box center [560, 316] width 35 height 17
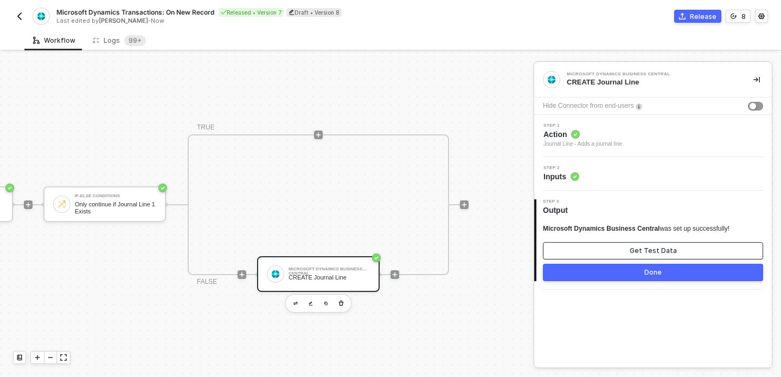
click at [646, 246] on button "Get Test Data" at bounding box center [653, 250] width 220 height 17
click at [586, 253] on button "Show Sample Output Data" at bounding box center [653, 250] width 220 height 17
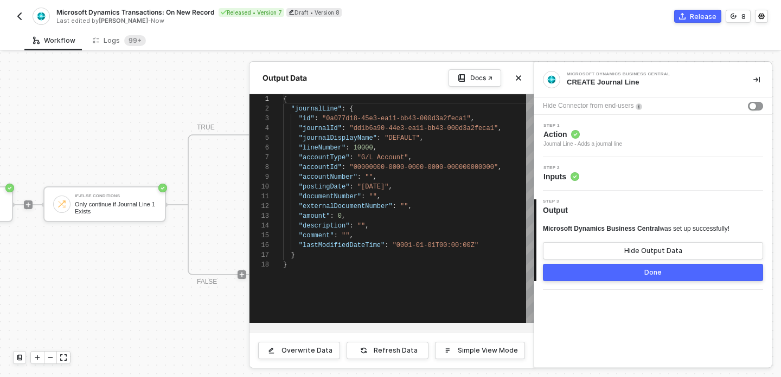
scroll to position [98, 0]
click at [519, 75] on icon "icon-close" at bounding box center [518, 78] width 7 height 7
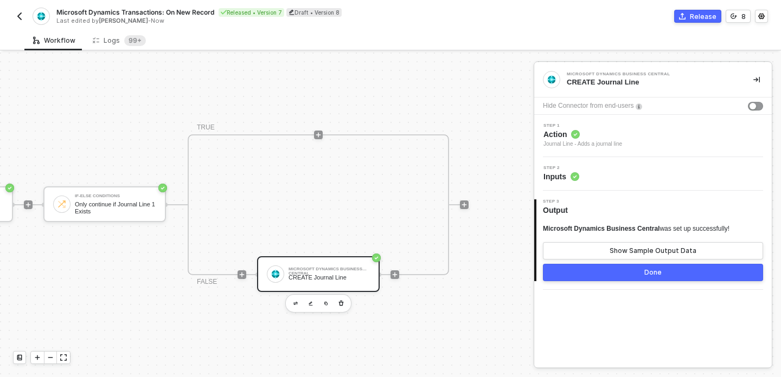
click at [634, 274] on button "Done" at bounding box center [653, 272] width 220 height 17
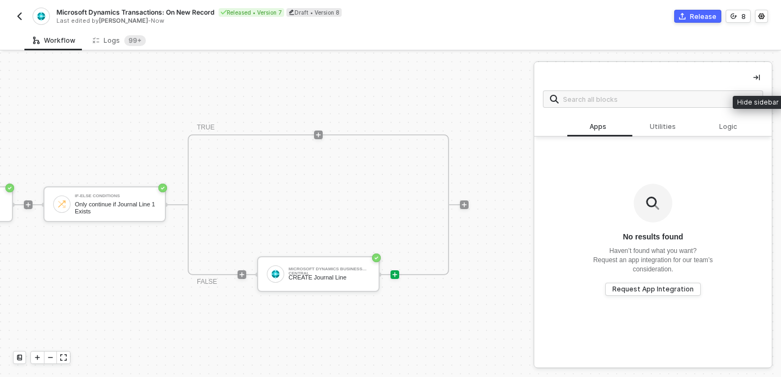
click at [755, 81] on button "button" at bounding box center [756, 77] width 13 height 13
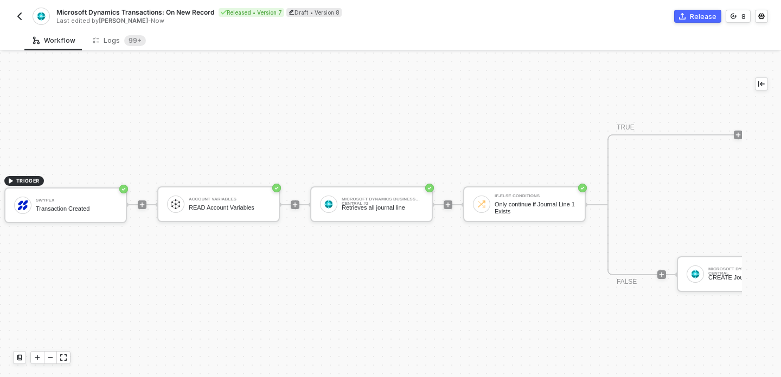
scroll to position [20, 0]
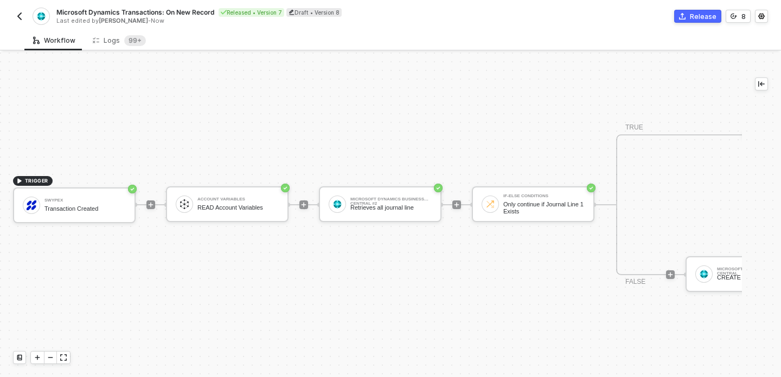
click at [22, 15] on img "button" at bounding box center [19, 16] width 9 height 9
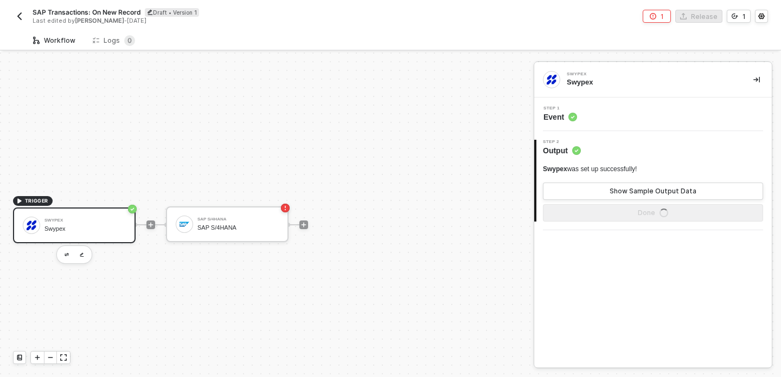
scroll to position [20, 0]
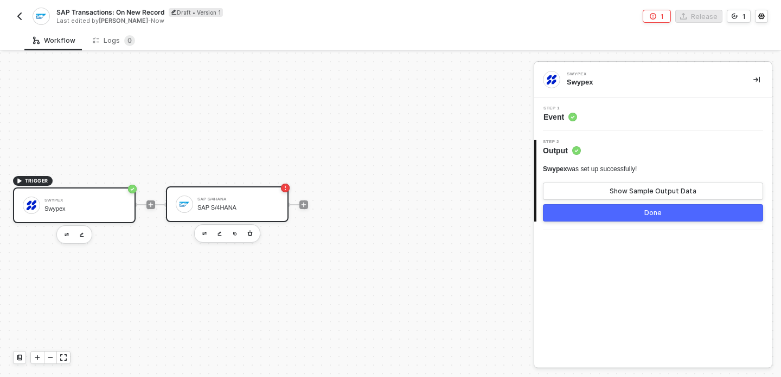
click at [226, 215] on div "SAP S/4HANA SAP S/4HANA" at bounding box center [227, 205] width 123 height 36
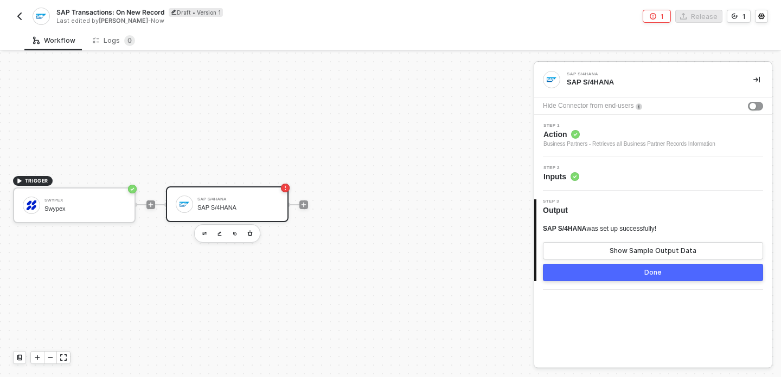
click at [603, 137] on span "Action" at bounding box center [629, 134] width 172 height 11
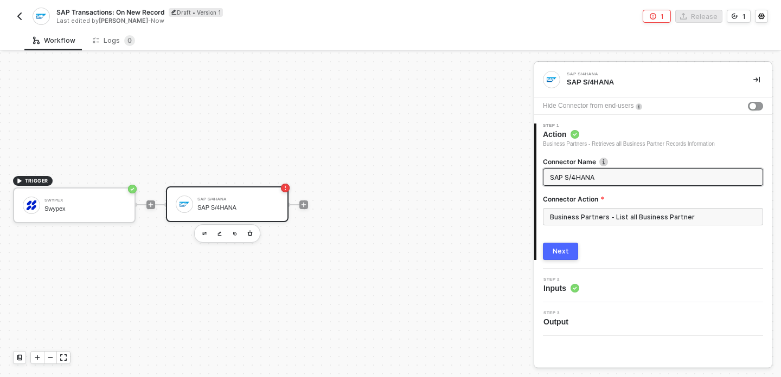
click at [584, 279] on div "Step 2 Inputs" at bounding box center [654, 286] width 235 height 16
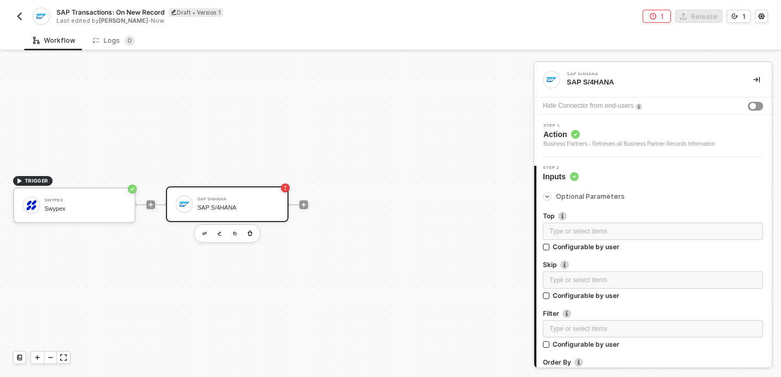
click at [584, 279] on div "Type or select items ﻿" at bounding box center [652, 280] width 207 height 10
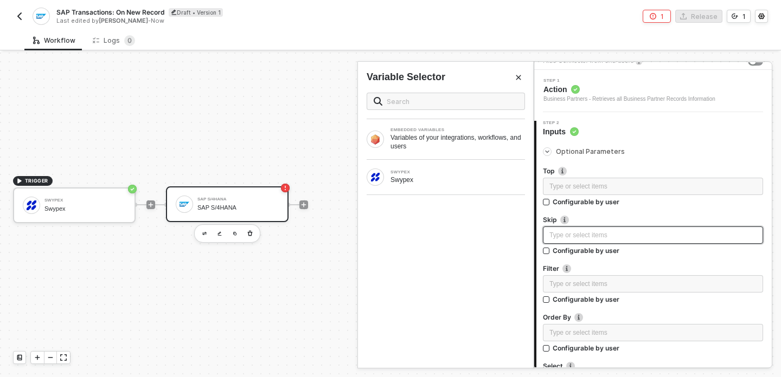
scroll to position [42, 0]
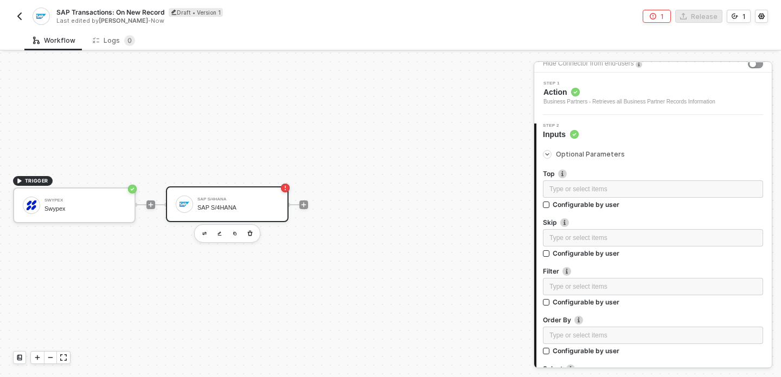
click at [228, 208] on div "SAP S/4HANA" at bounding box center [237, 207] width 81 height 7
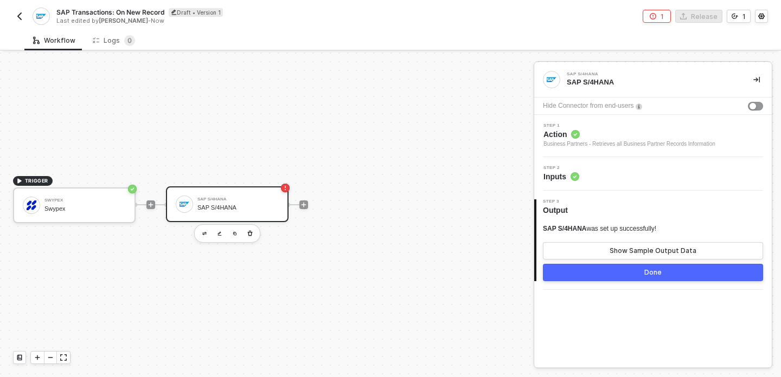
click at [597, 134] on span "Action" at bounding box center [629, 134] width 172 height 11
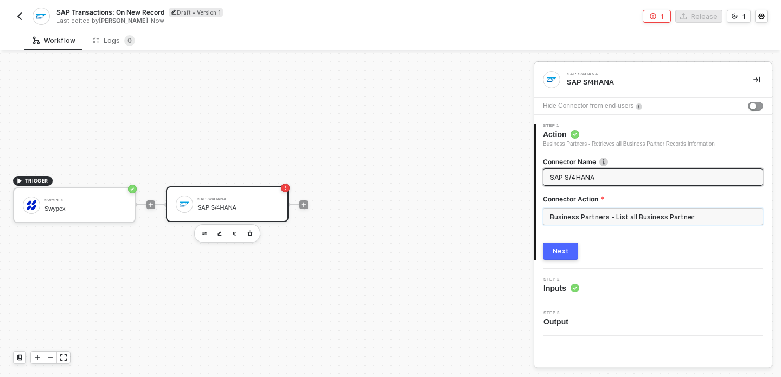
click at [612, 221] on input "Business Partners - List all Business Partner" at bounding box center [653, 216] width 220 height 17
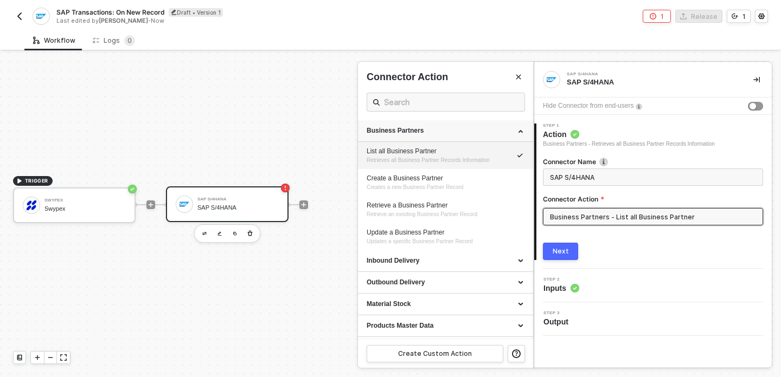
click at [522, 126] on div "Business Partners" at bounding box center [446, 130] width 158 height 9
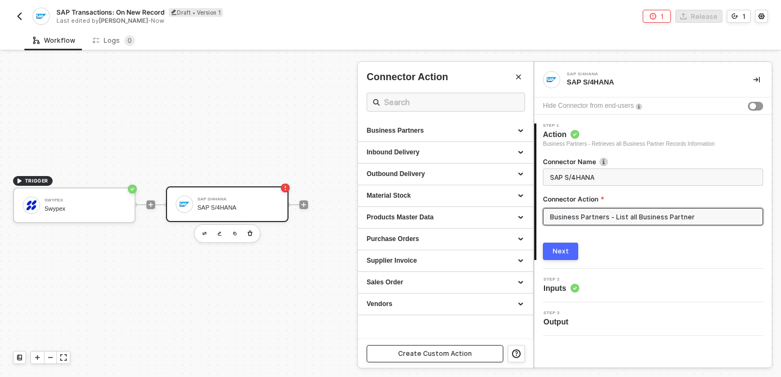
click at [433, 351] on div "Create Custom Action" at bounding box center [435, 354] width 74 height 9
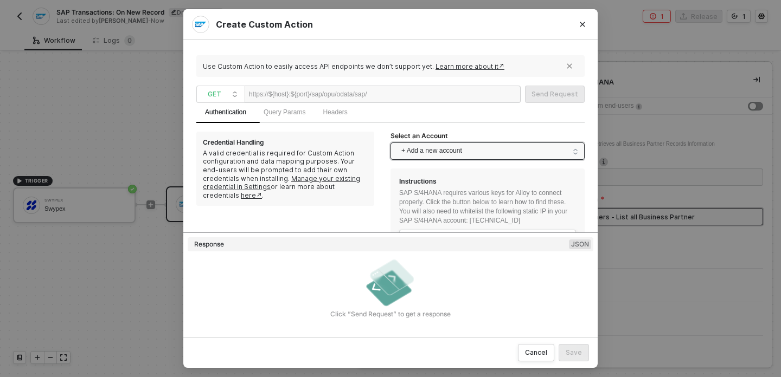
scroll to position [46, 0]
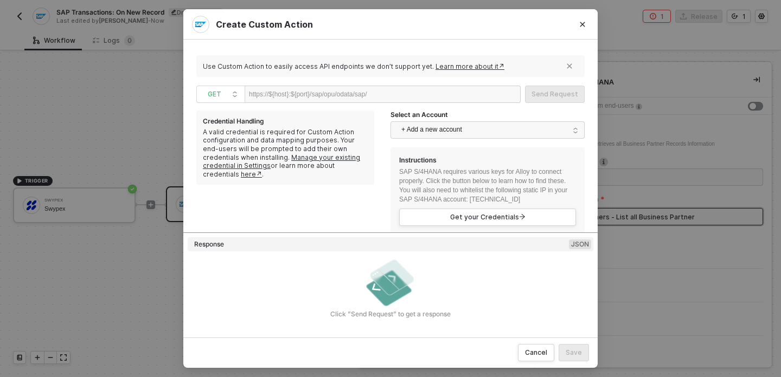
drag, startPoint x: 388, startPoint y: 99, endPoint x: 291, endPoint y: 86, distance: 98.0
click at [291, 86] on div "https://${host}:${port}/sap/opu/odata/sap/" at bounding box center [383, 94] width 276 height 17
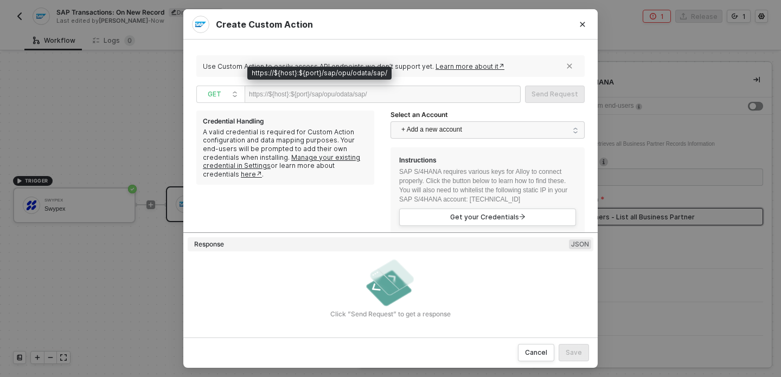
click at [287, 92] on div "https://${host}:${port}/sap/opu/odata/sap/" at bounding box center [308, 94] width 118 height 16
click at [353, 94] on div "https://${host}:${port}/sap/opu/odata/sap/" at bounding box center [308, 94] width 118 height 16
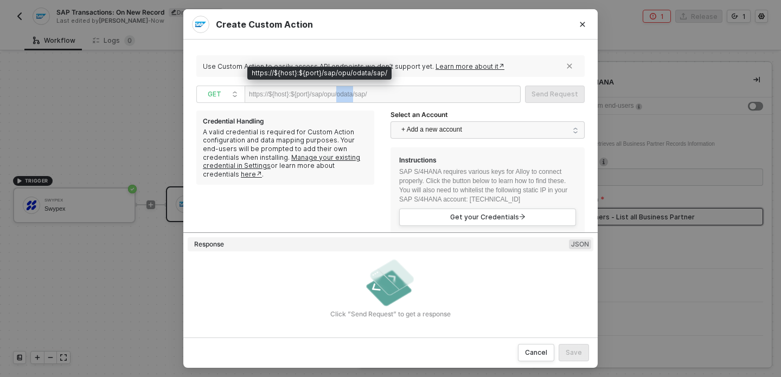
click at [353, 94] on div "https://${host}:${port}/sap/opu/odata/sap/" at bounding box center [308, 94] width 118 height 16
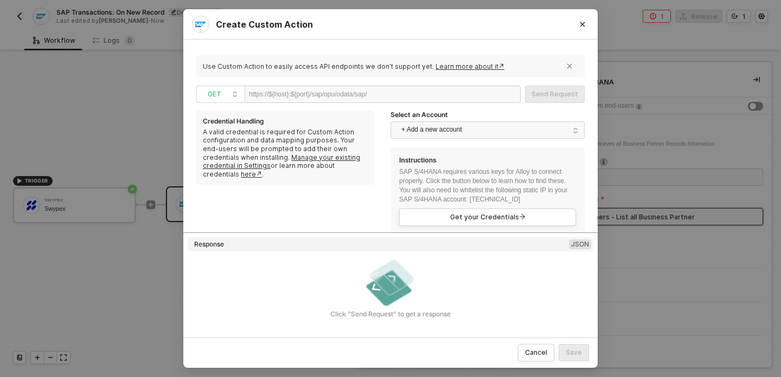
click at [394, 98] on div at bounding box center [400, 94] width 67 height 17
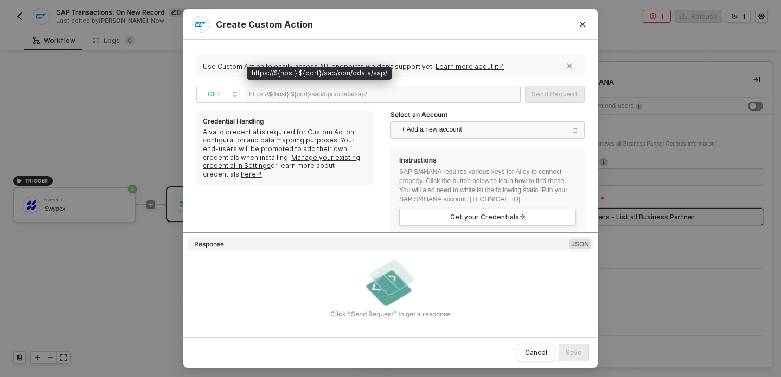
click at [367, 95] on div "https://${host}:${port}/sap/opu/odata/sap/" at bounding box center [308, 94] width 118 height 16
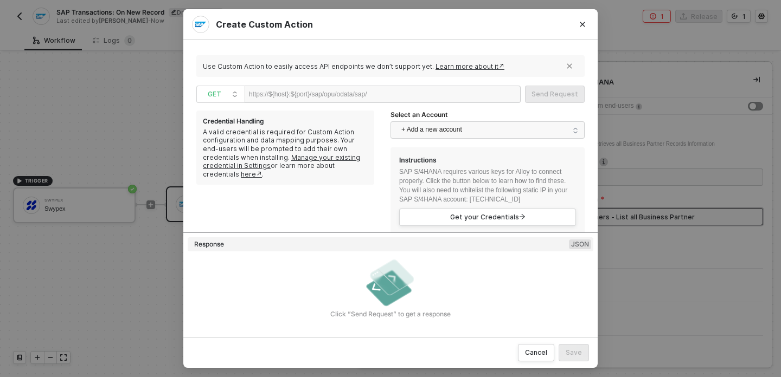
click at [153, 268] on div "Create Custom Action Use Custom Action to easily access API endpoints we don’t …" at bounding box center [390, 188] width 781 height 377
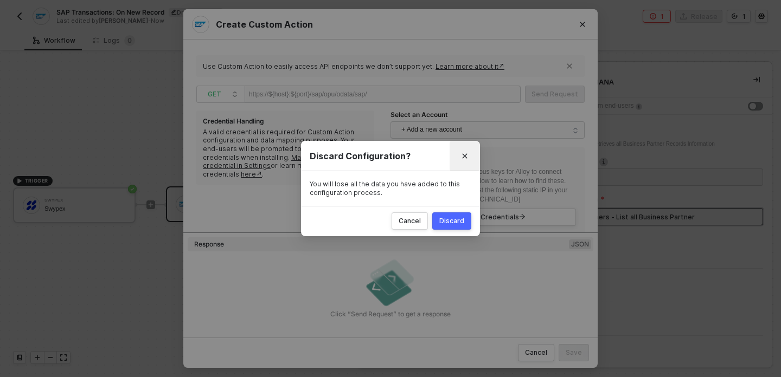
click at [470, 153] on button "Close" at bounding box center [464, 155] width 17 height 17
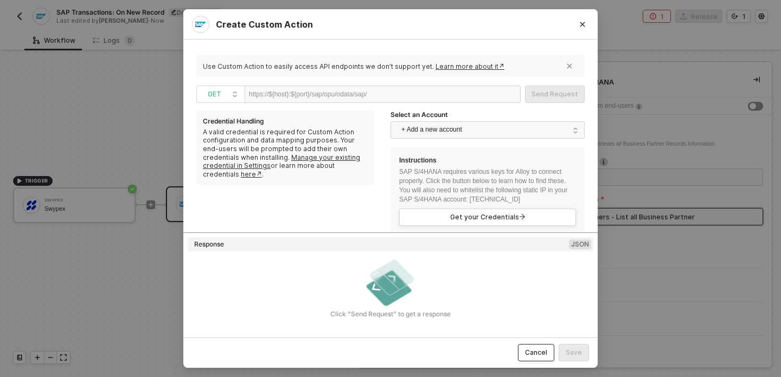
click at [528, 351] on div "Cancel" at bounding box center [536, 353] width 22 height 9
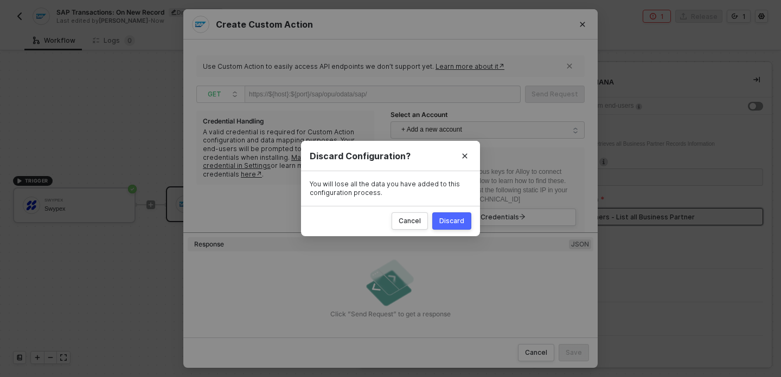
click at [450, 229] on button "Discard" at bounding box center [451, 221] width 39 height 17
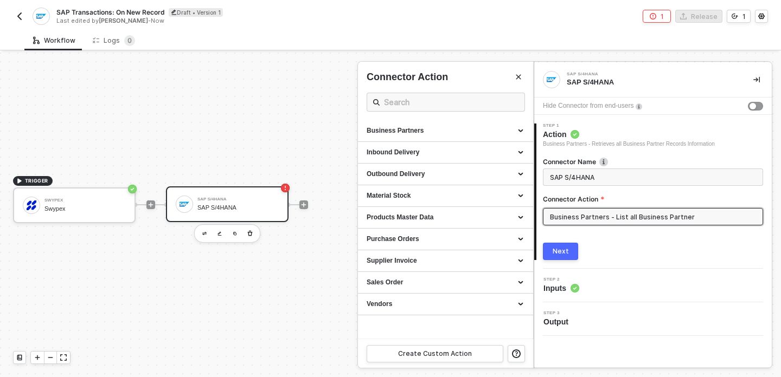
click at [172, 325] on div at bounding box center [390, 215] width 781 height 325
